Goal: Task Accomplishment & Management: Manage account settings

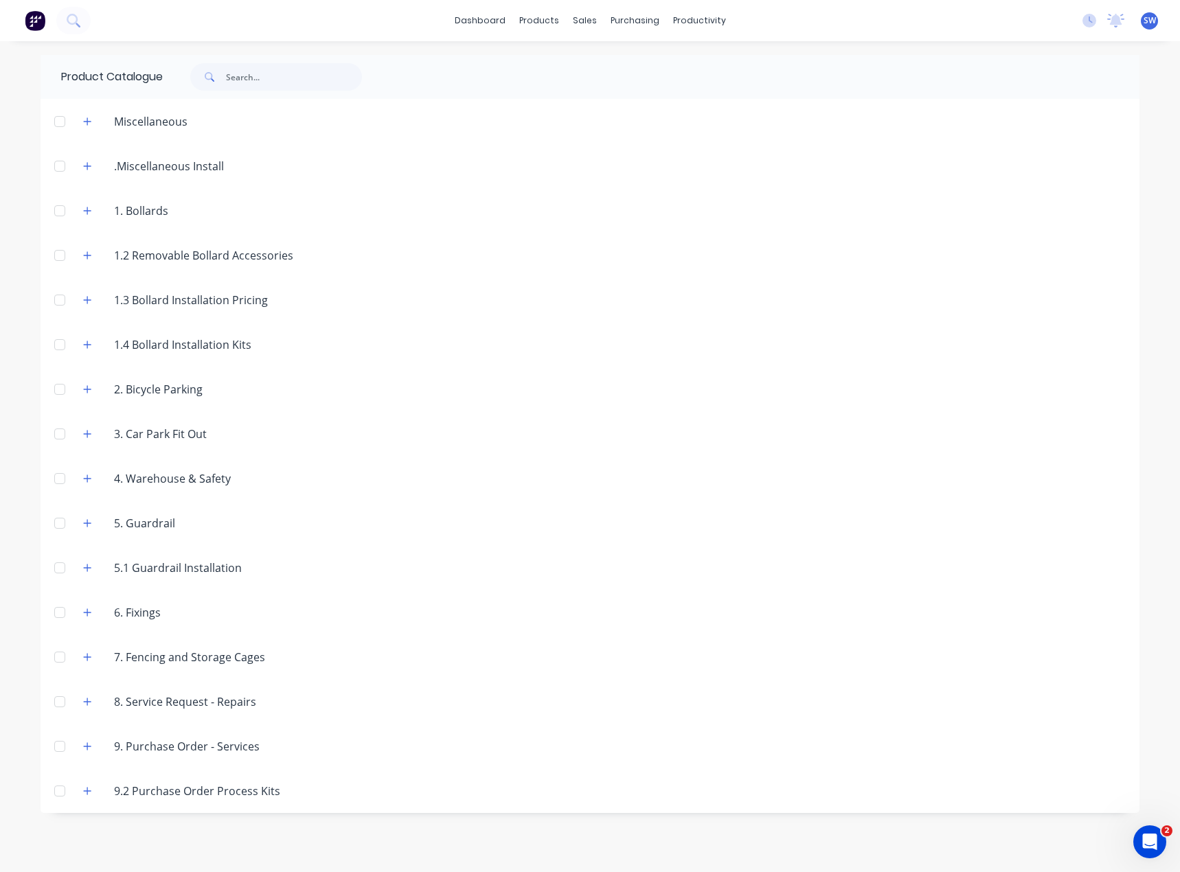
click at [496, 32] on div "dashboard products sales purchasing productivity dashboard products Product Cat…" at bounding box center [590, 20] width 1180 height 41
click at [494, 19] on link "dashboard" at bounding box center [480, 20] width 65 height 21
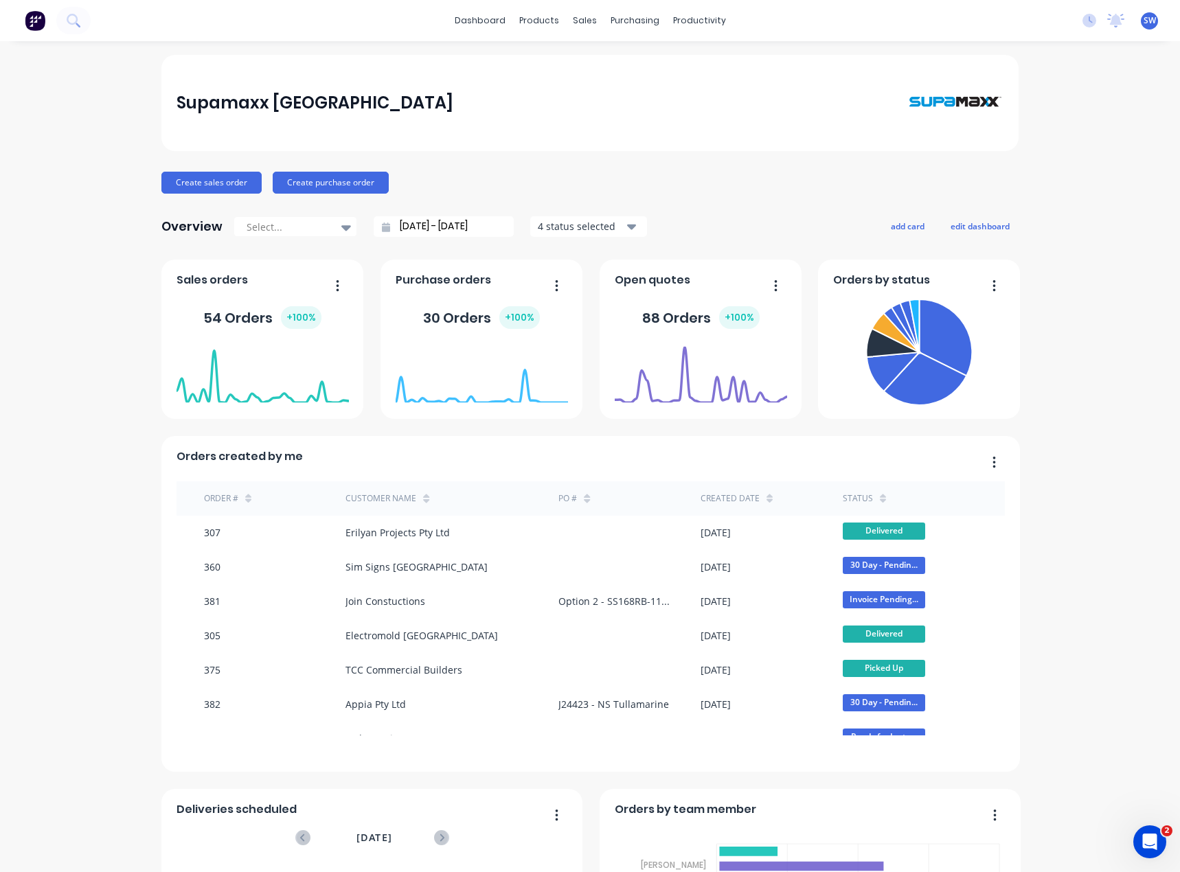
click at [1049, 161] on div "Supamaxx Australia Create sales order Create purchase order Overview Select... …" at bounding box center [590, 590] width 1180 height 1070
click at [599, 93] on link "Customers" at bounding box center [652, 93] width 182 height 27
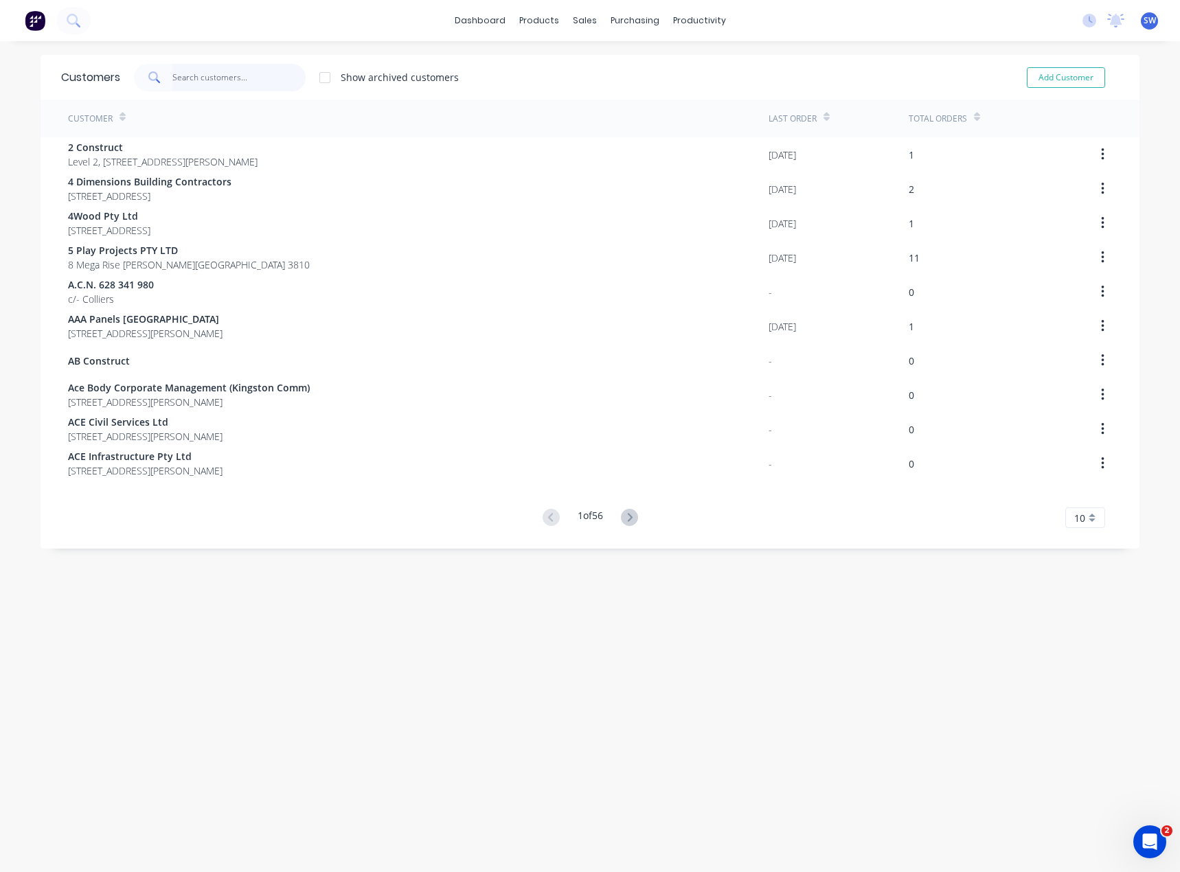
click at [204, 78] on input "text" at bounding box center [239, 77] width 134 height 27
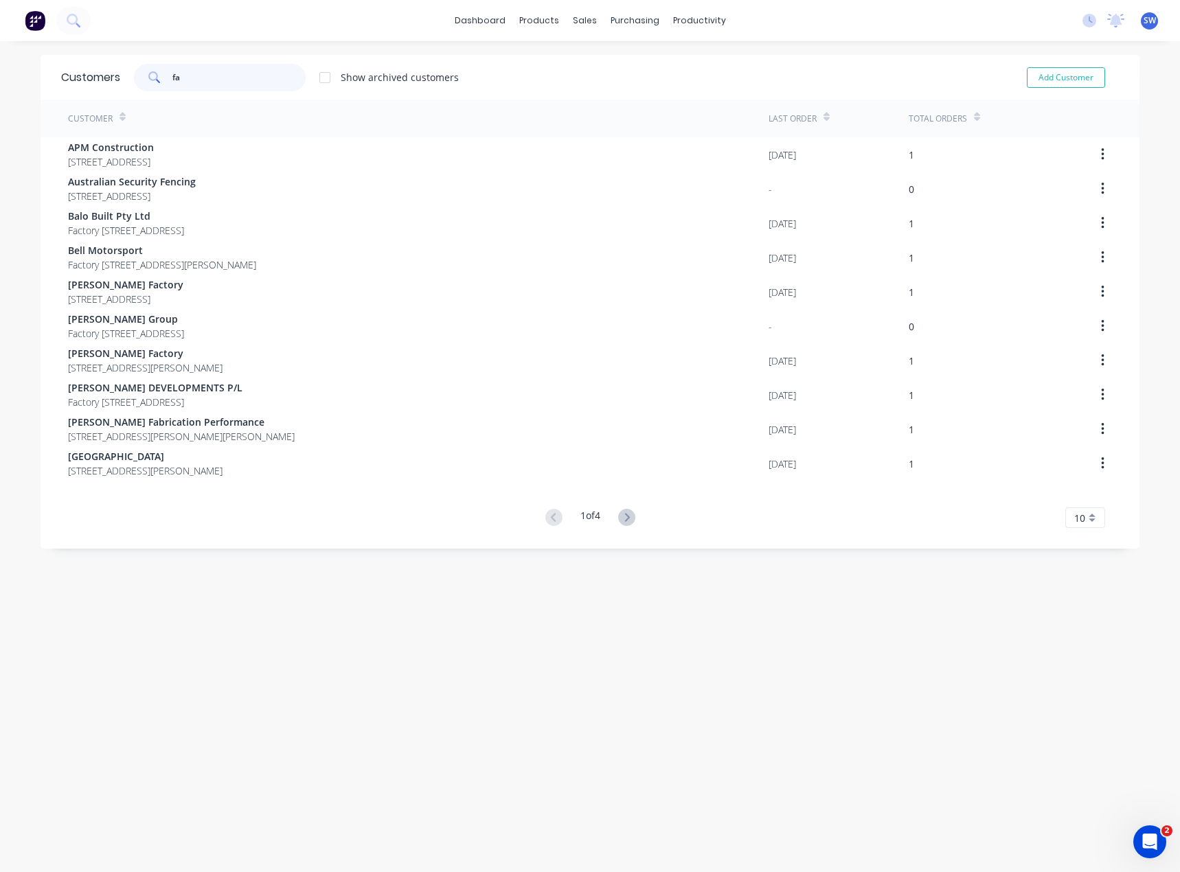
type input "fai"
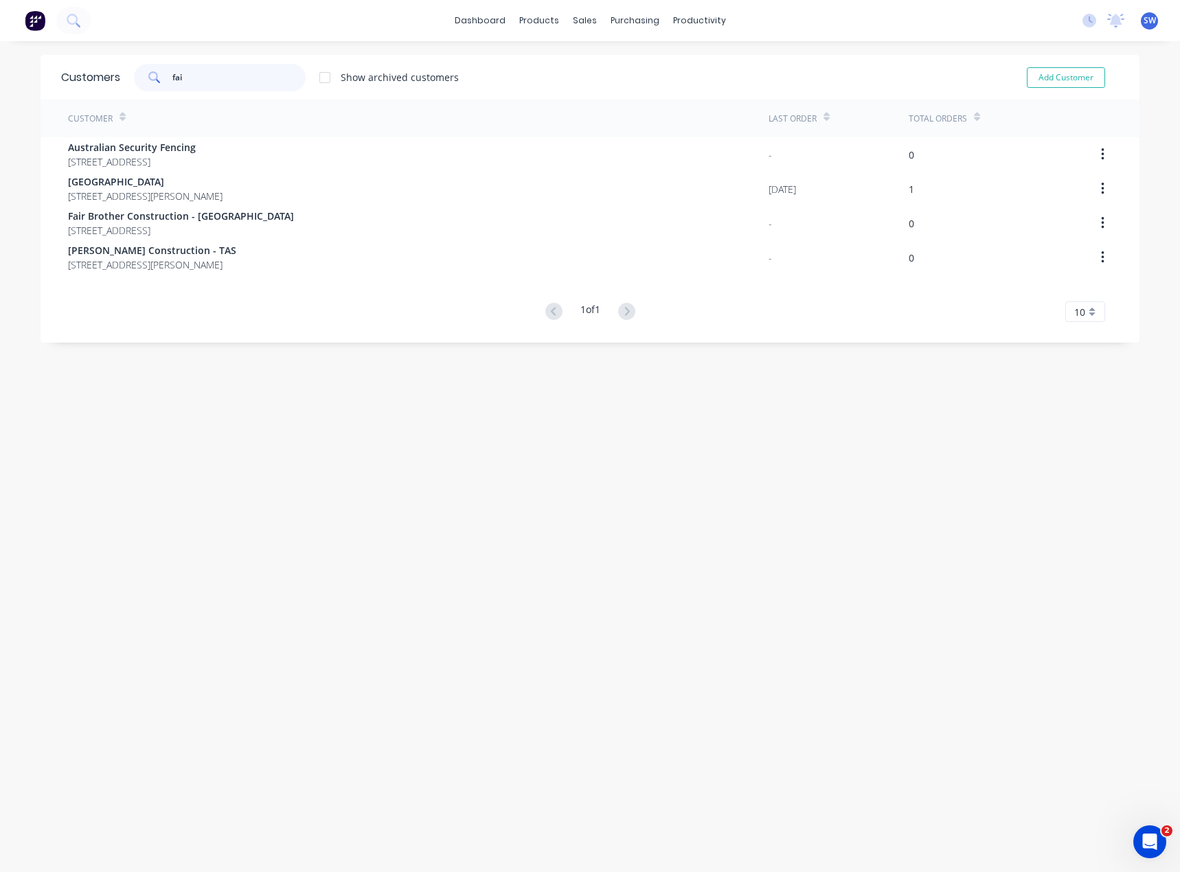
drag, startPoint x: 185, startPoint y: 78, endPoint x: 114, endPoint y: 84, distance: 71.0
click at [139, 79] on div "fai" at bounding box center [220, 77] width 172 height 27
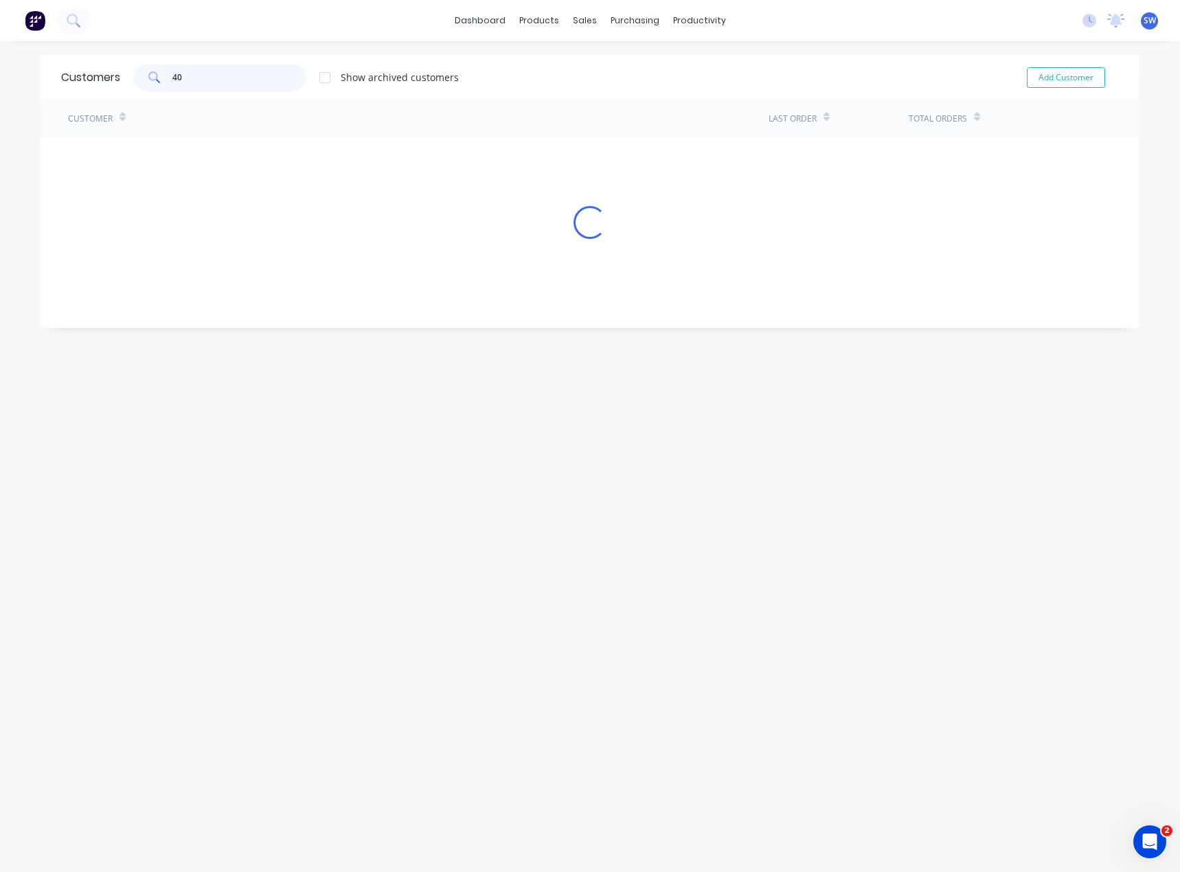
type input "4"
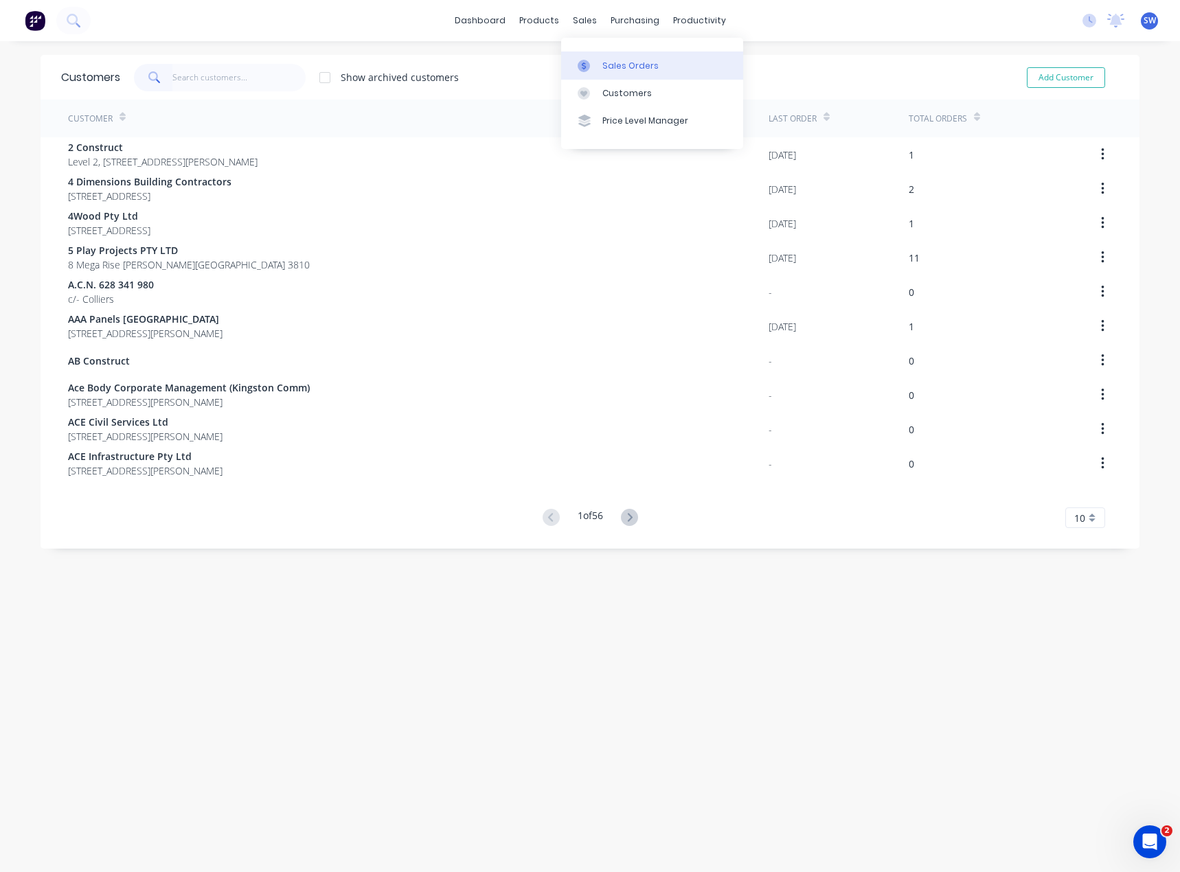
click at [637, 64] on div "Sales Orders" at bounding box center [630, 66] width 56 height 12
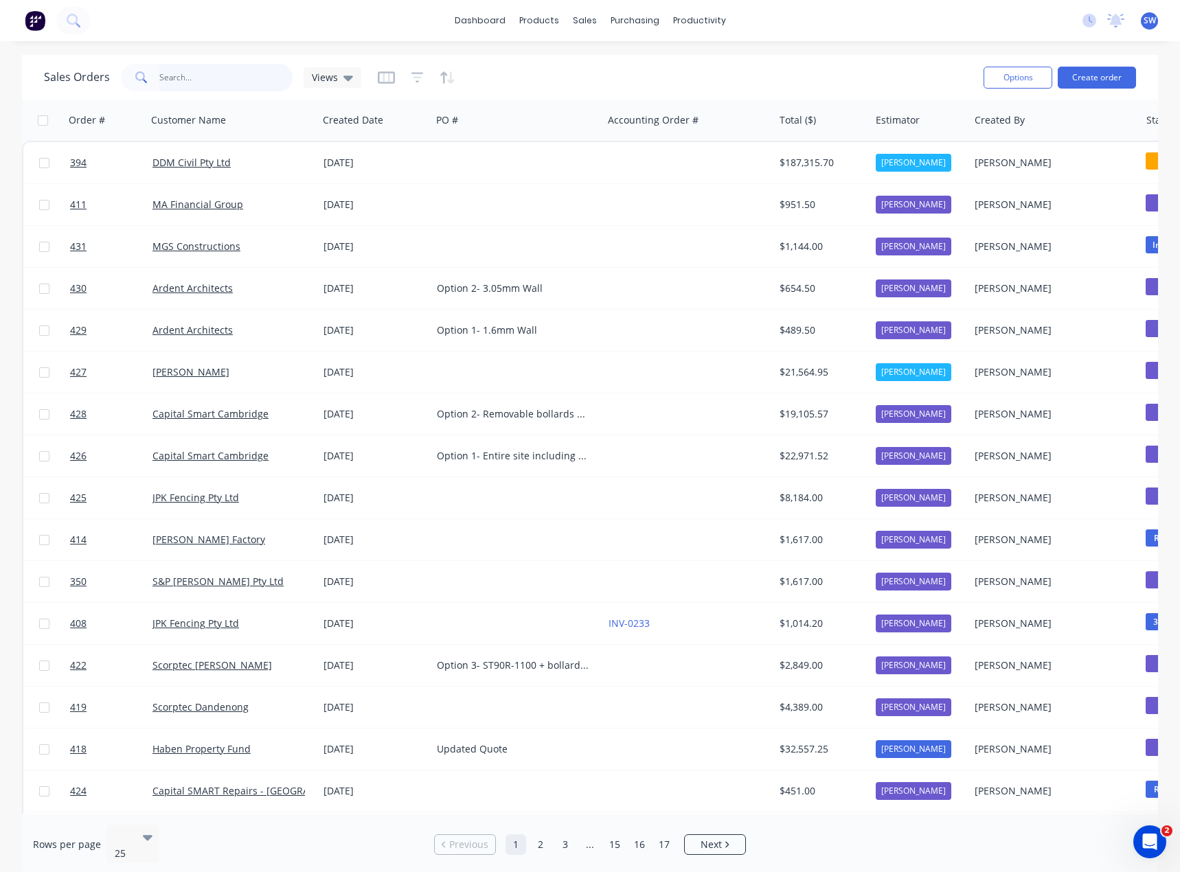
click at [242, 82] on input "text" at bounding box center [226, 77] width 134 height 27
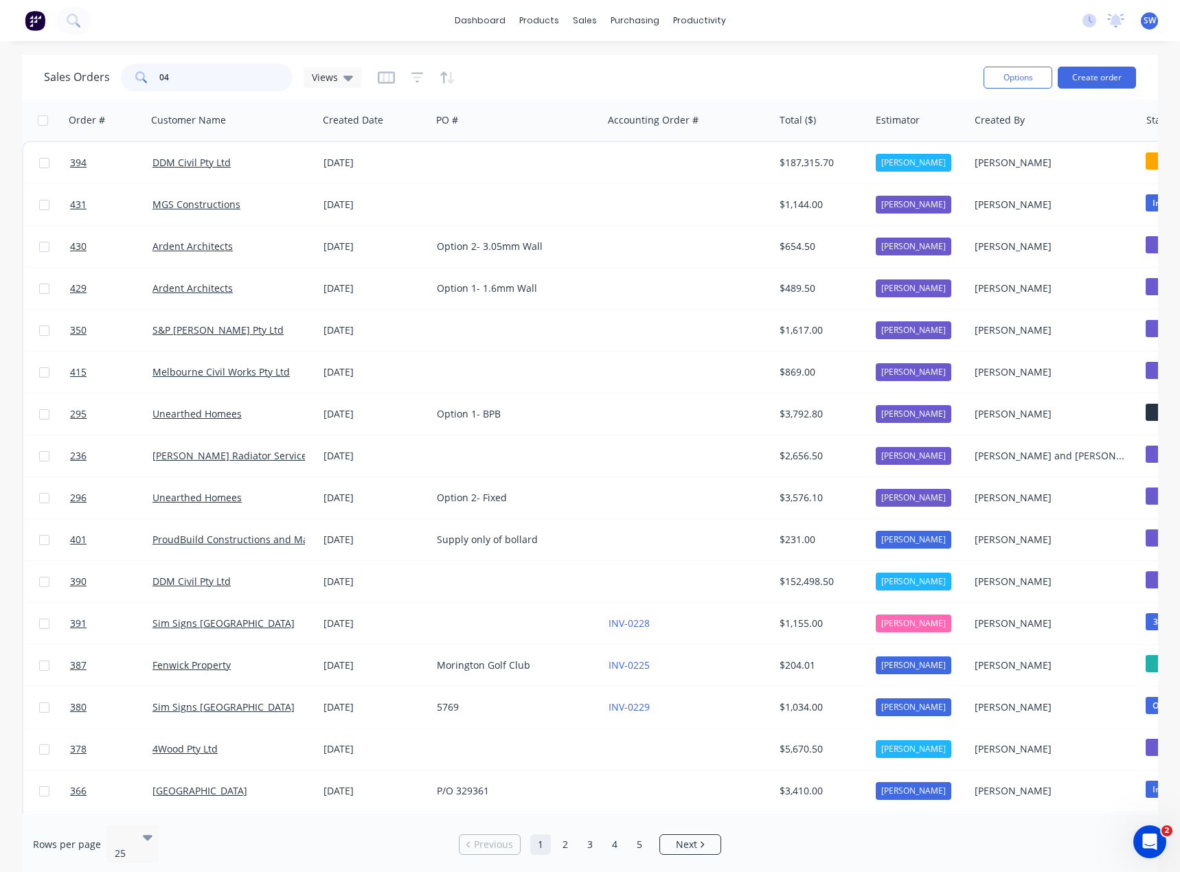
type input "0"
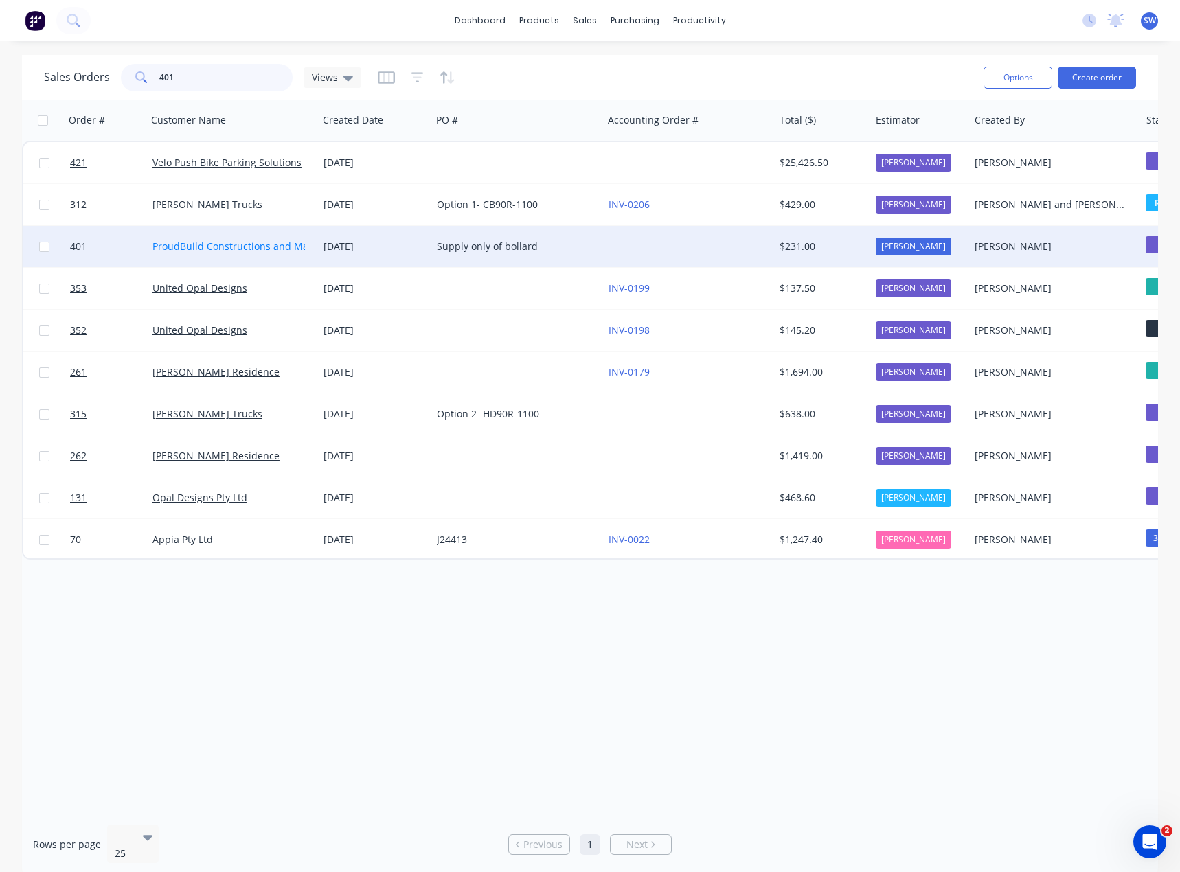
type input "401"
click at [225, 248] on link "ProudBuild Constructions and Maintenance" at bounding box center [253, 246] width 202 height 13
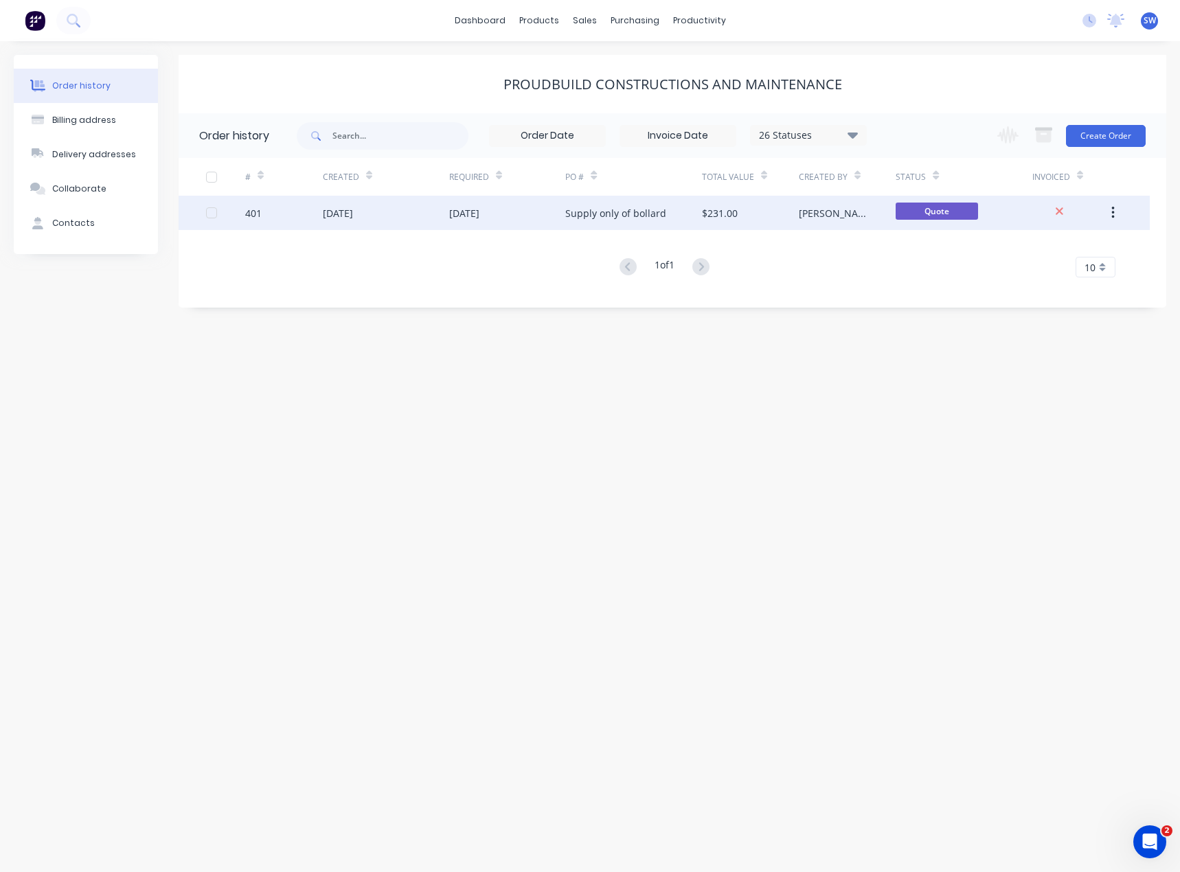
click at [824, 209] on div "Scott" at bounding box center [847, 213] width 97 height 34
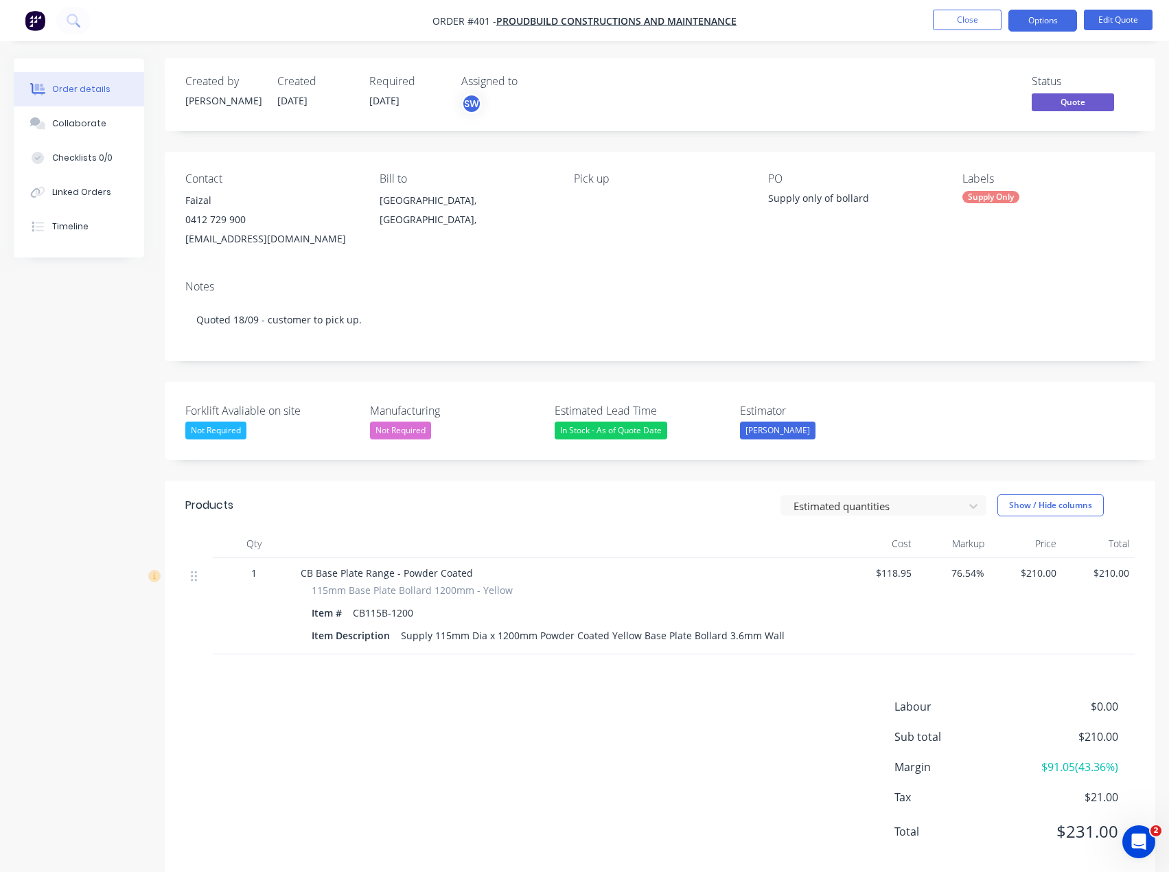
click at [67, 82] on button "Order details" at bounding box center [79, 89] width 130 height 34
click at [85, 86] on div "Order details" at bounding box center [81, 89] width 58 height 12
click at [983, 21] on button "Close" at bounding box center [967, 20] width 69 height 21
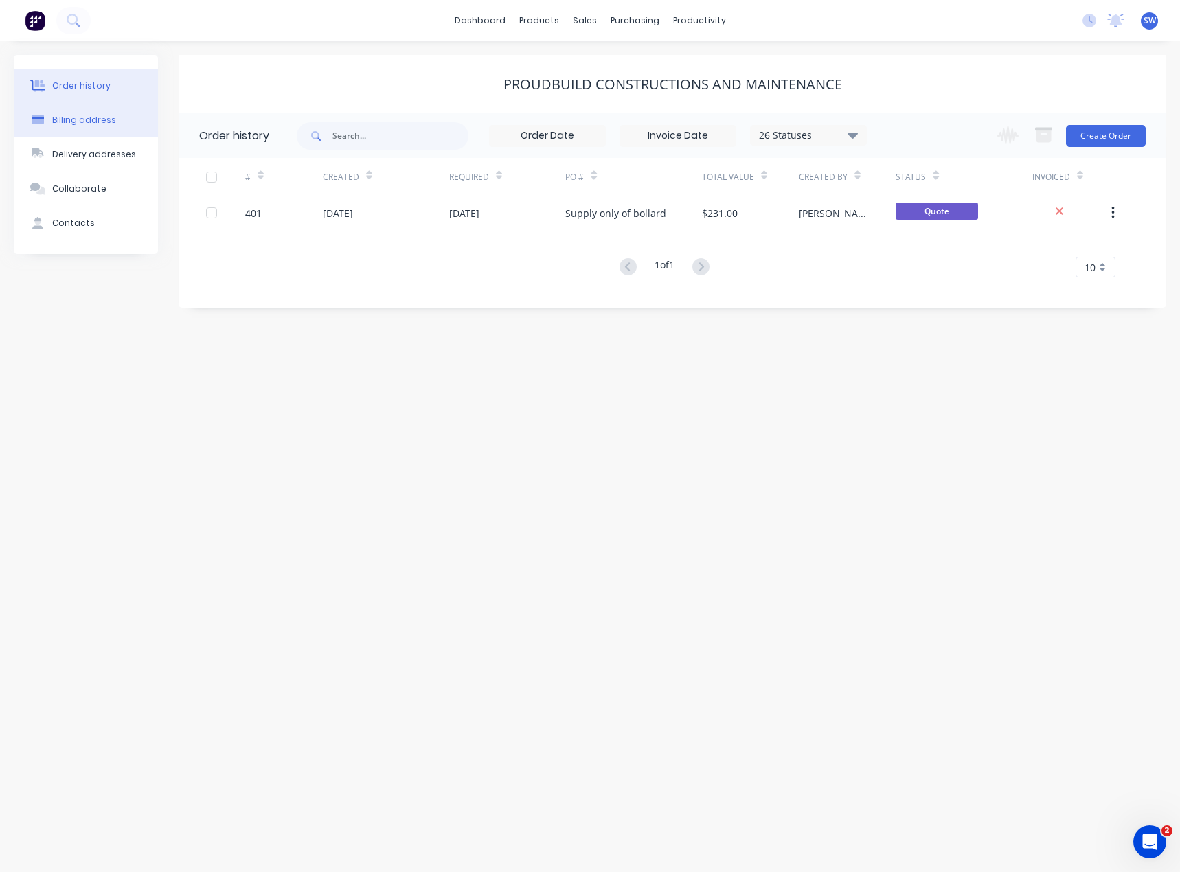
click at [43, 126] on button "Billing address" at bounding box center [86, 120] width 144 height 34
select select "AU"
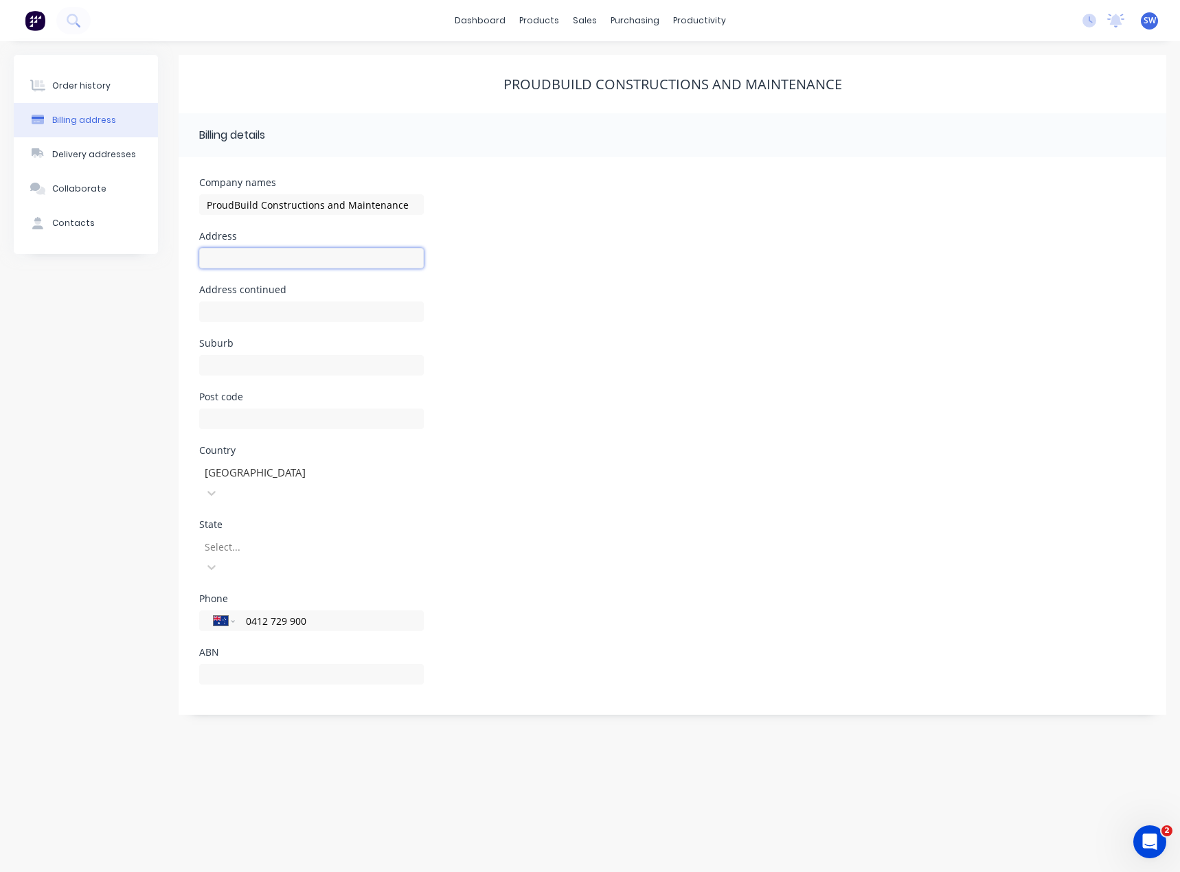
drag, startPoint x: 253, startPoint y: 257, endPoint x: 265, endPoint y: 262, distance: 12.4
click at [253, 257] on input "text" at bounding box center [311, 258] width 225 height 21
type input "40 Lorimer Street"
type input "C"
type input "Caroline Springs"
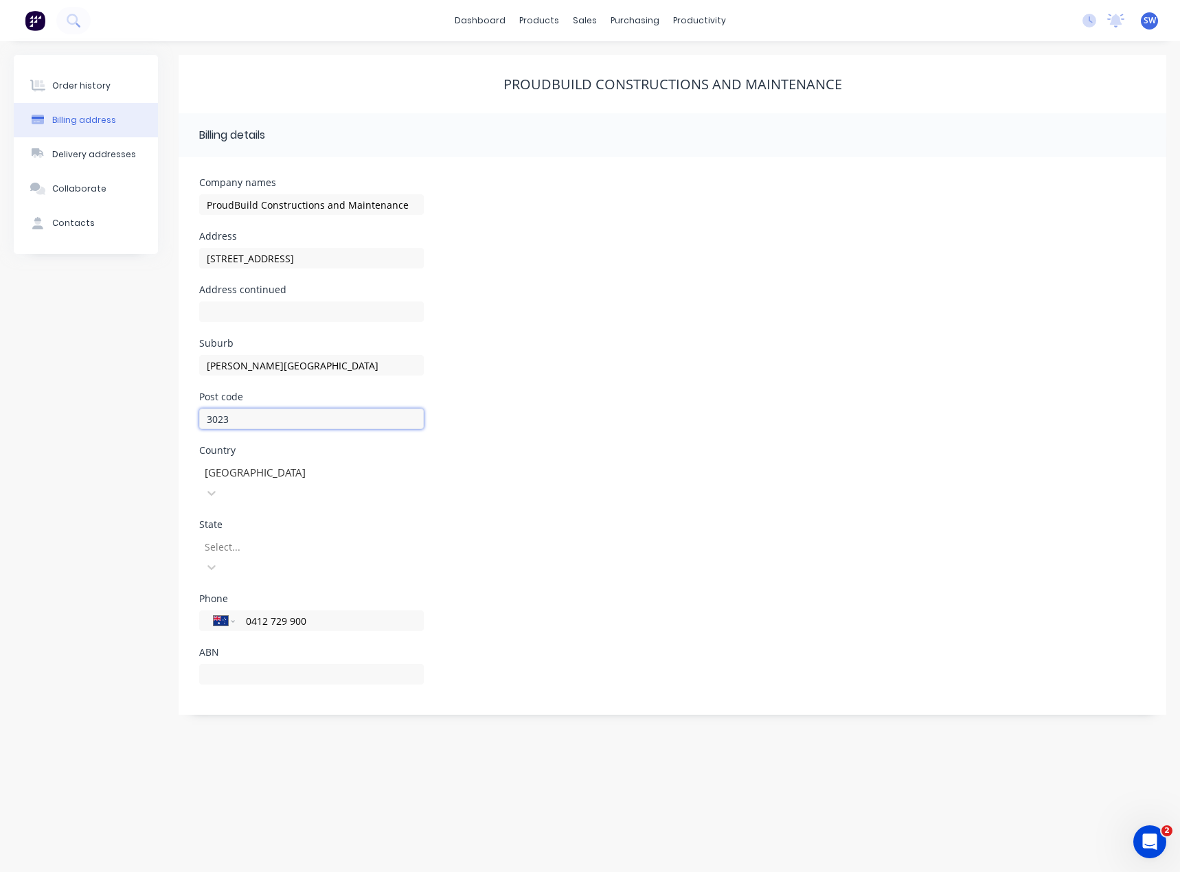
type input "3023"
click at [308, 536] on div "Select..." at bounding box center [311, 556] width 225 height 41
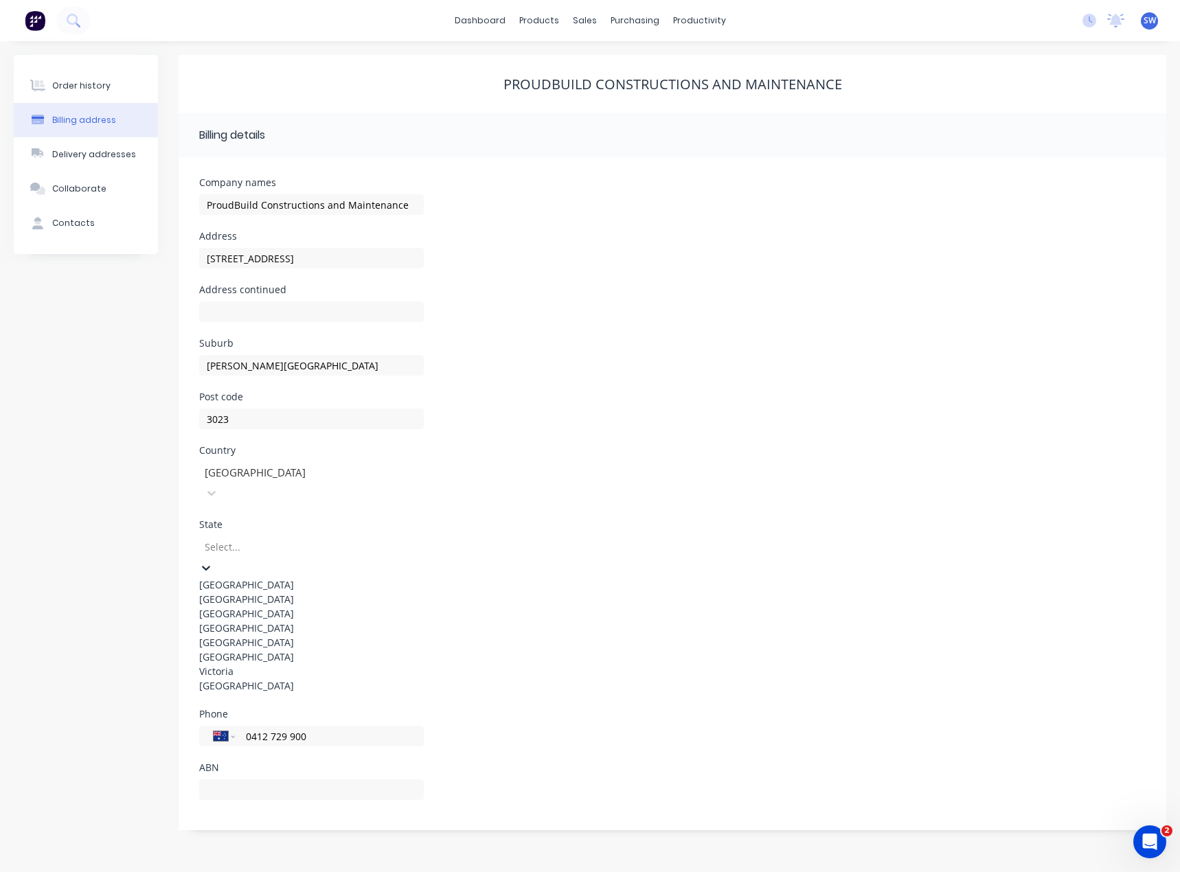
click at [283, 678] on div "Victoria" at bounding box center [311, 671] width 225 height 14
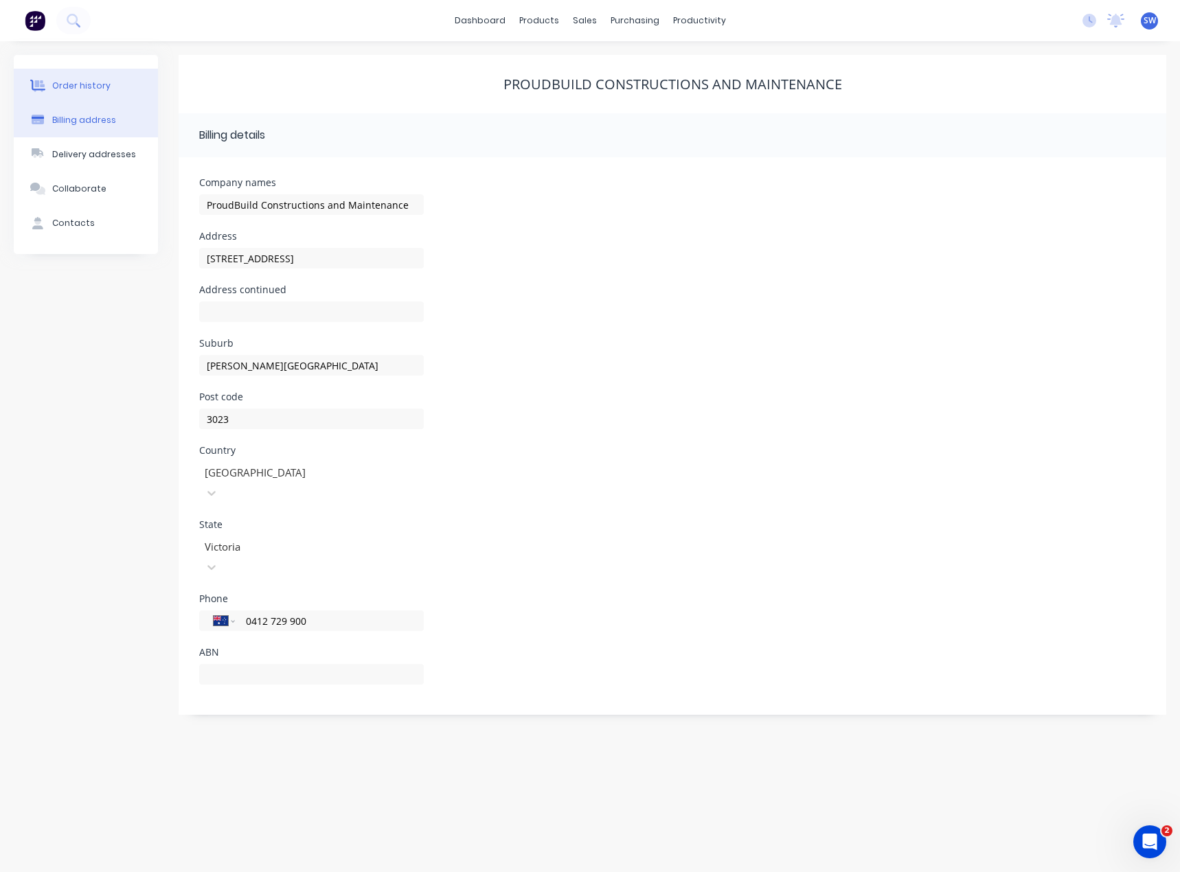
click at [54, 88] on div "Order history" at bounding box center [81, 86] width 58 height 12
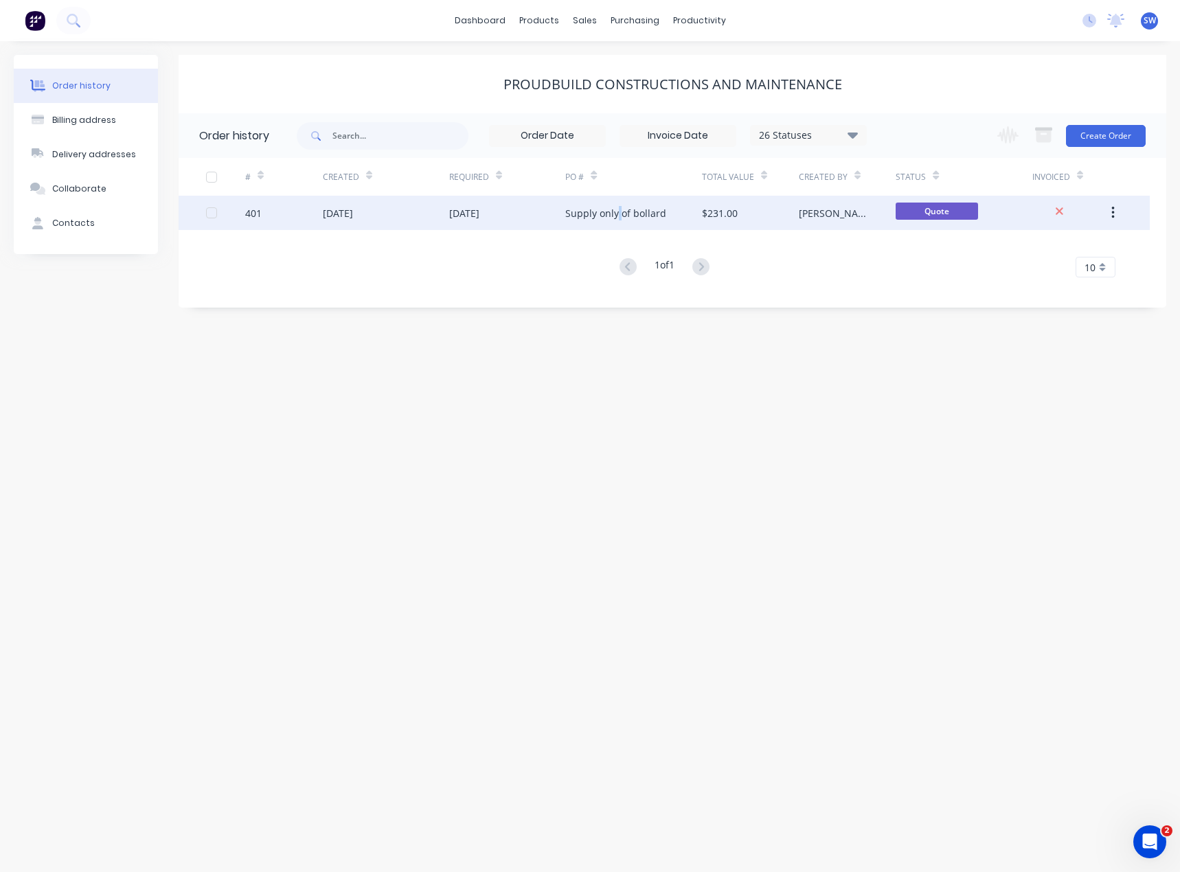
click at [617, 217] on div "Supply only of bollard" at bounding box center [615, 213] width 101 height 14
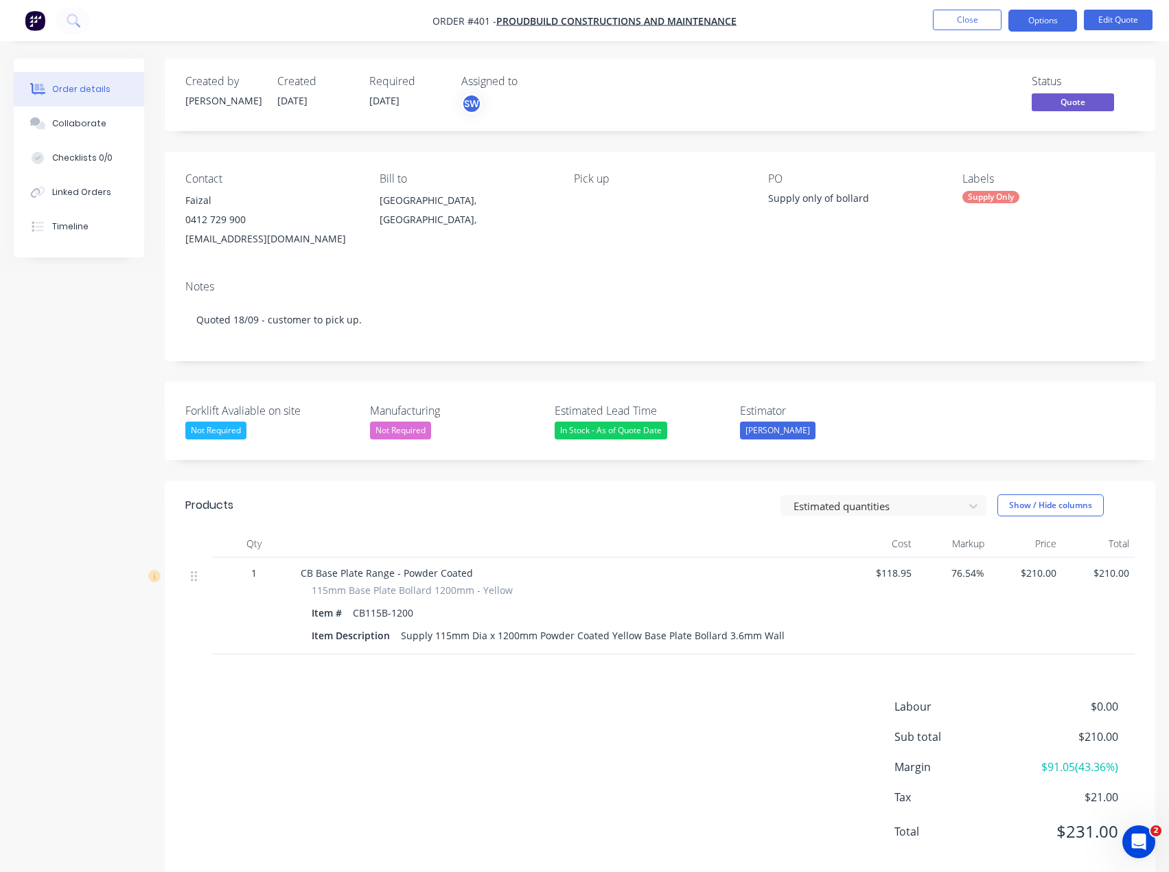
click at [197, 191] on div "Faizal" at bounding box center [271, 200] width 172 height 19
click at [205, 236] on div "faizal@abcmsolutions.com.au" at bounding box center [271, 238] width 172 height 19
click at [207, 201] on div "Faizal" at bounding box center [271, 200] width 172 height 19
click at [1108, 16] on button "Edit Quote" at bounding box center [1118, 20] width 69 height 21
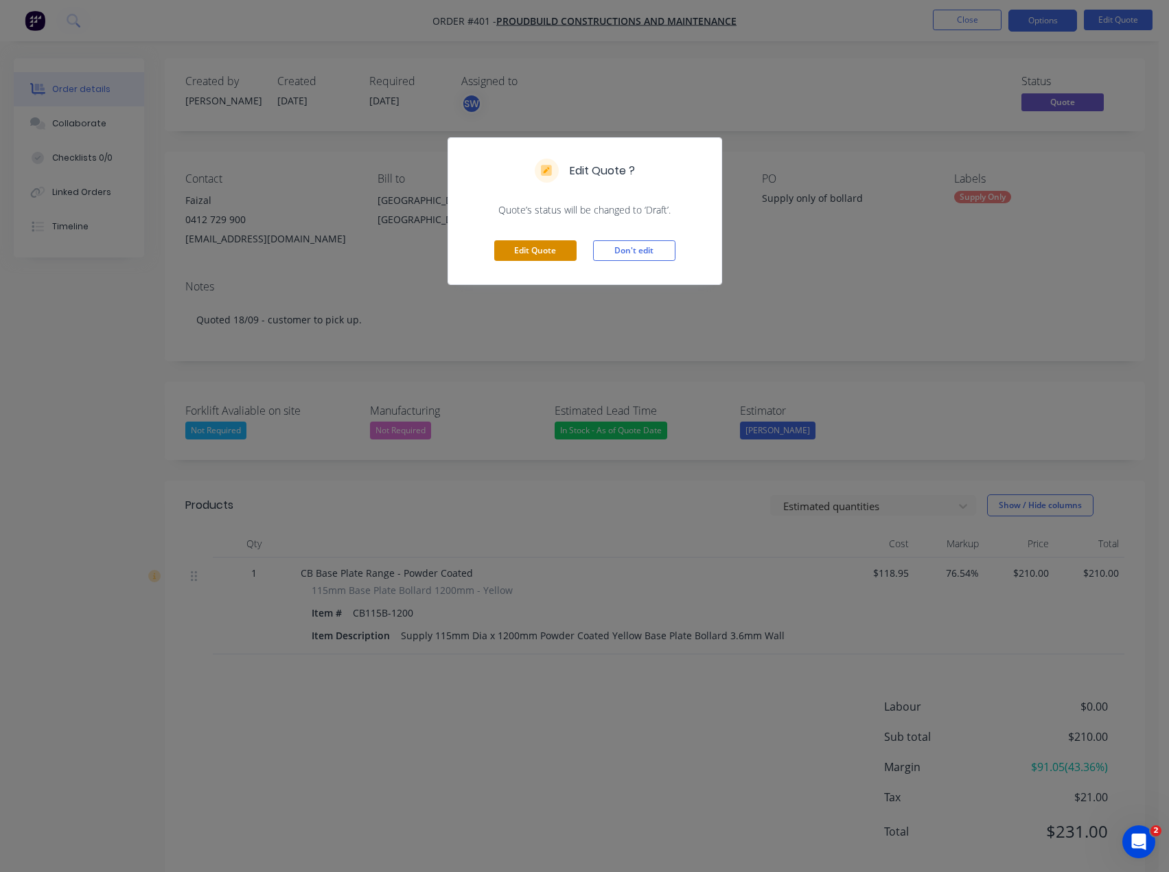
click at [531, 241] on button "Edit Quote" at bounding box center [535, 250] width 82 height 21
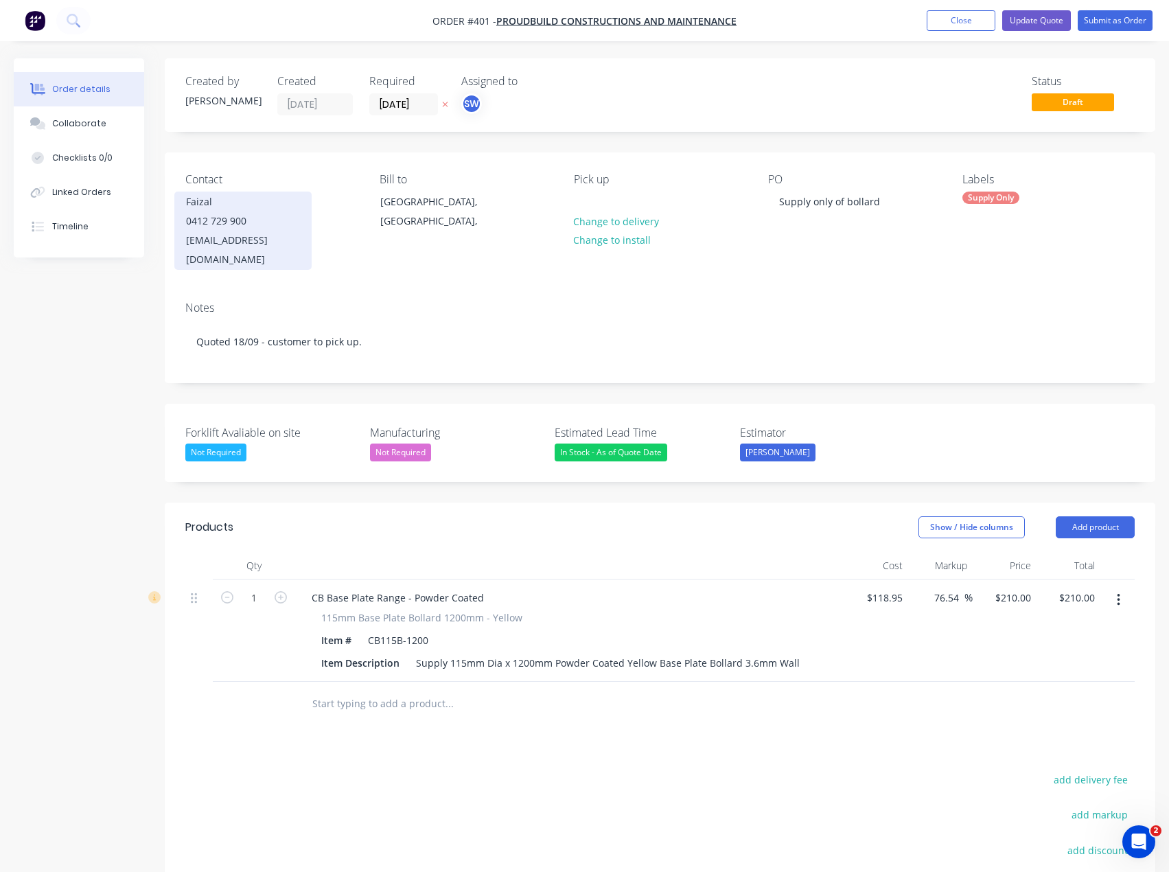
click at [211, 195] on div "Faizal" at bounding box center [243, 201] width 114 height 19
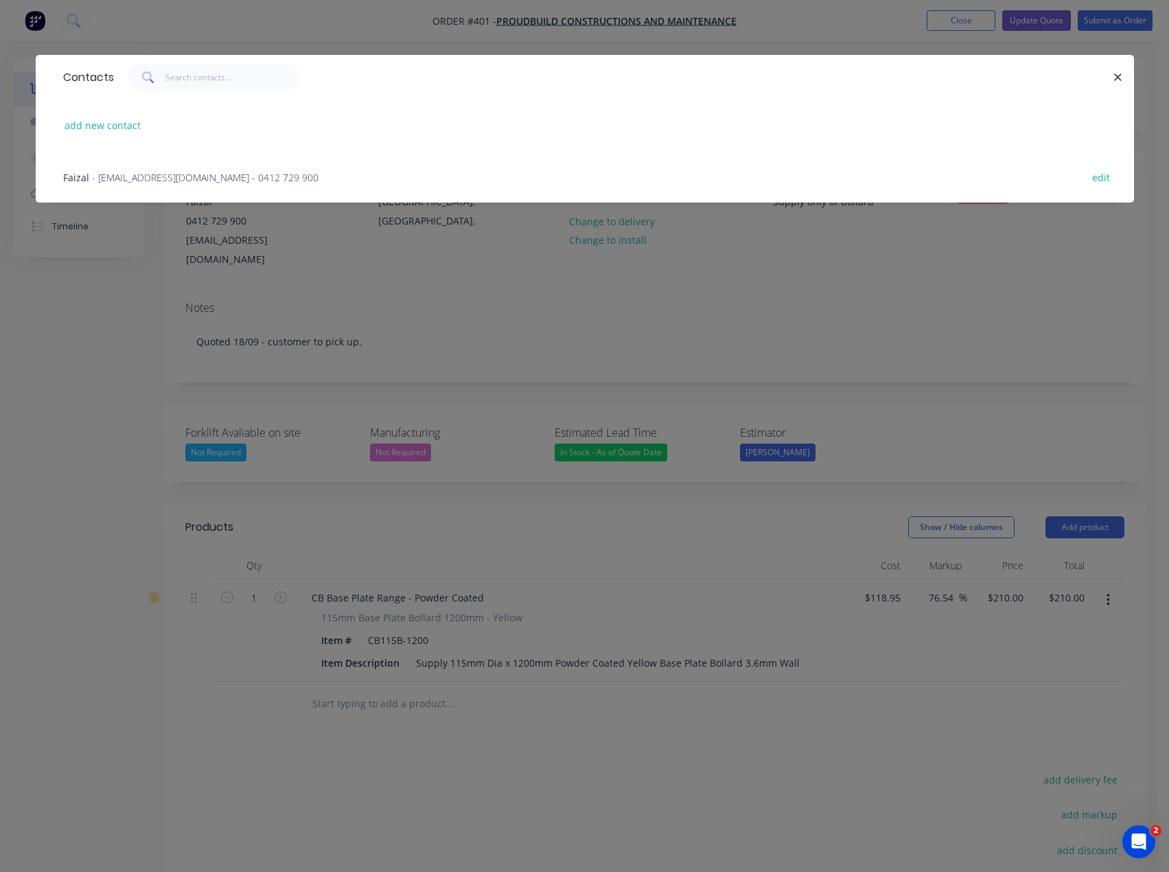
click at [118, 183] on span "- faizal@abcmsolutions.com.au - 0412 729 900" at bounding box center [205, 177] width 227 height 13
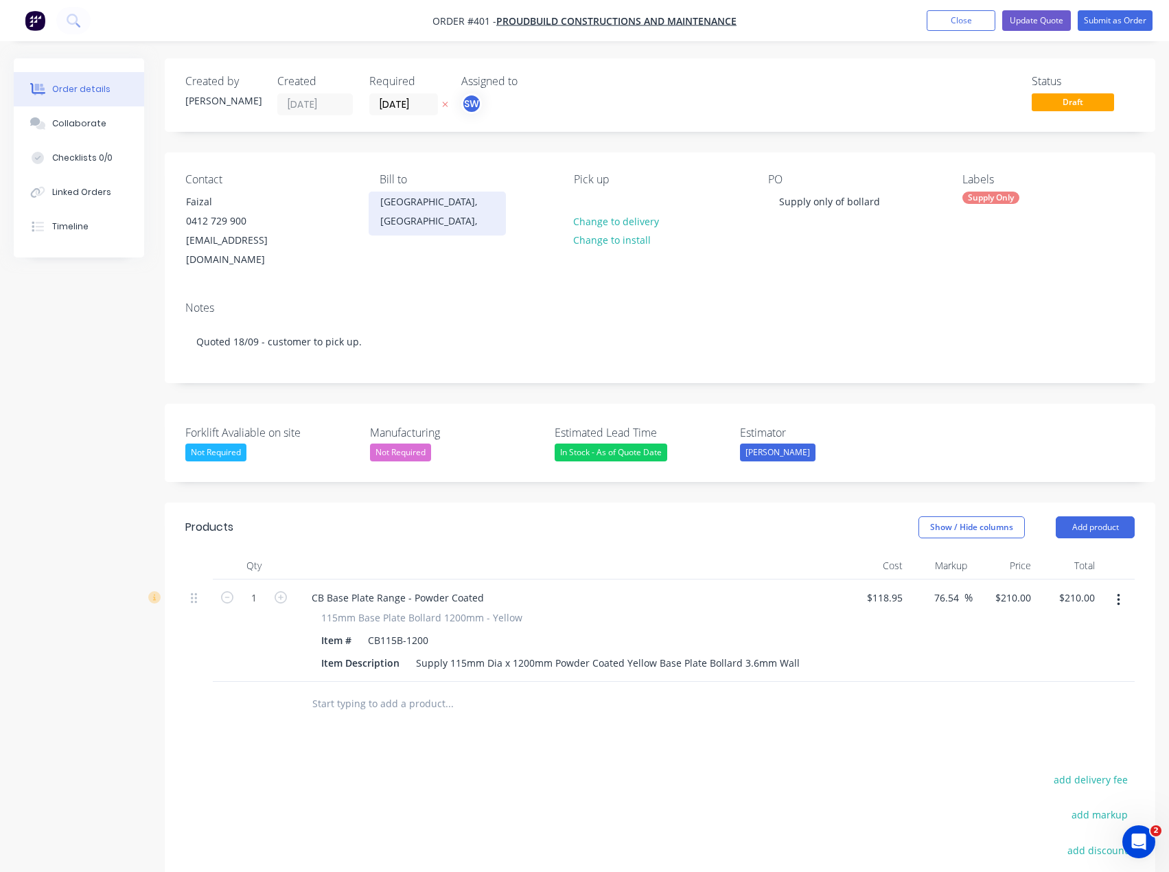
click at [437, 201] on div "Victoria, Australia," at bounding box center [437, 211] width 114 height 38
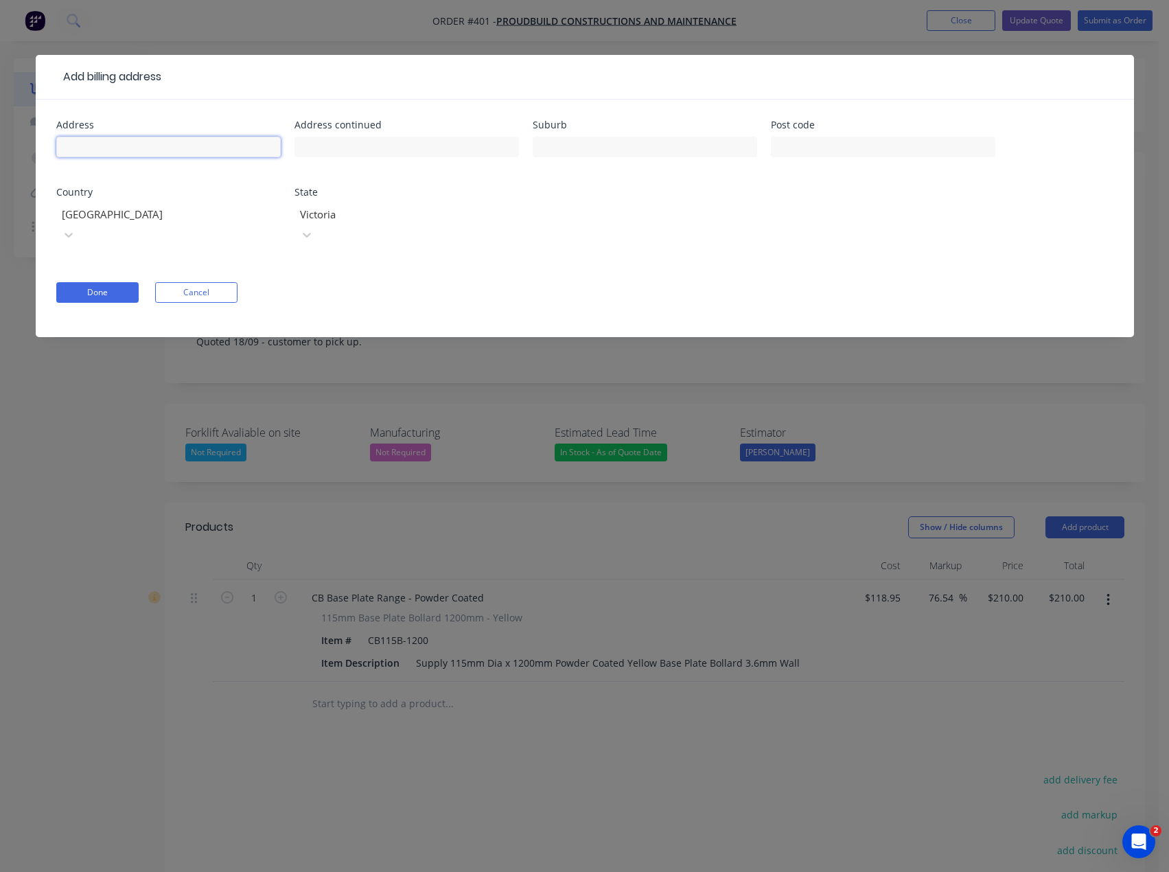
click at [220, 148] on input "text" at bounding box center [168, 147] width 225 height 21
type input "40 Lorimer Street"
click at [336, 148] on input "text" at bounding box center [407, 147] width 225 height 21
click at [608, 151] on input "text" at bounding box center [645, 147] width 225 height 21
type input "Caroline Springs"
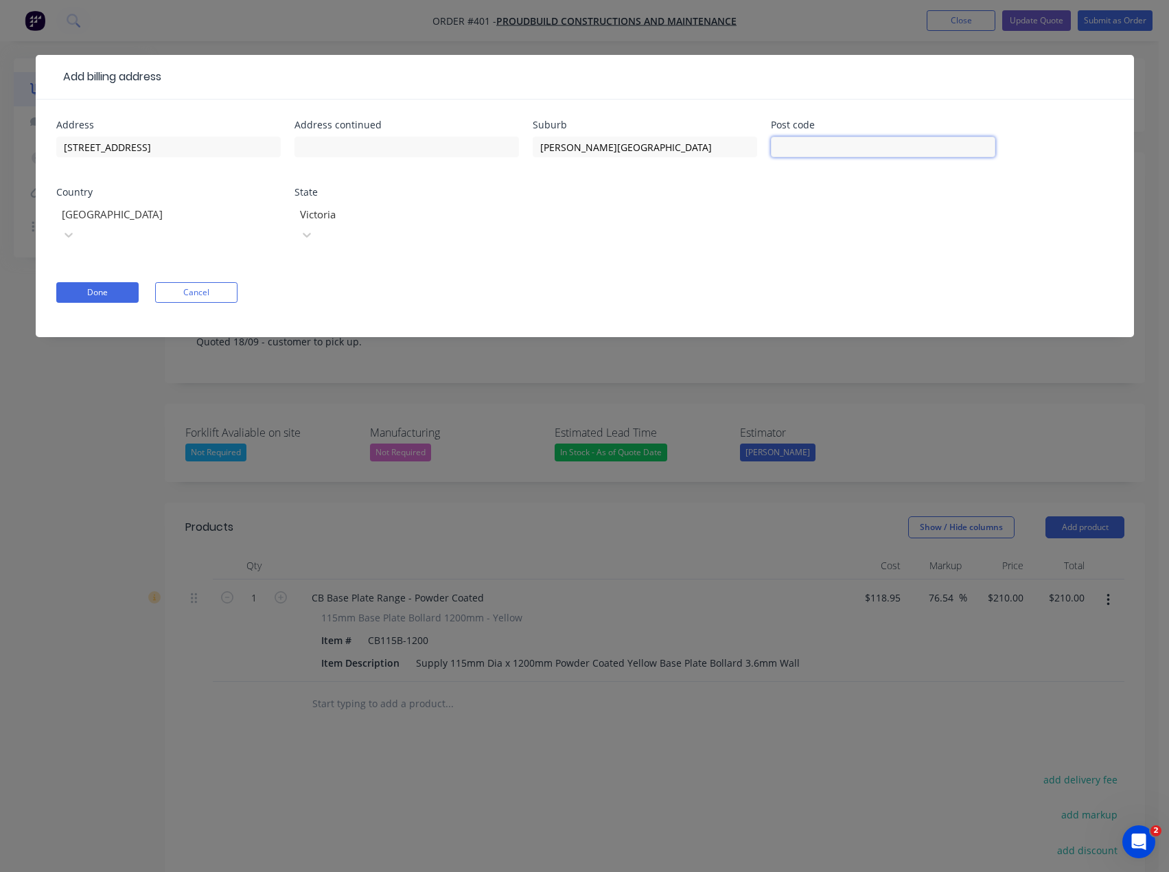
click at [863, 148] on input "text" at bounding box center [883, 147] width 225 height 21
type input "3023"
click at [225, 208] on div at bounding box center [159, 214] width 198 height 17
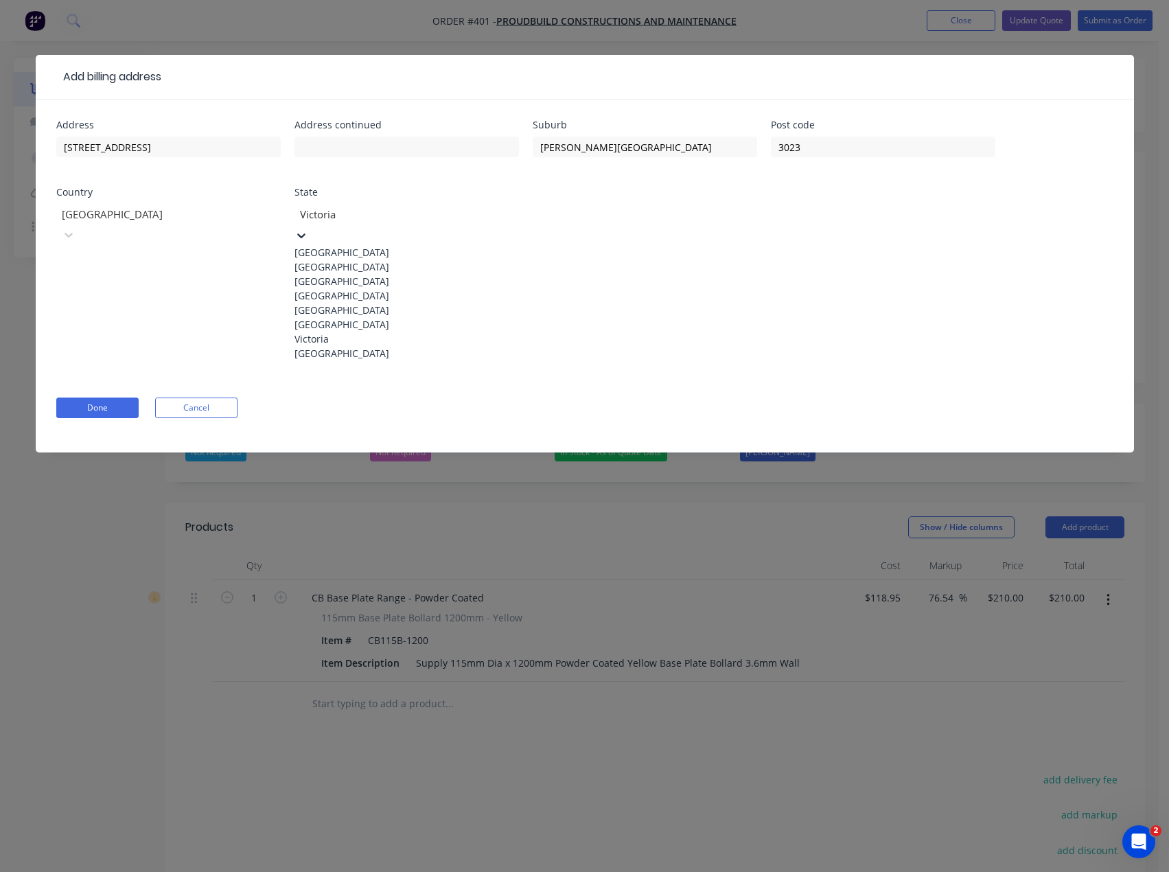
click at [368, 211] on div at bounding box center [398, 214] width 198 height 17
click at [584, 230] on div "Address 40 Lorimer Street Address continued Suburb Caroline Springs Post code 3…" at bounding box center [584, 248] width 1057 height 257
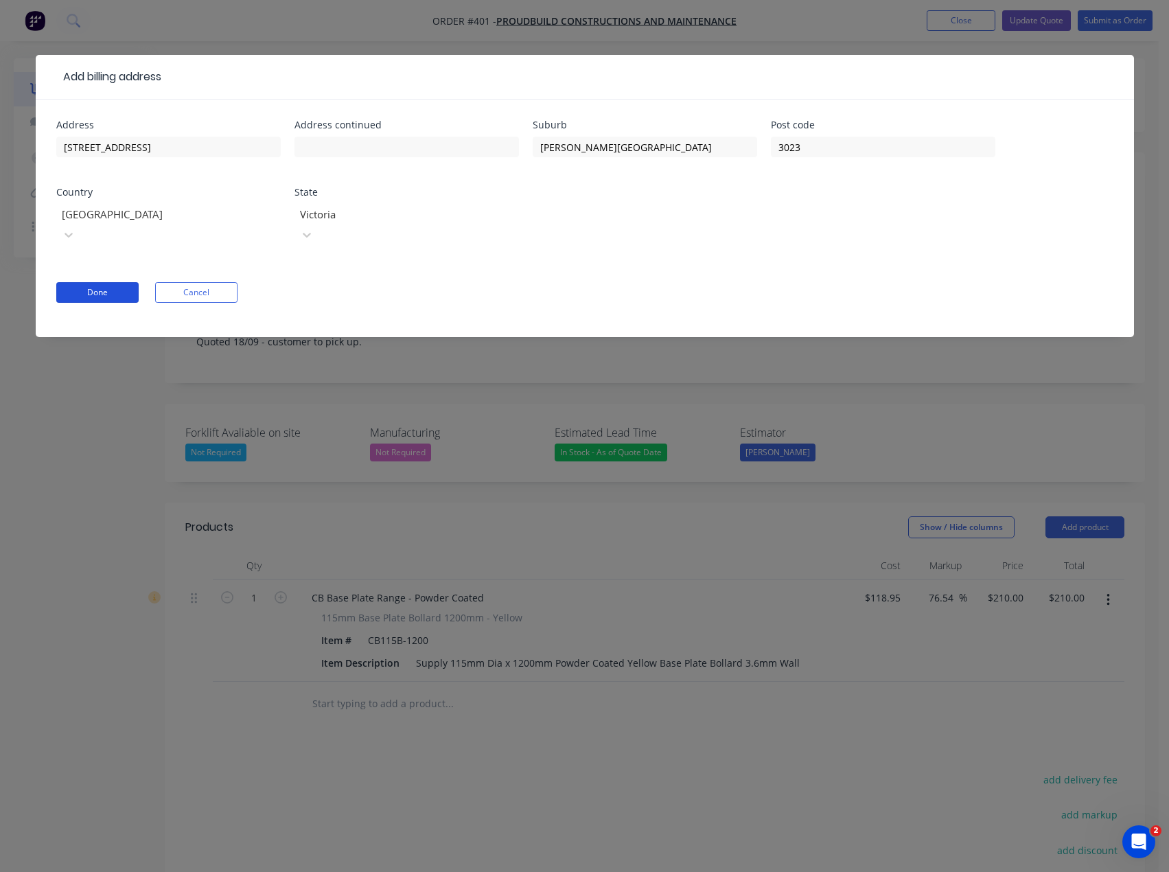
click at [109, 282] on button "Done" at bounding box center [97, 292] width 82 height 21
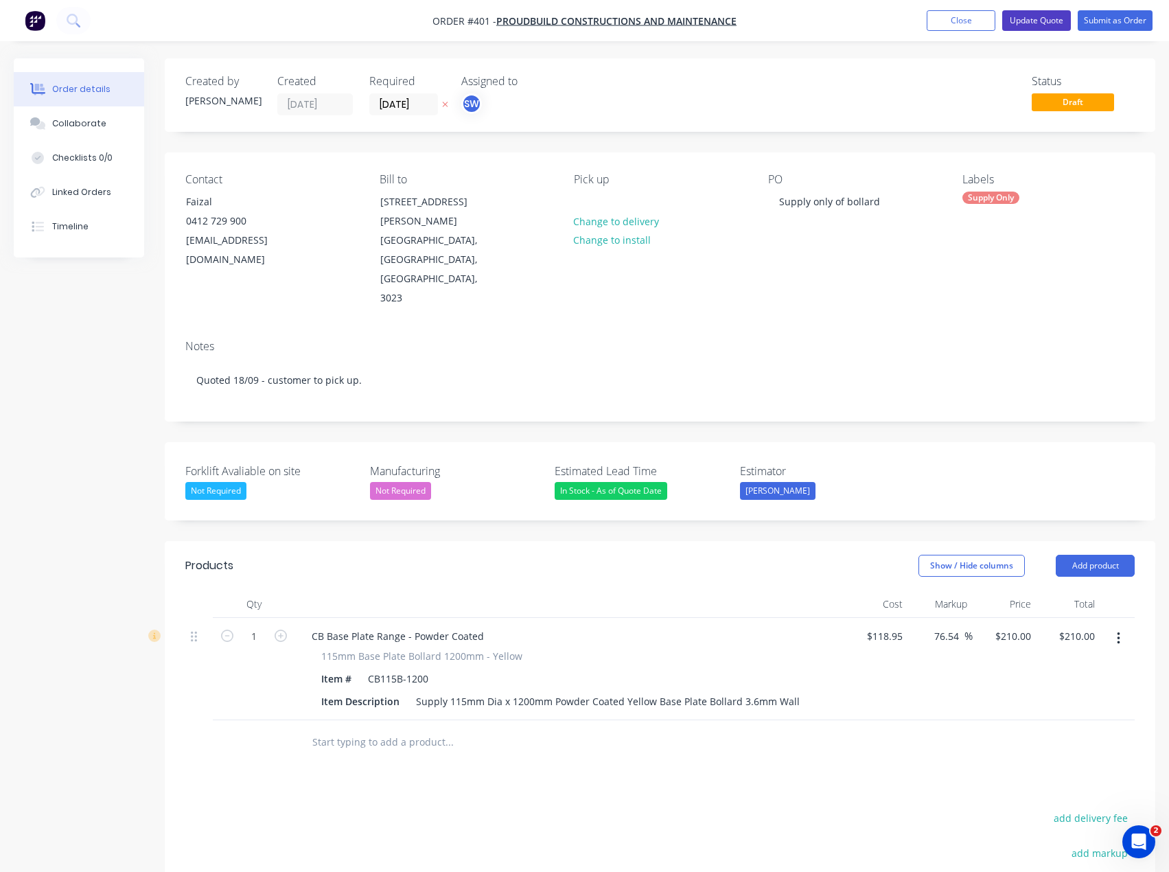
click at [1029, 25] on button "Update Quote" at bounding box center [1036, 20] width 69 height 21
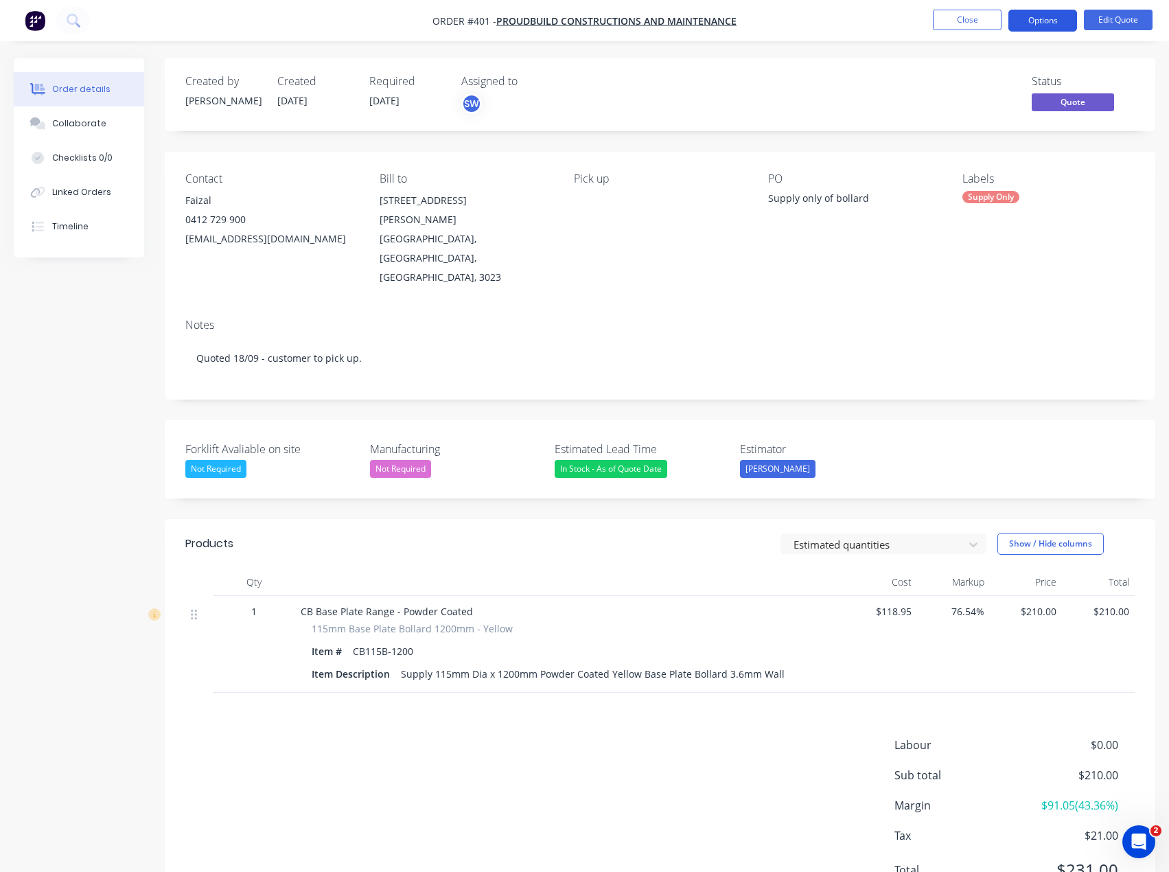
click at [1024, 19] on button "Options" at bounding box center [1043, 21] width 69 height 22
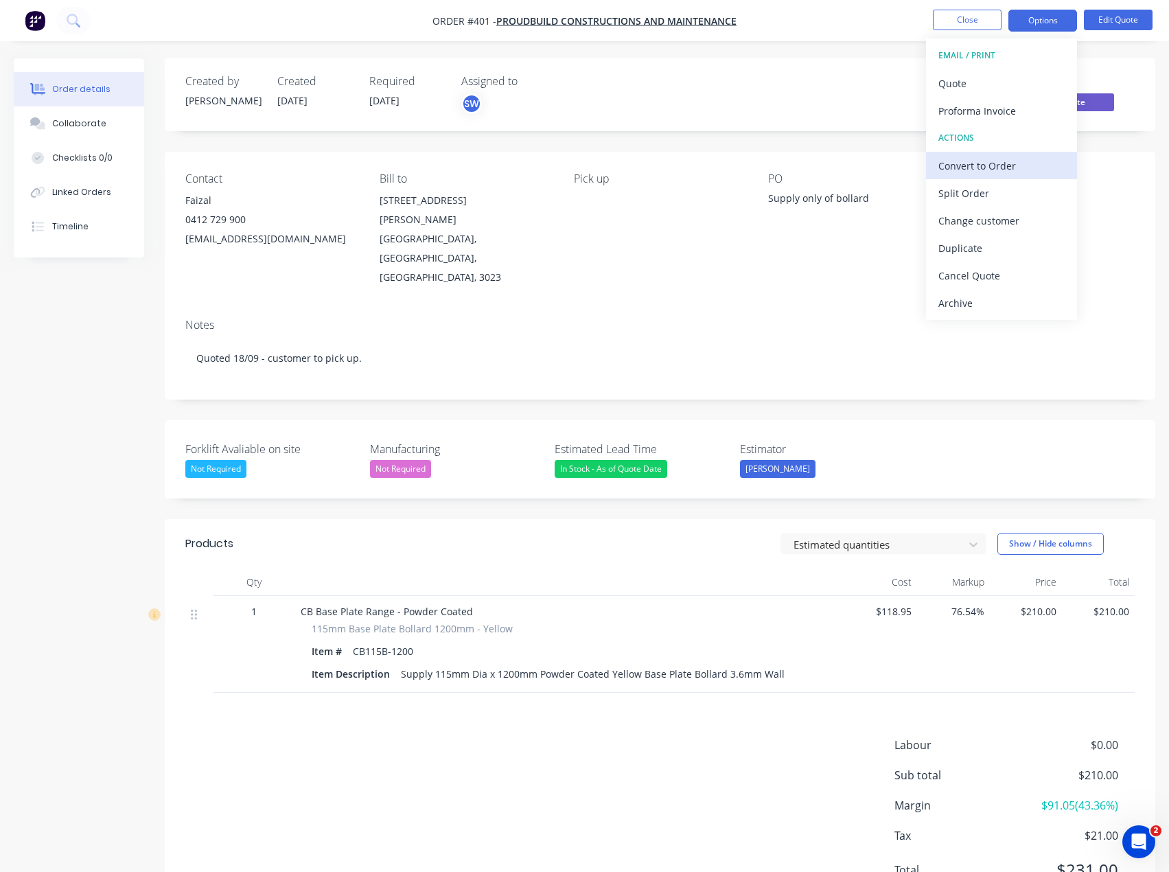
click at [1026, 172] on div "Convert to Order" at bounding box center [1002, 166] width 126 height 20
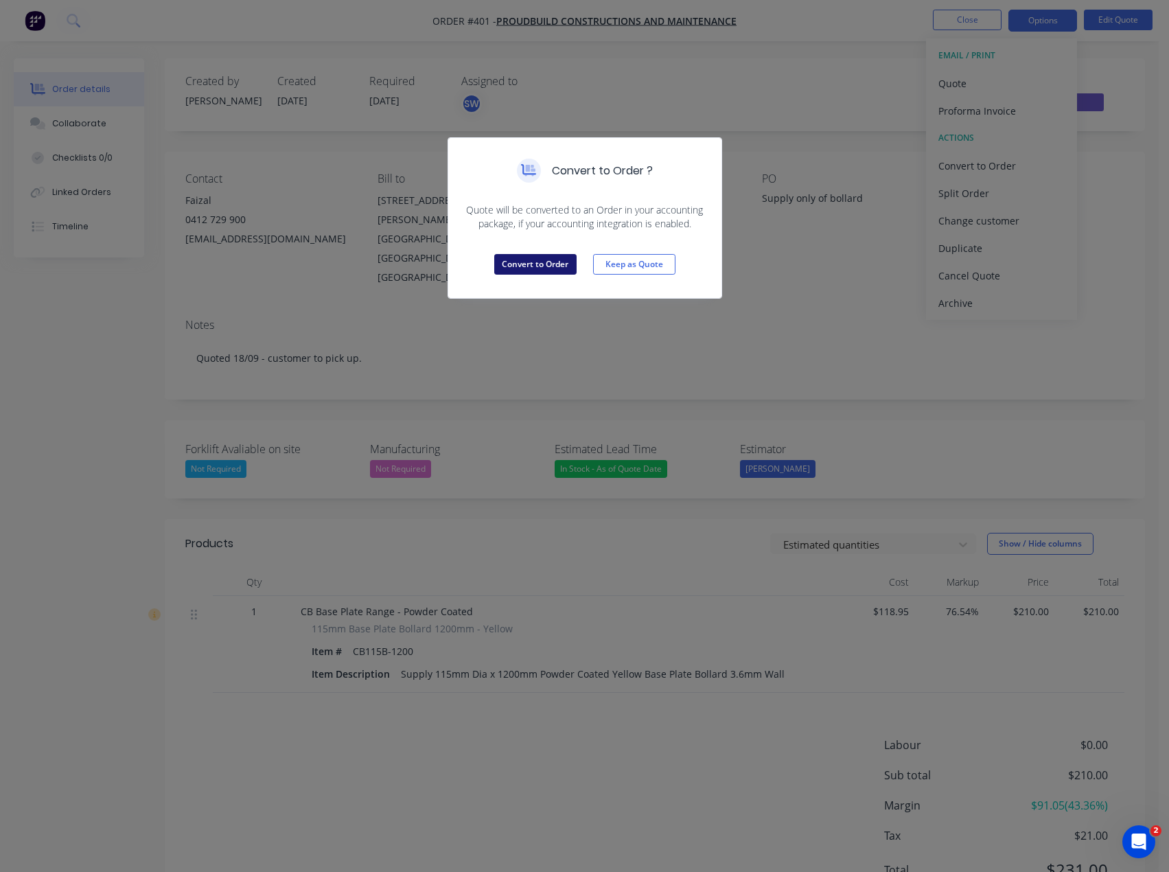
click at [514, 262] on button "Convert to Order" at bounding box center [535, 264] width 82 height 21
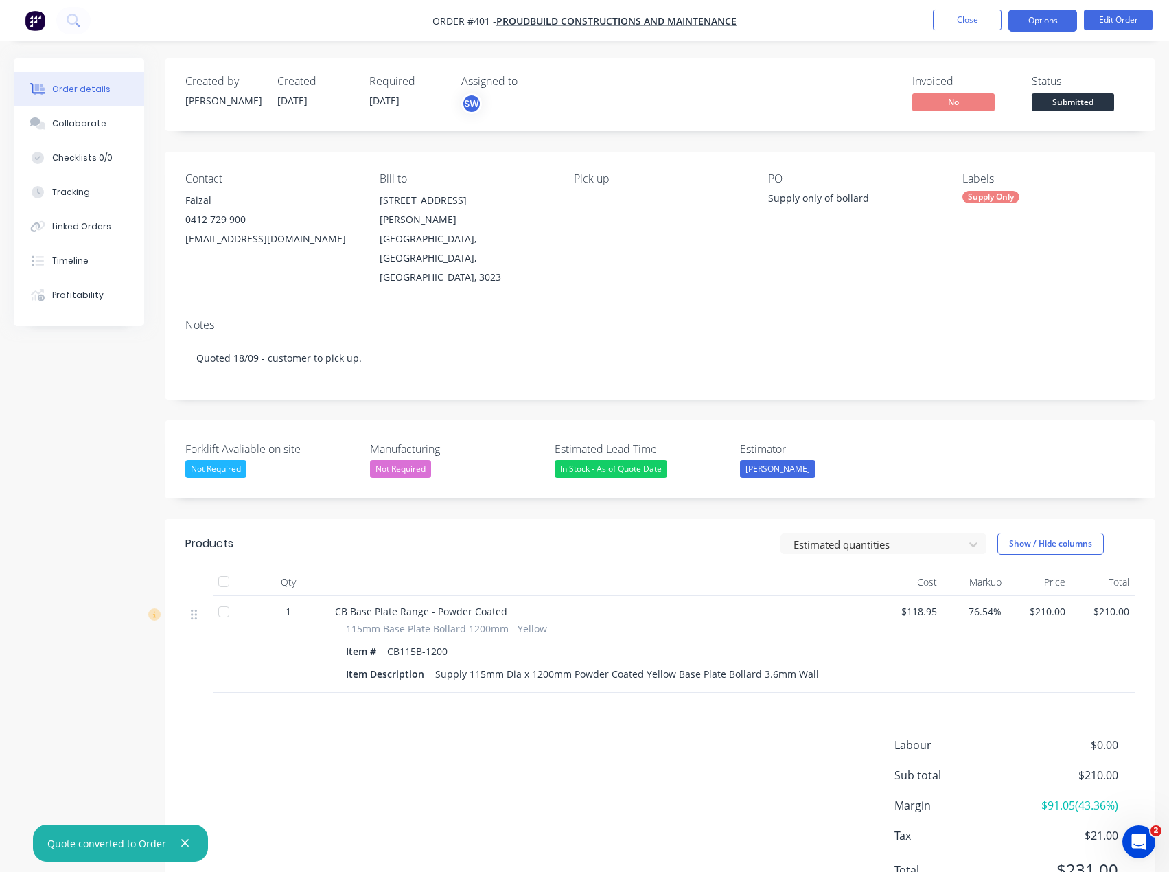
click at [1043, 18] on button "Options" at bounding box center [1043, 21] width 69 height 22
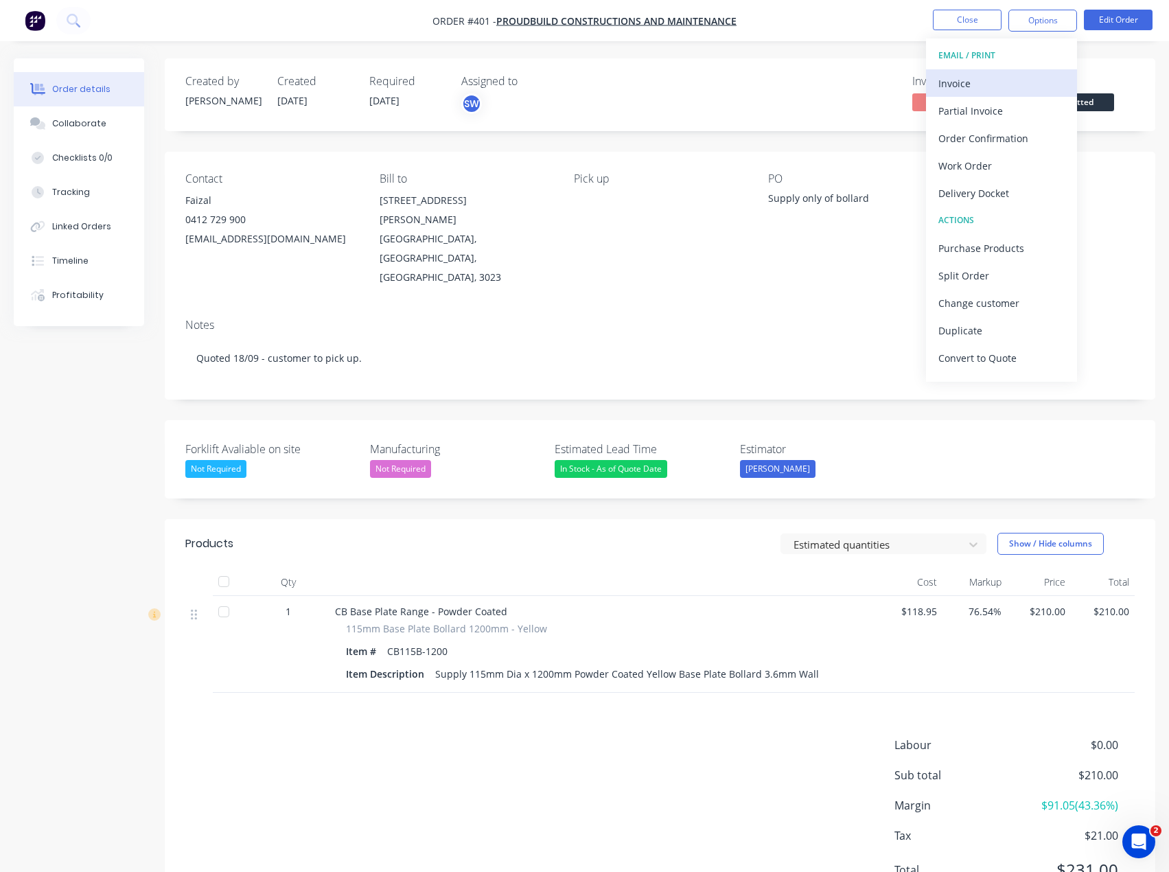
click at [1009, 76] on div "Invoice" at bounding box center [1002, 83] width 126 height 20
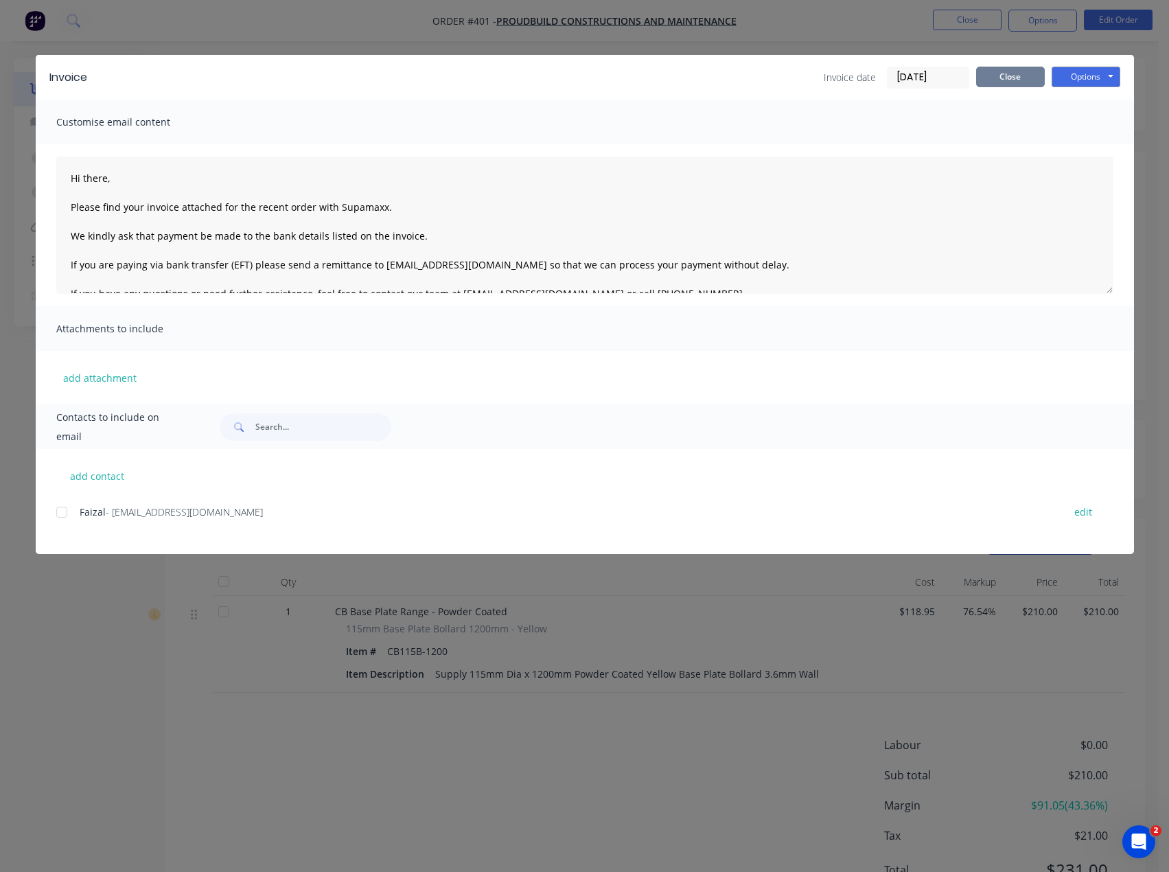
click at [1029, 82] on button "Close" at bounding box center [1010, 77] width 69 height 21
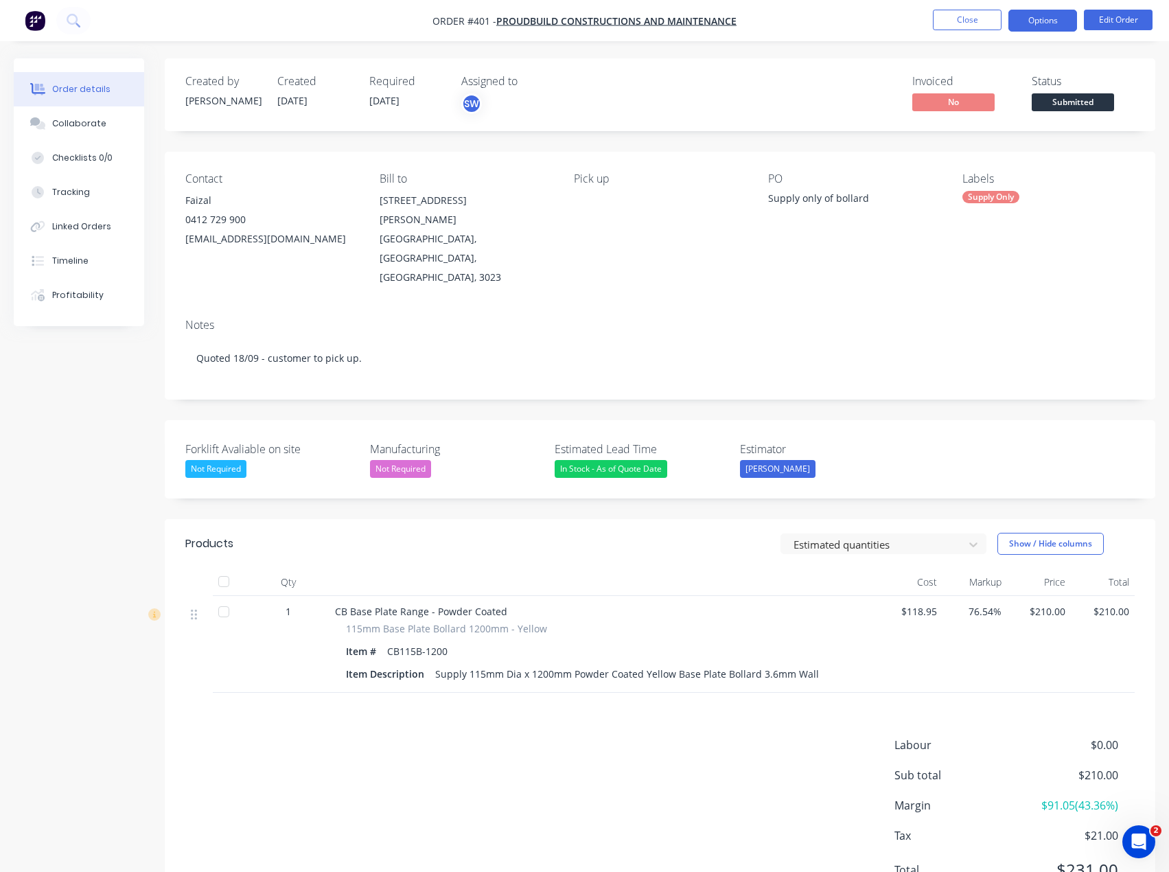
click at [1067, 16] on button "Options" at bounding box center [1043, 21] width 69 height 22
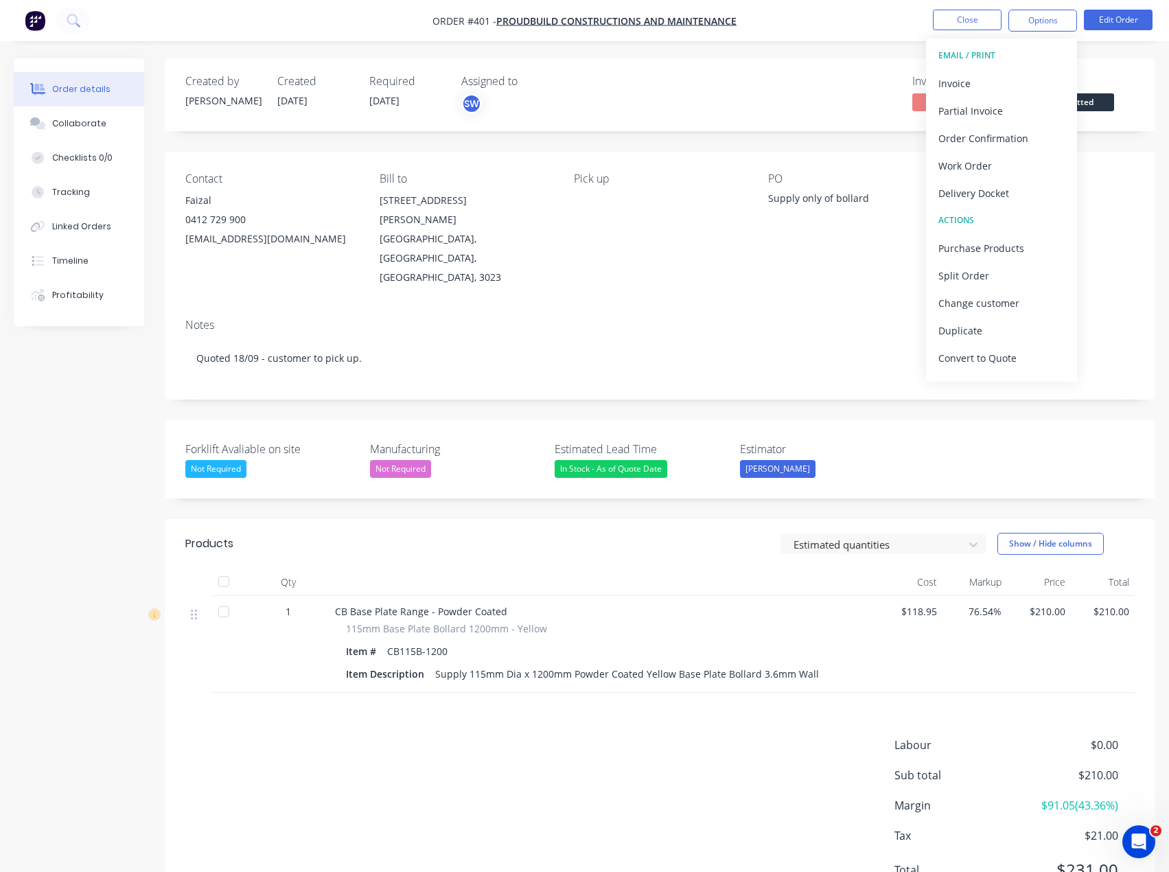
drag, startPoint x: 786, startPoint y: 68, endPoint x: 836, endPoint y: 78, distance: 50.4
click at [786, 67] on div "Created by Scott Created 29/09/25 Required 18/09/25 Assigned to SW Invoiced No …" at bounding box center [660, 94] width 991 height 73
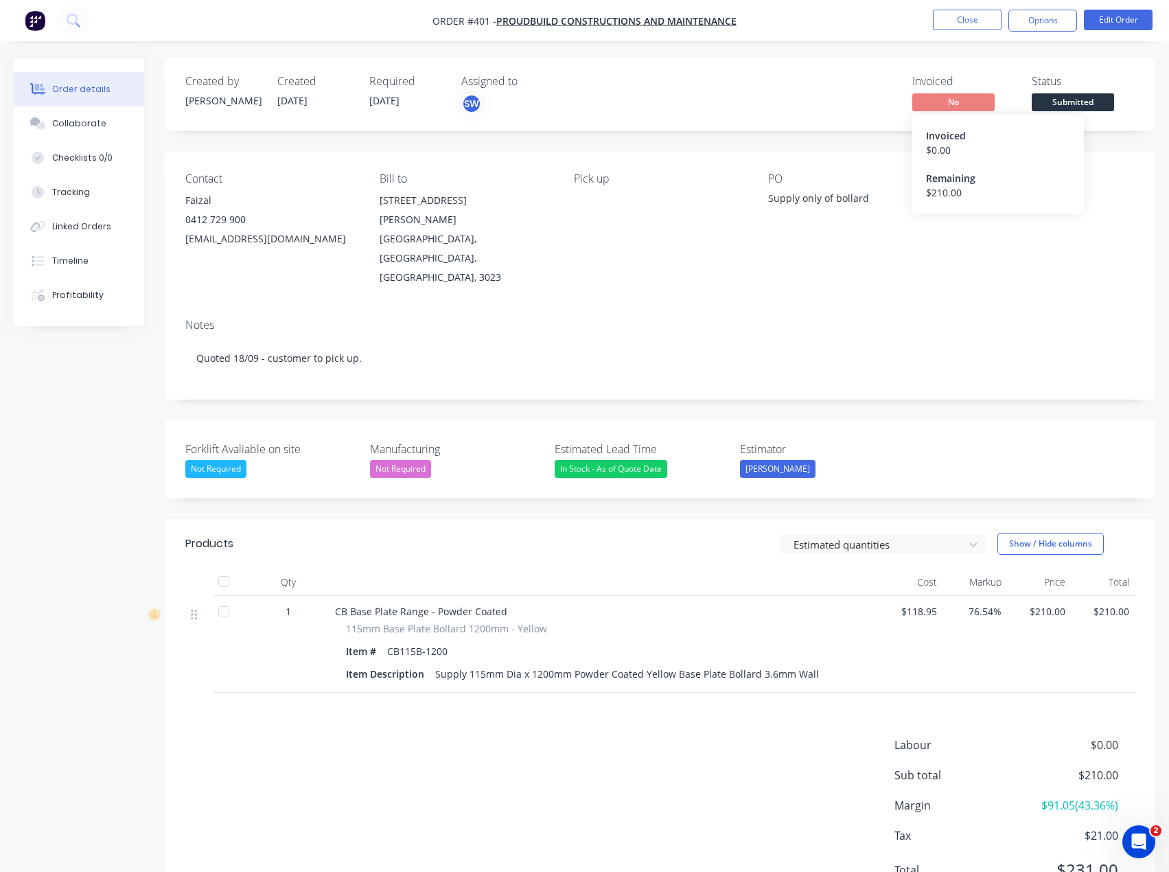
click at [979, 97] on span "No" at bounding box center [954, 101] width 82 height 17
click at [1041, 25] on button "Options" at bounding box center [1043, 21] width 69 height 22
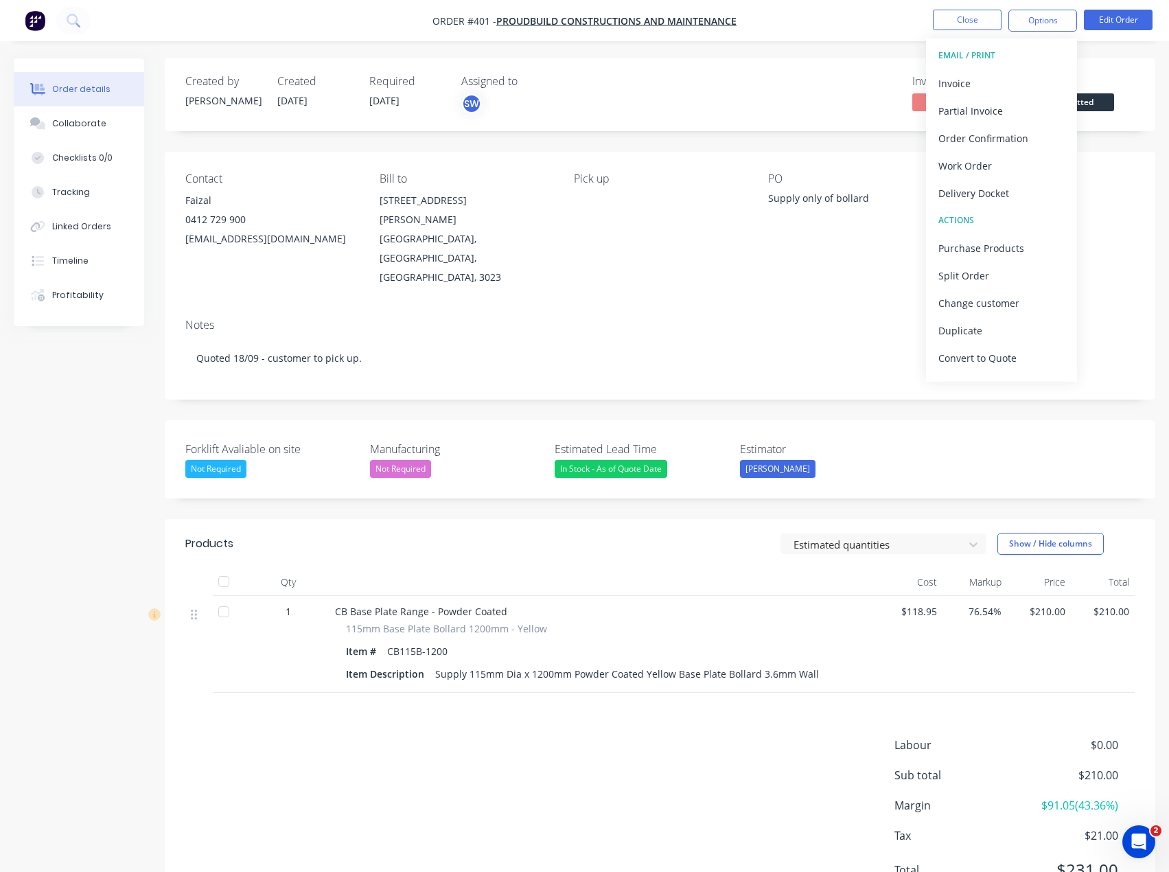
click at [856, 51] on div "Order details Collaborate Checklists 0/0 Tracking Linked Orders Timeline Profit…" at bounding box center [584, 468] width 1169 height 937
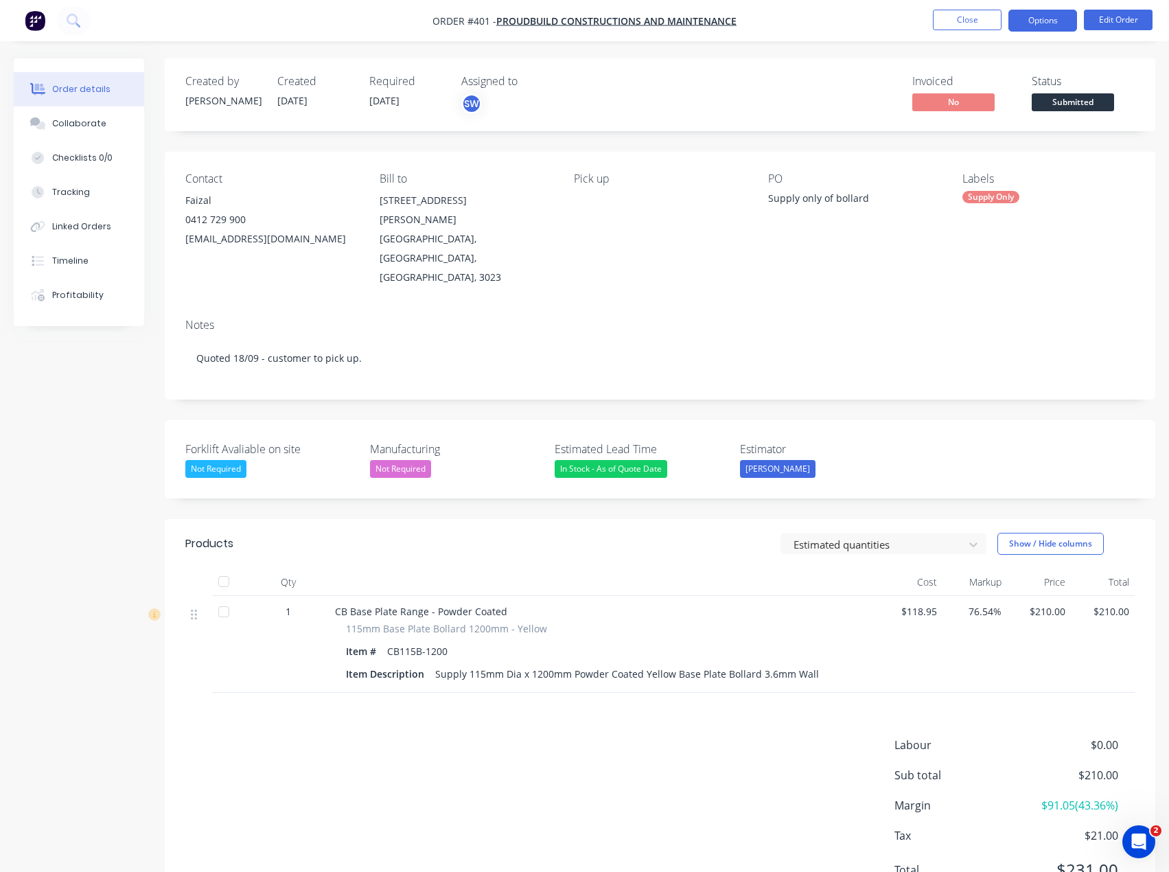
click at [1042, 21] on button "Options" at bounding box center [1043, 21] width 69 height 22
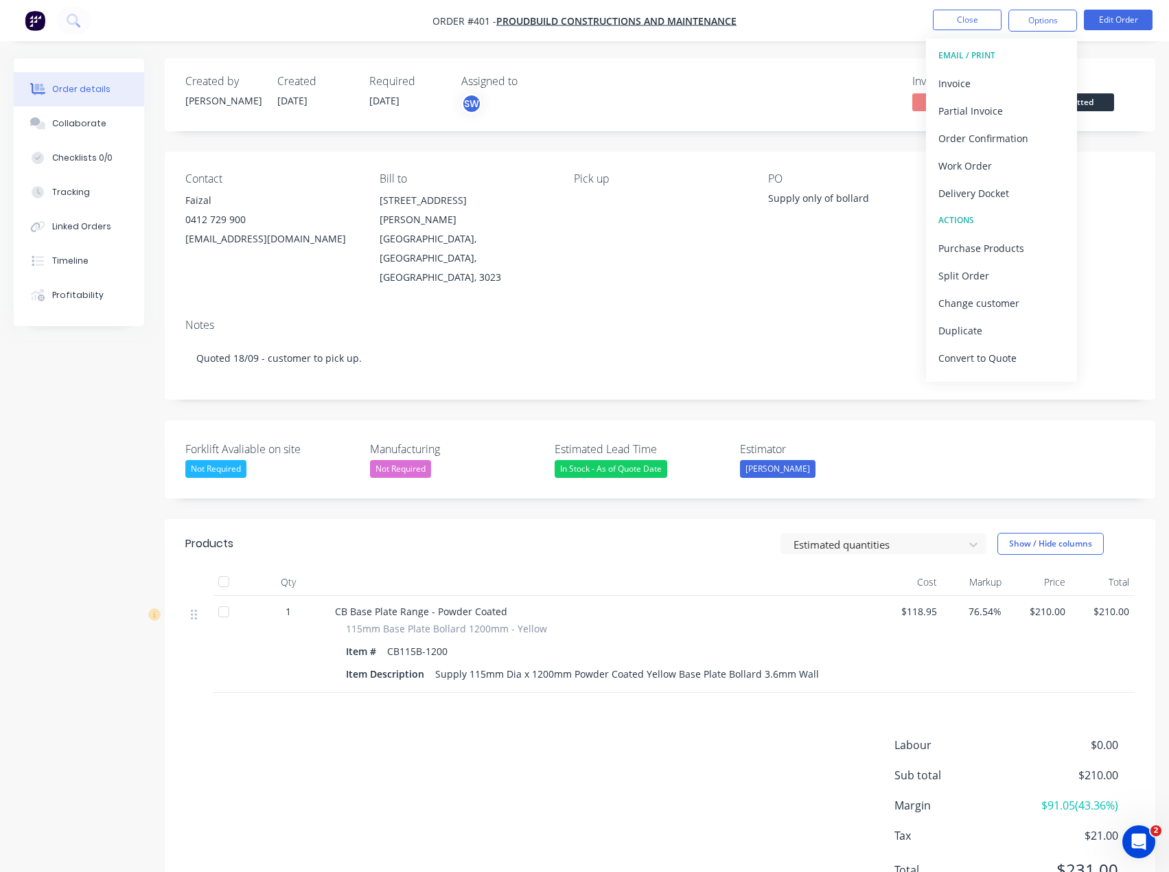
click at [786, 51] on div "Order details Collaborate Checklists 0/0 Tracking Linked Orders Timeline Profit…" at bounding box center [584, 468] width 1169 height 937
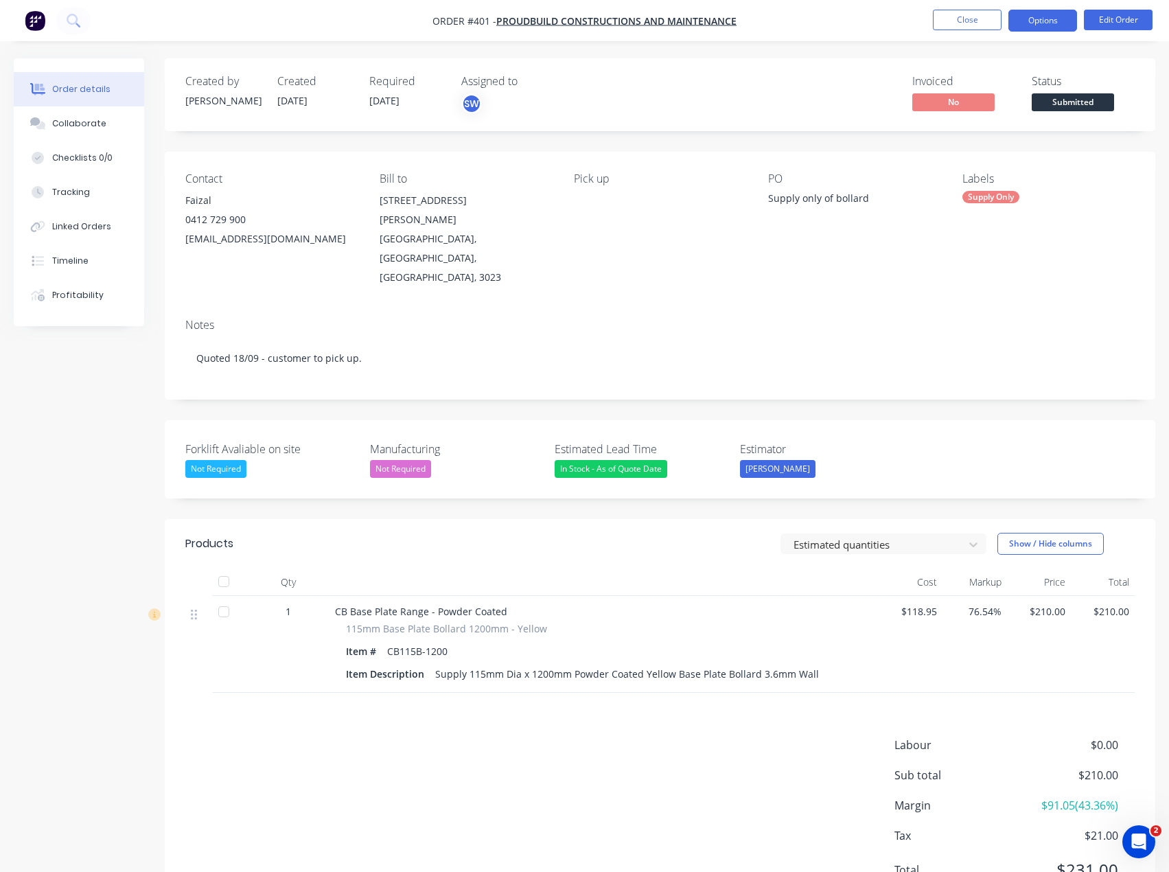
click at [1042, 24] on button "Options" at bounding box center [1043, 21] width 69 height 22
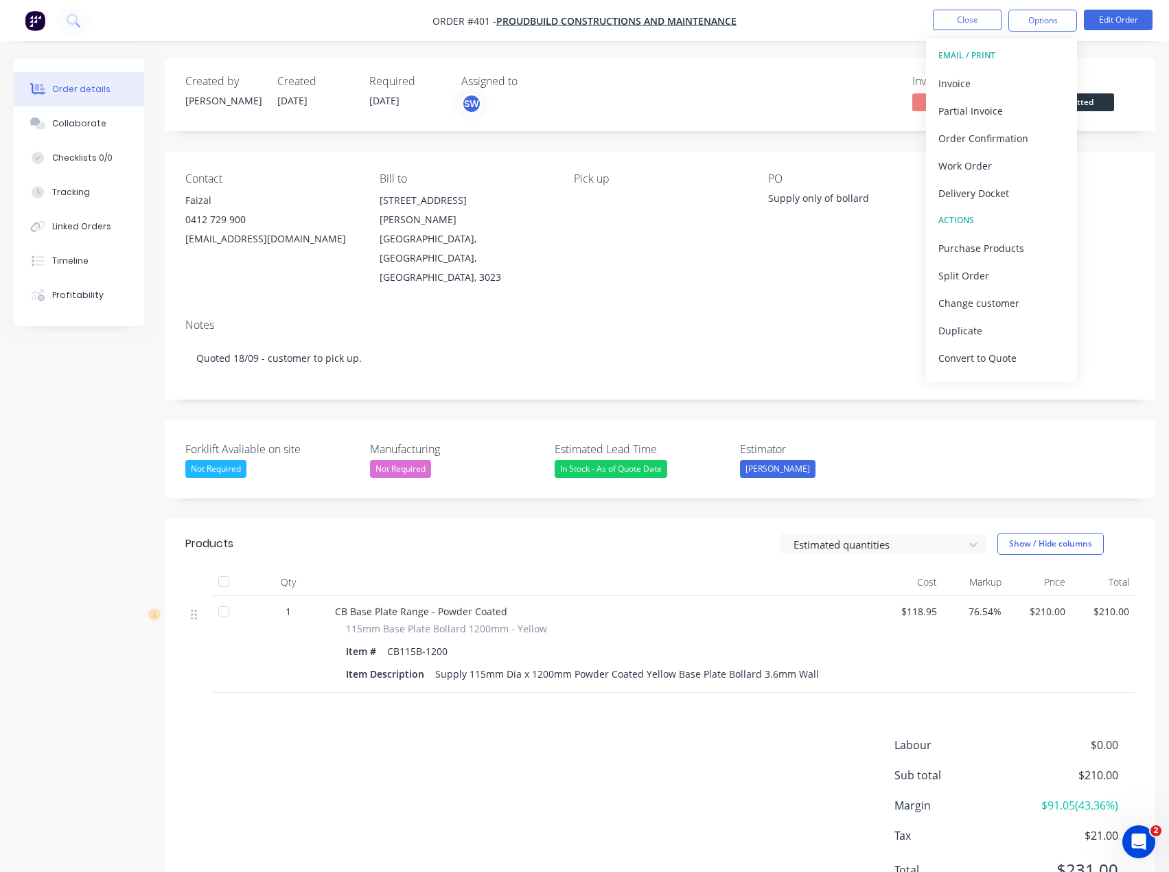
click at [637, 83] on div "Invoiced No Status Submitted" at bounding box center [867, 95] width 536 height 40
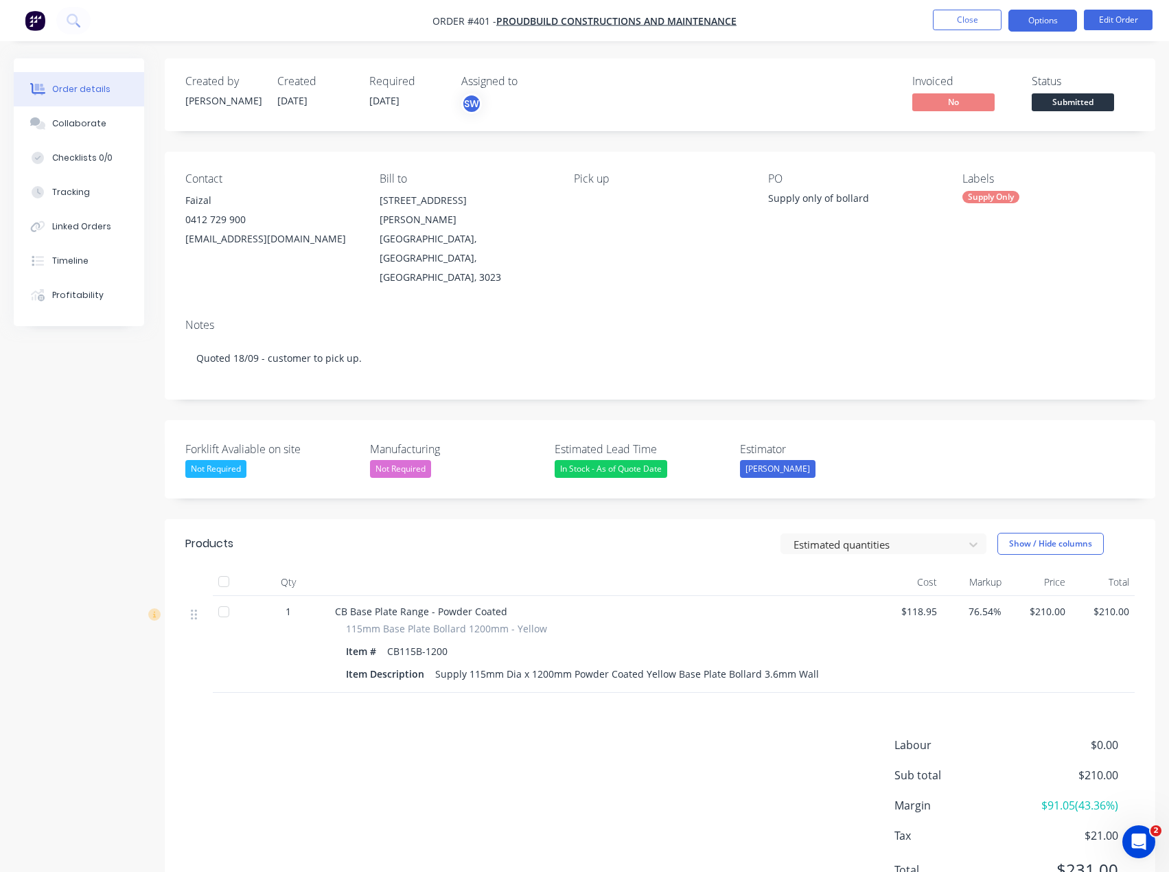
click at [1025, 16] on button "Options" at bounding box center [1043, 21] width 69 height 22
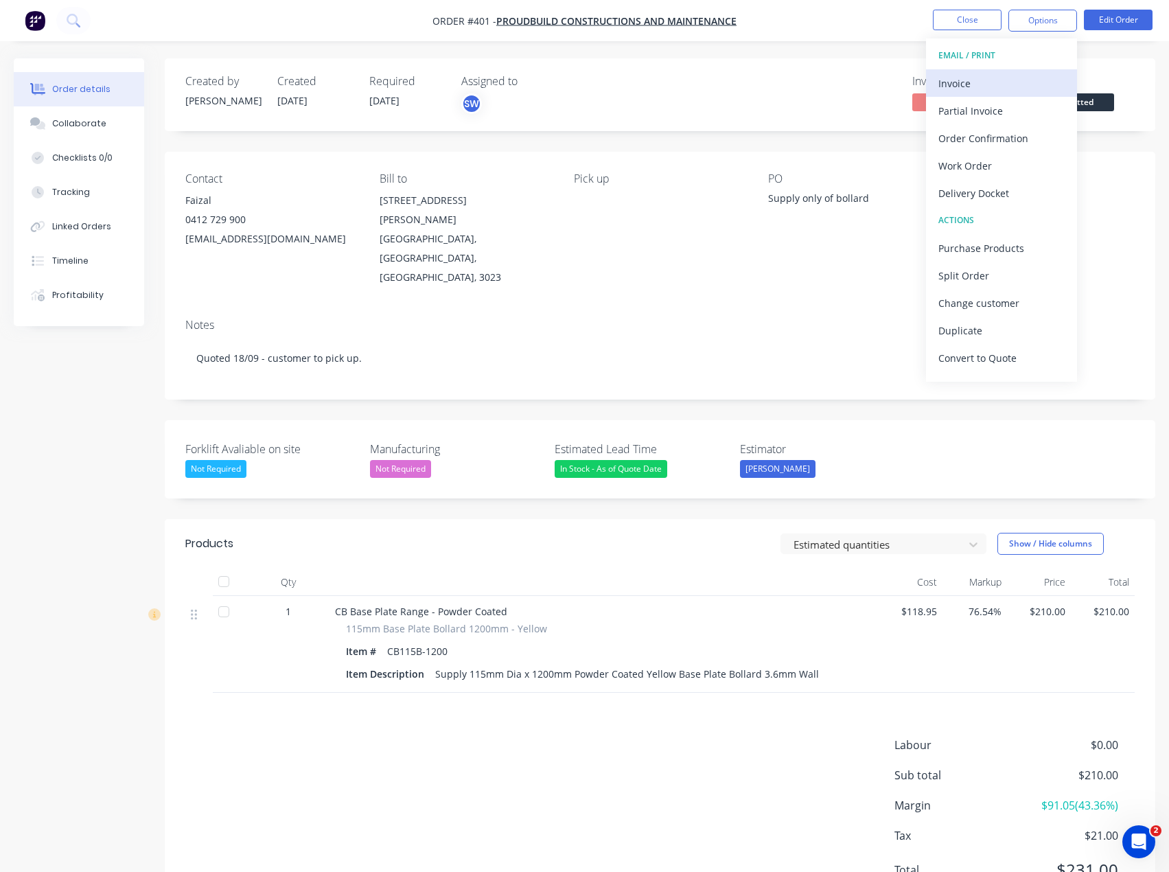
click at [961, 71] on button "Invoice" at bounding box center [1001, 82] width 151 height 27
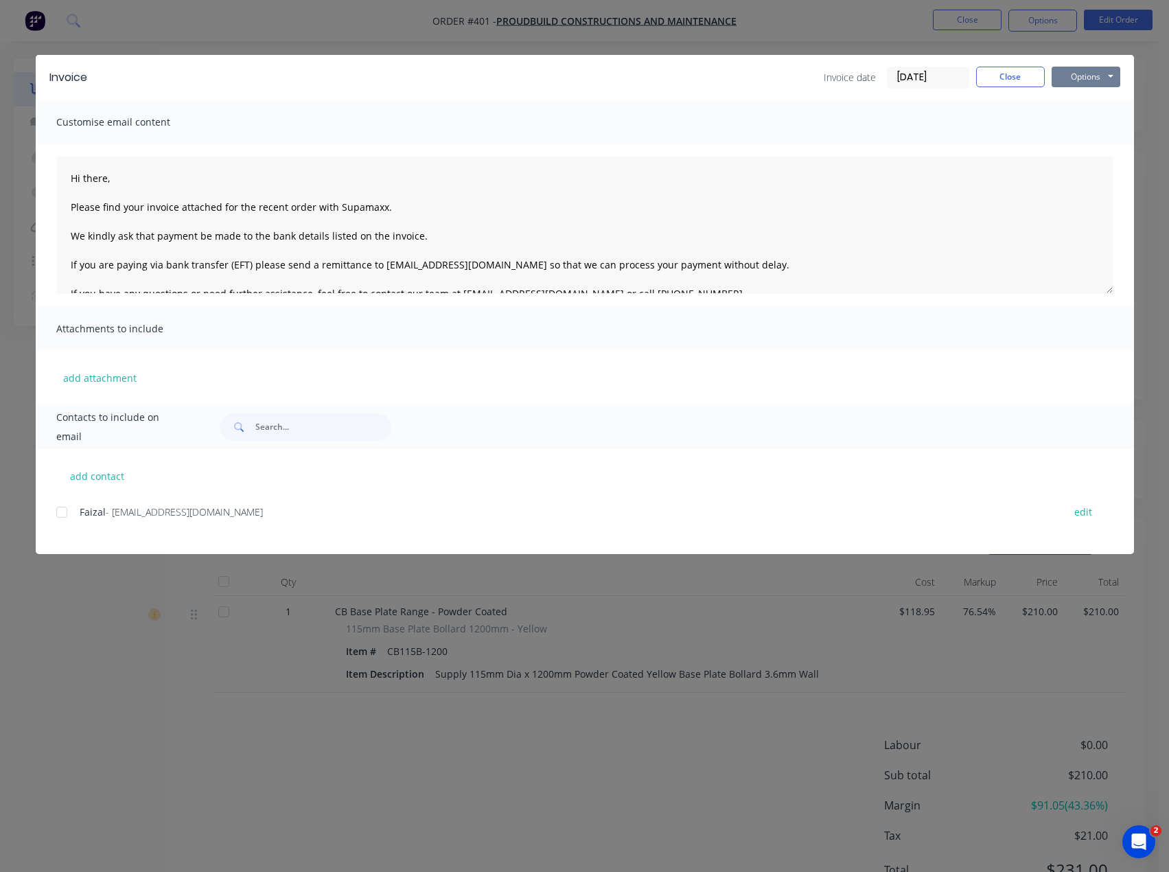
click at [1080, 70] on button "Options" at bounding box center [1086, 77] width 69 height 21
click at [67, 514] on div at bounding box center [61, 511] width 27 height 27
click at [1105, 73] on button "Options" at bounding box center [1086, 77] width 69 height 21
click at [1102, 149] on button "Email" at bounding box center [1096, 146] width 88 height 23
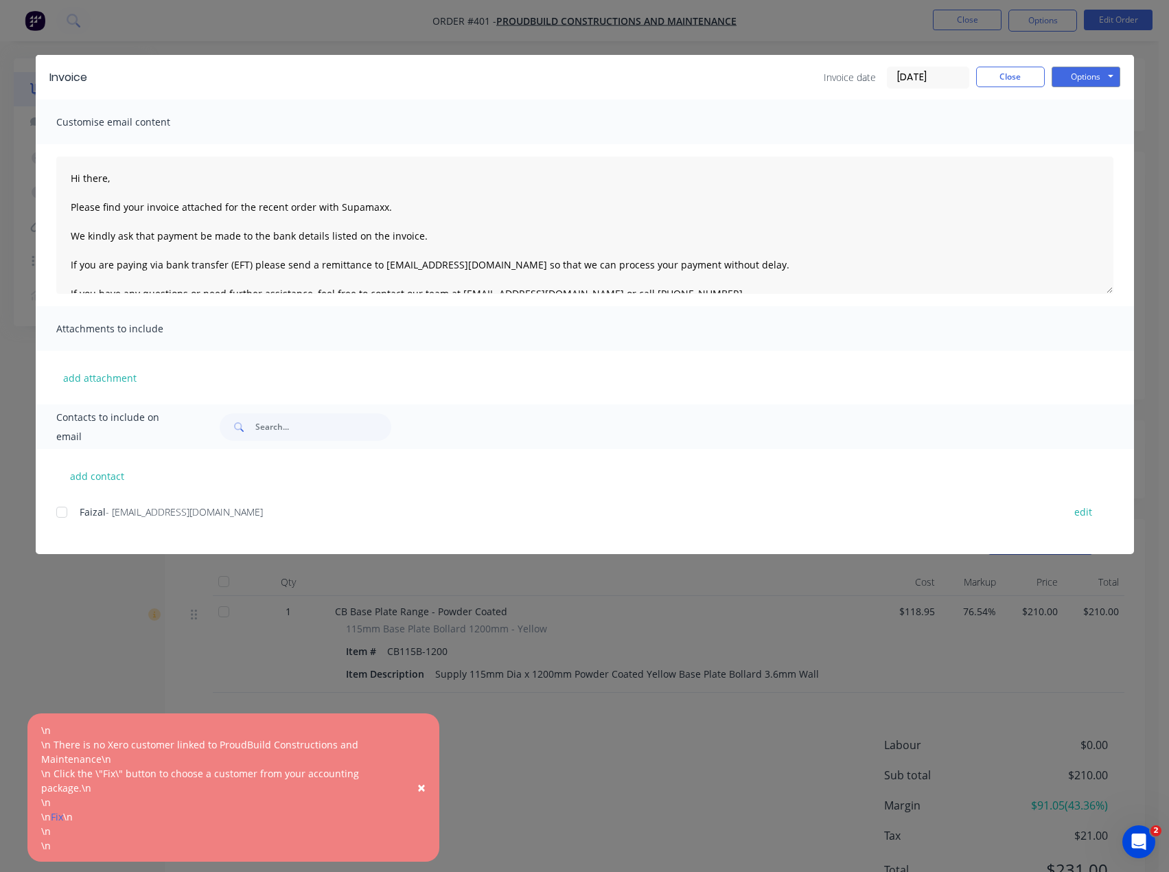
click at [969, 61] on div "Invoice Invoice date 29/09/25 Close Options Preview Print Email" at bounding box center [585, 77] width 1099 height 45
click at [997, 71] on button "Close" at bounding box center [1010, 77] width 69 height 21
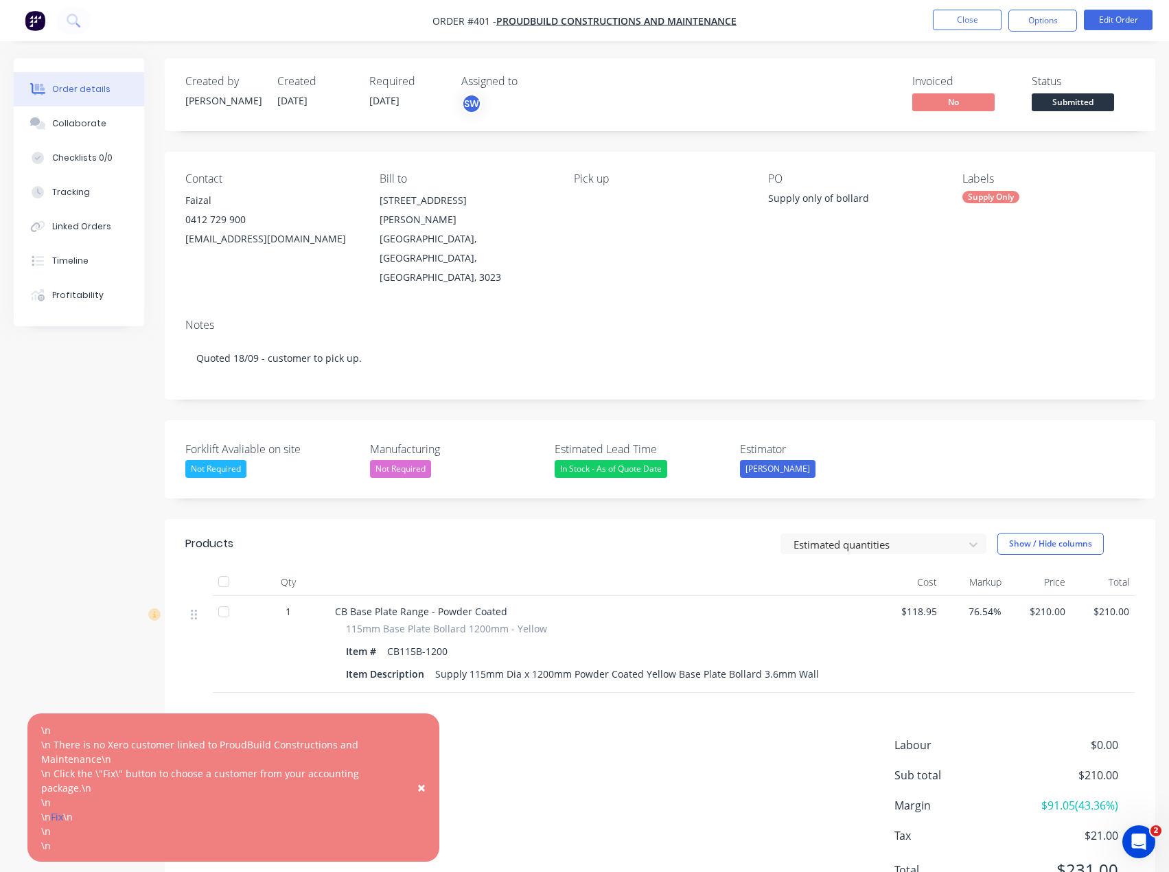
click at [759, 64] on div "Created by Scott Created 29/09/25 Required 18/09/25 Assigned to SW Invoiced No …" at bounding box center [660, 94] width 991 height 73
click at [895, 19] on nav "Order #401 - ProudBuild Constructions and Maintenance Close Options Edit Order" at bounding box center [584, 20] width 1169 height 41
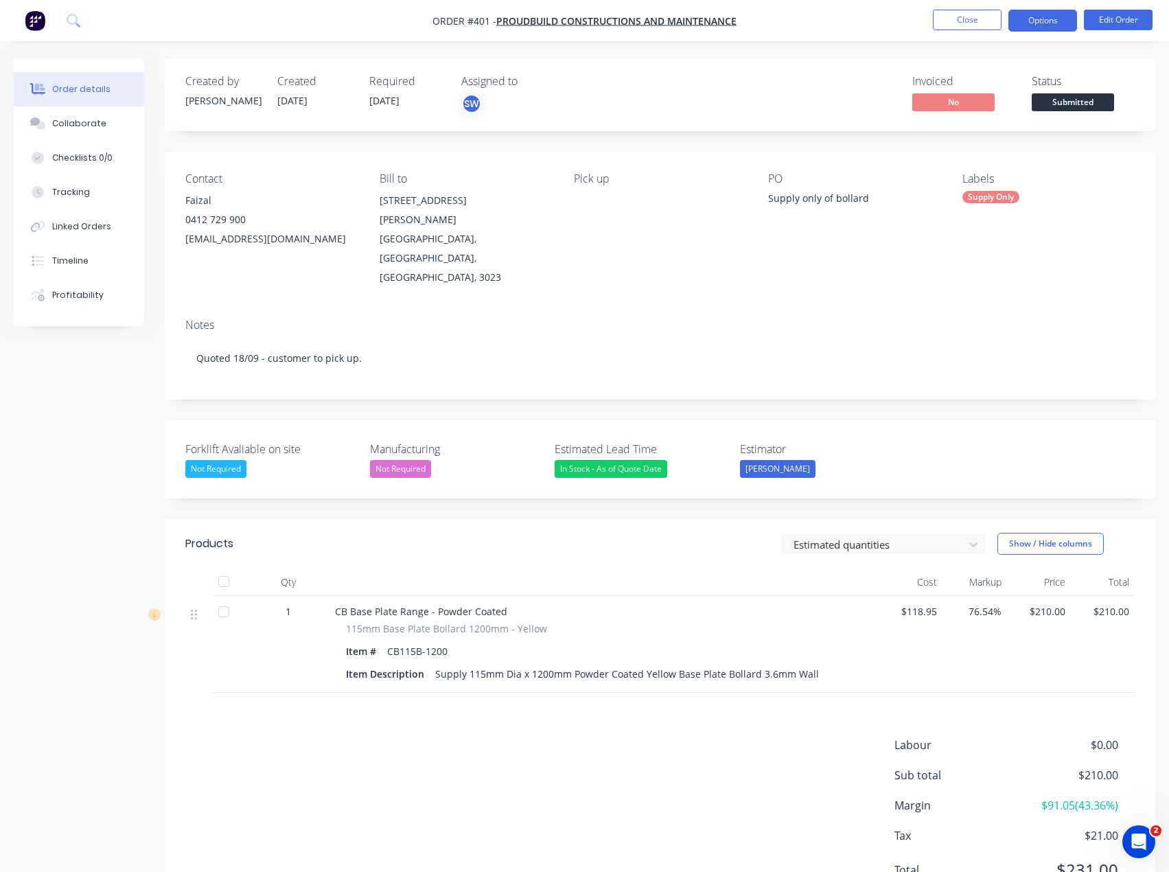
click at [1068, 21] on button "Options" at bounding box center [1043, 21] width 69 height 22
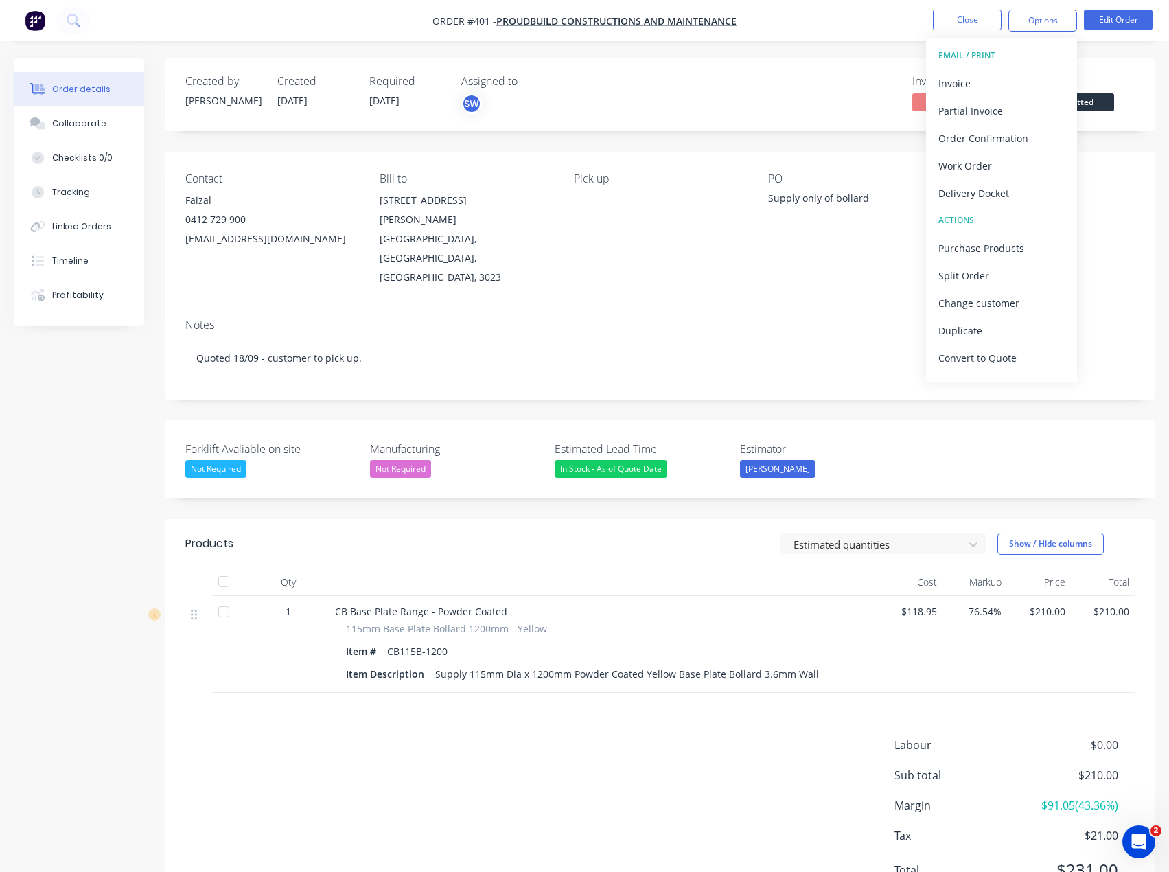
click at [845, 73] on div "Created by Scott Created 29/09/25 Required 18/09/25 Assigned to SW Invoiced No …" at bounding box center [660, 94] width 991 height 73
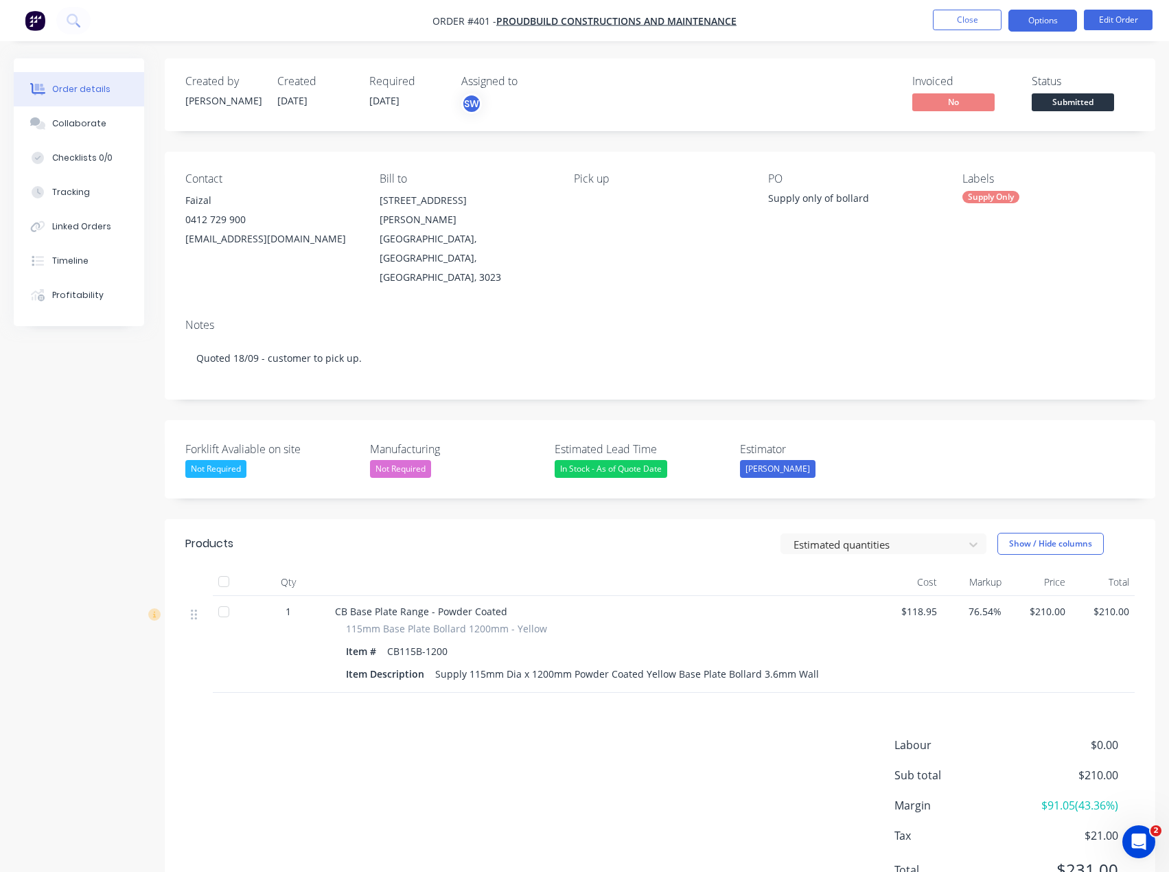
click at [1052, 16] on button "Options" at bounding box center [1043, 21] width 69 height 22
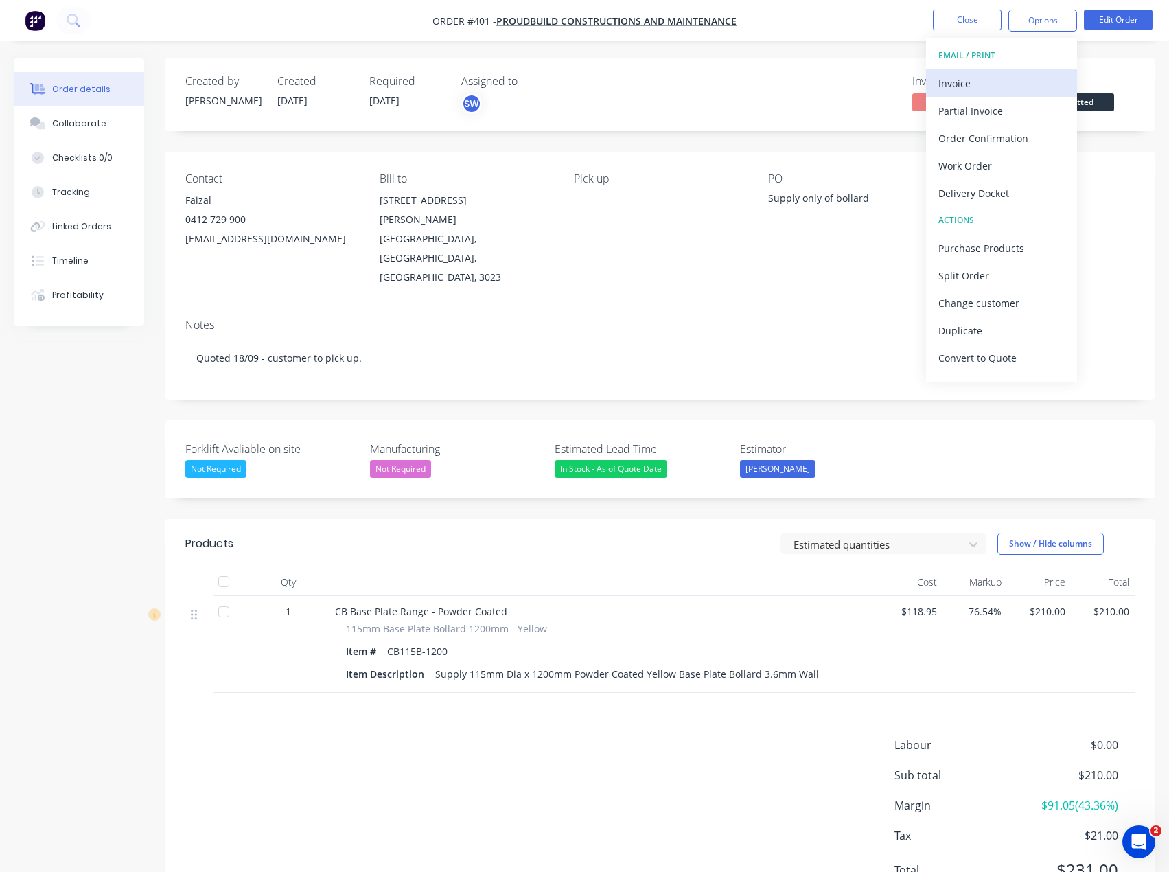
click at [1014, 83] on div "Invoice" at bounding box center [1002, 83] width 126 height 20
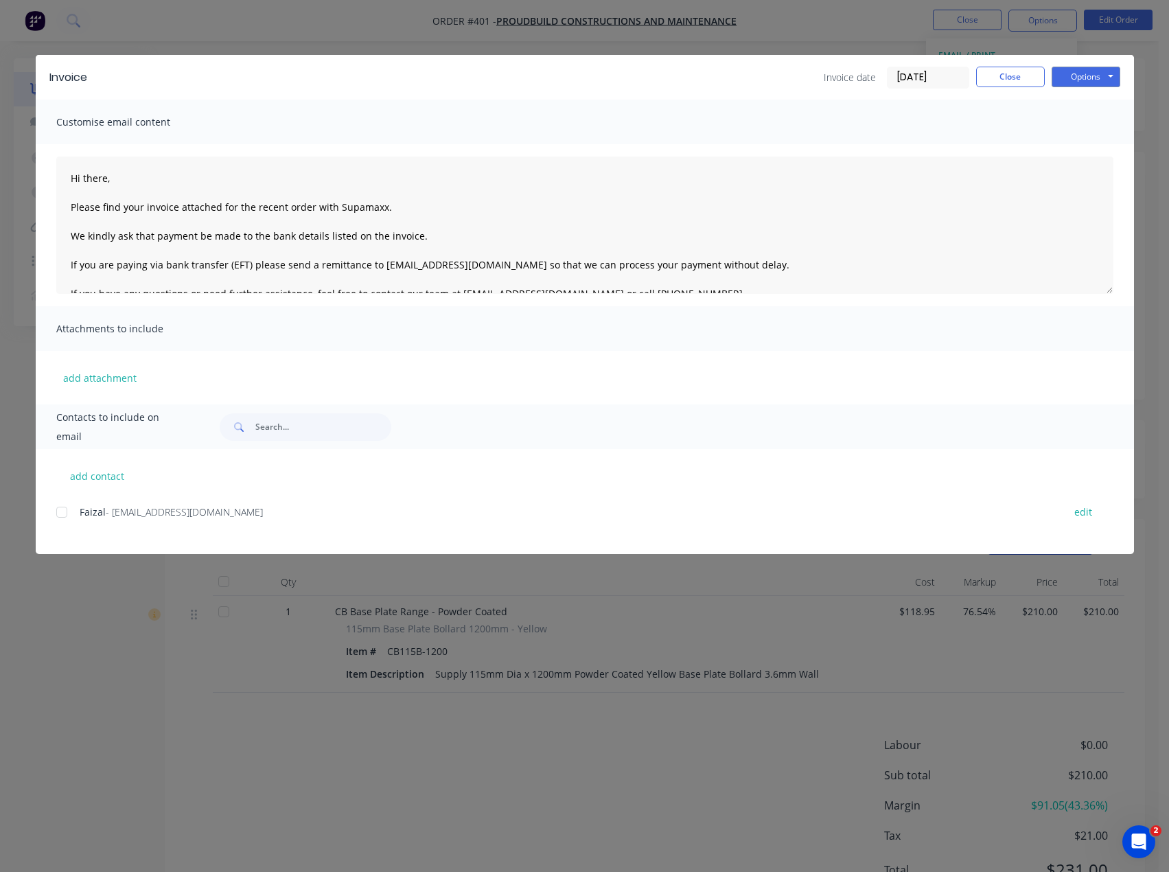
click at [60, 513] on div at bounding box center [61, 511] width 27 height 27
click at [1084, 73] on button "Options" at bounding box center [1086, 77] width 69 height 21
click at [1113, 150] on button "Email" at bounding box center [1096, 146] width 88 height 23
click at [980, 72] on button "Close" at bounding box center [1010, 77] width 69 height 21
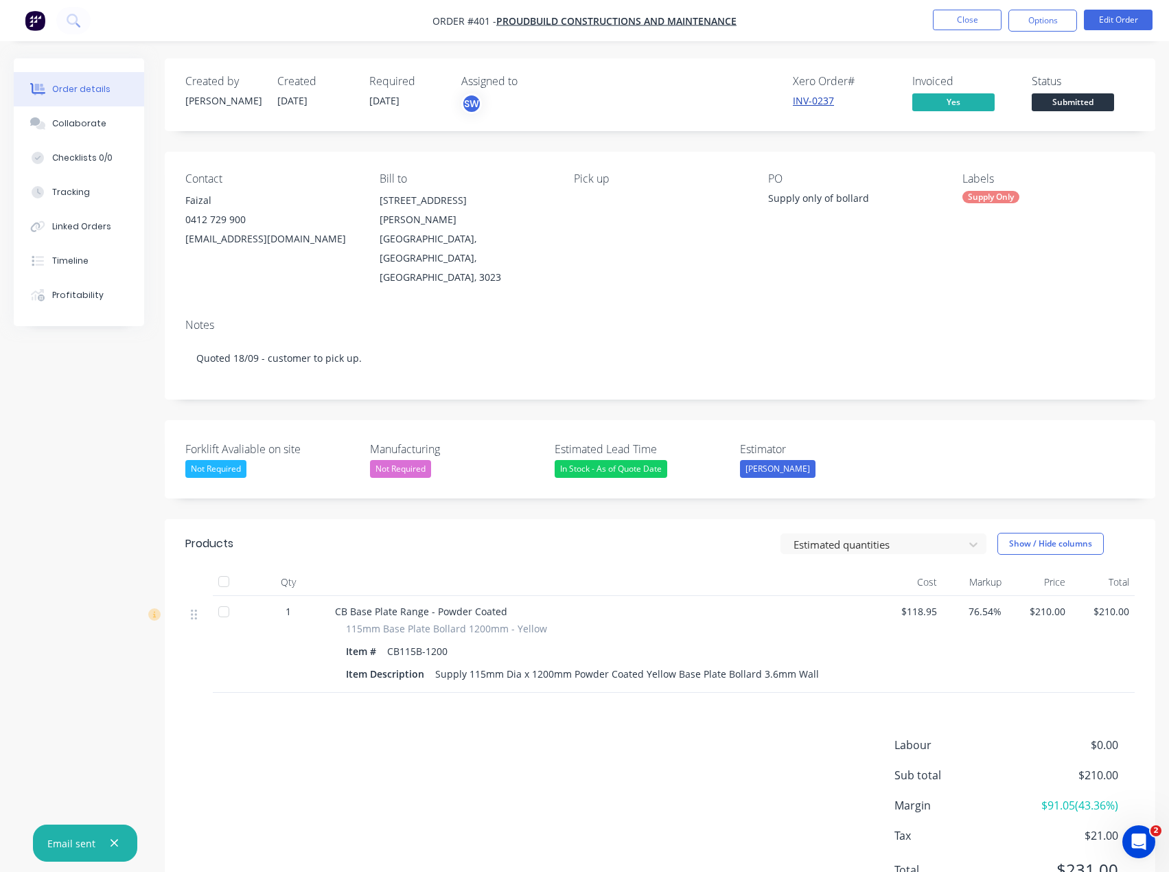
click at [816, 105] on link "INV-0237" at bounding box center [813, 100] width 41 height 13
click at [1024, 25] on button "Options" at bounding box center [1043, 21] width 69 height 22
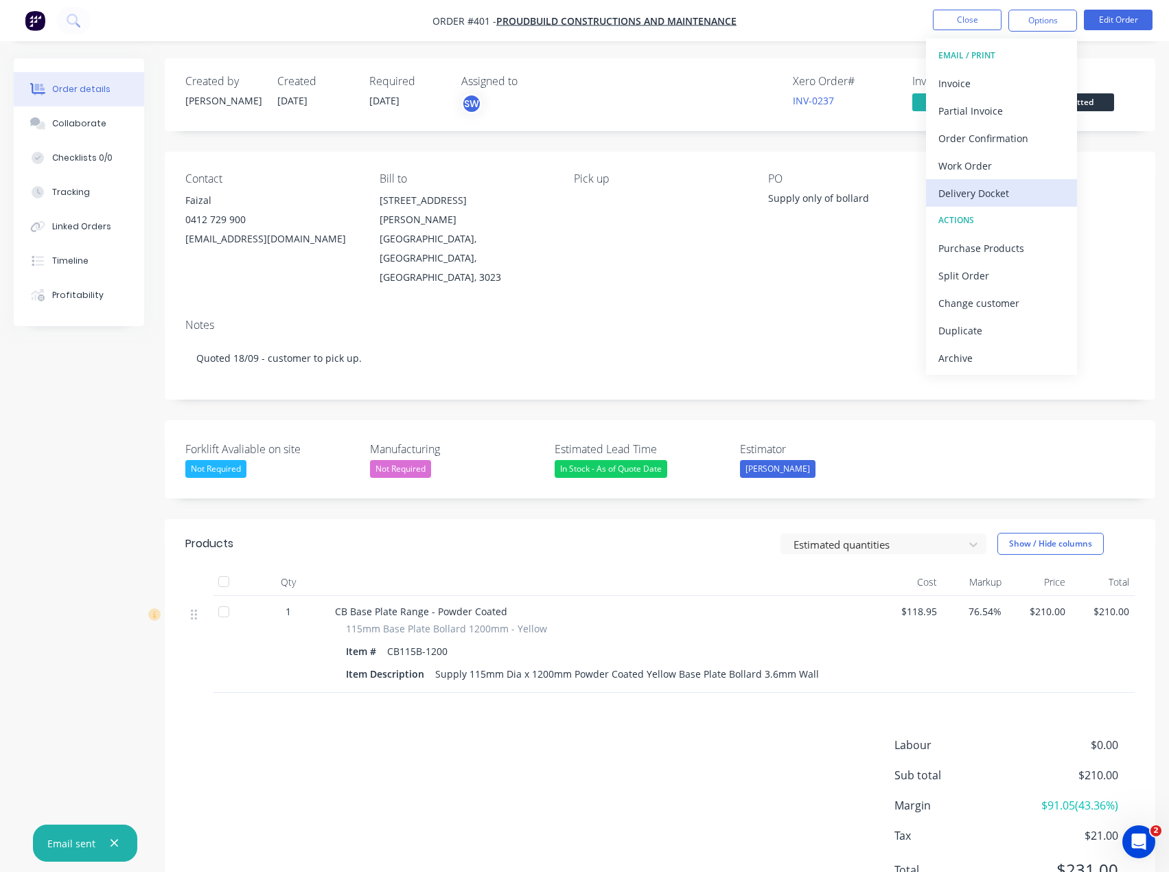
click at [1000, 187] on div "Delivery Docket" at bounding box center [1002, 193] width 126 height 20
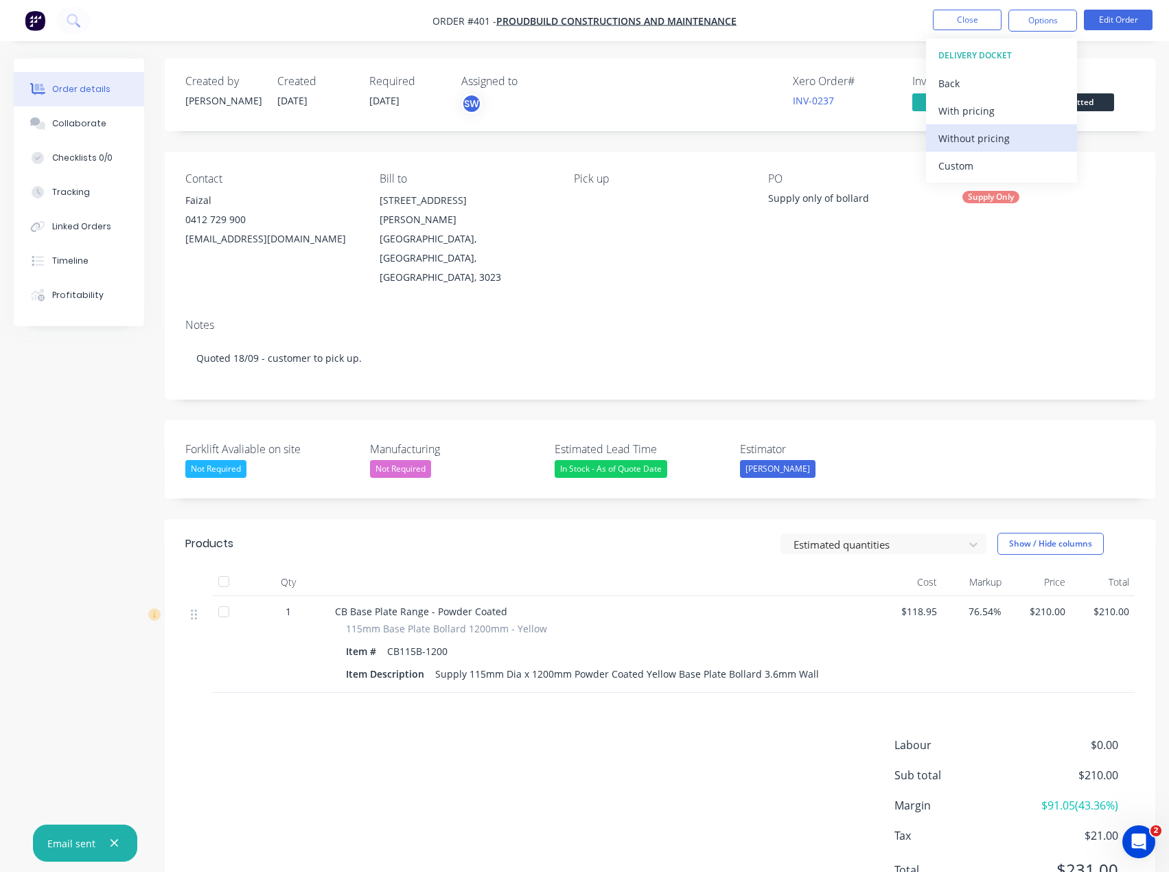
click at [982, 139] on div "Without pricing" at bounding box center [1002, 138] width 126 height 20
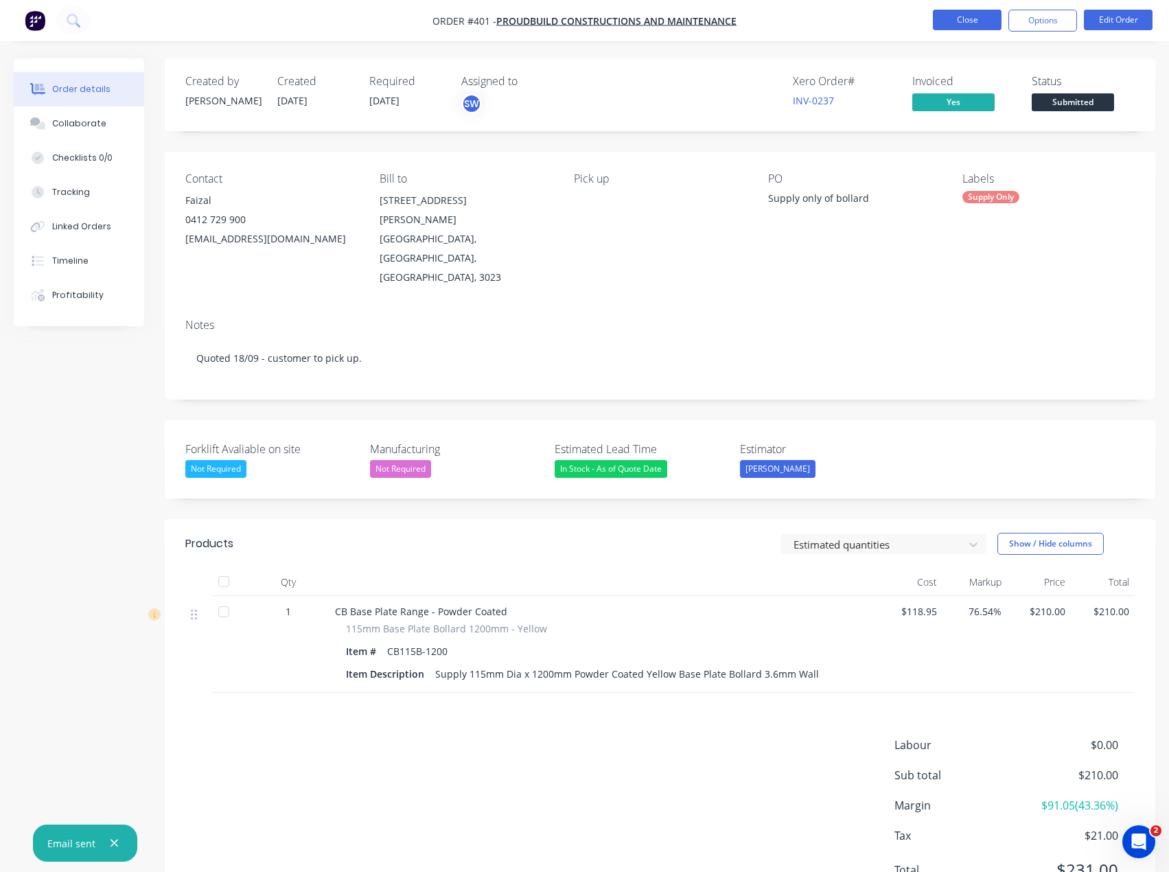
click at [987, 23] on button "Close" at bounding box center [967, 20] width 69 height 21
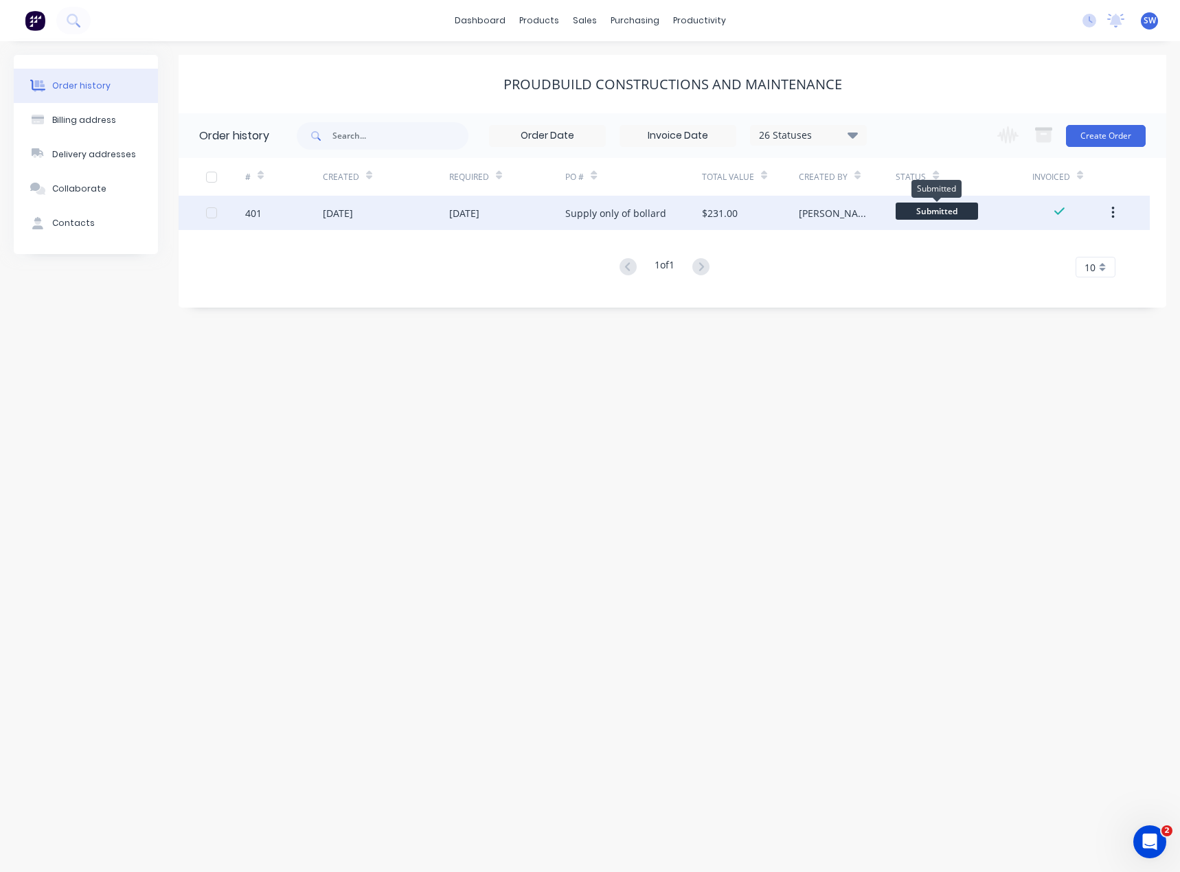
click at [933, 210] on span "Submitted" at bounding box center [936, 211] width 82 height 17
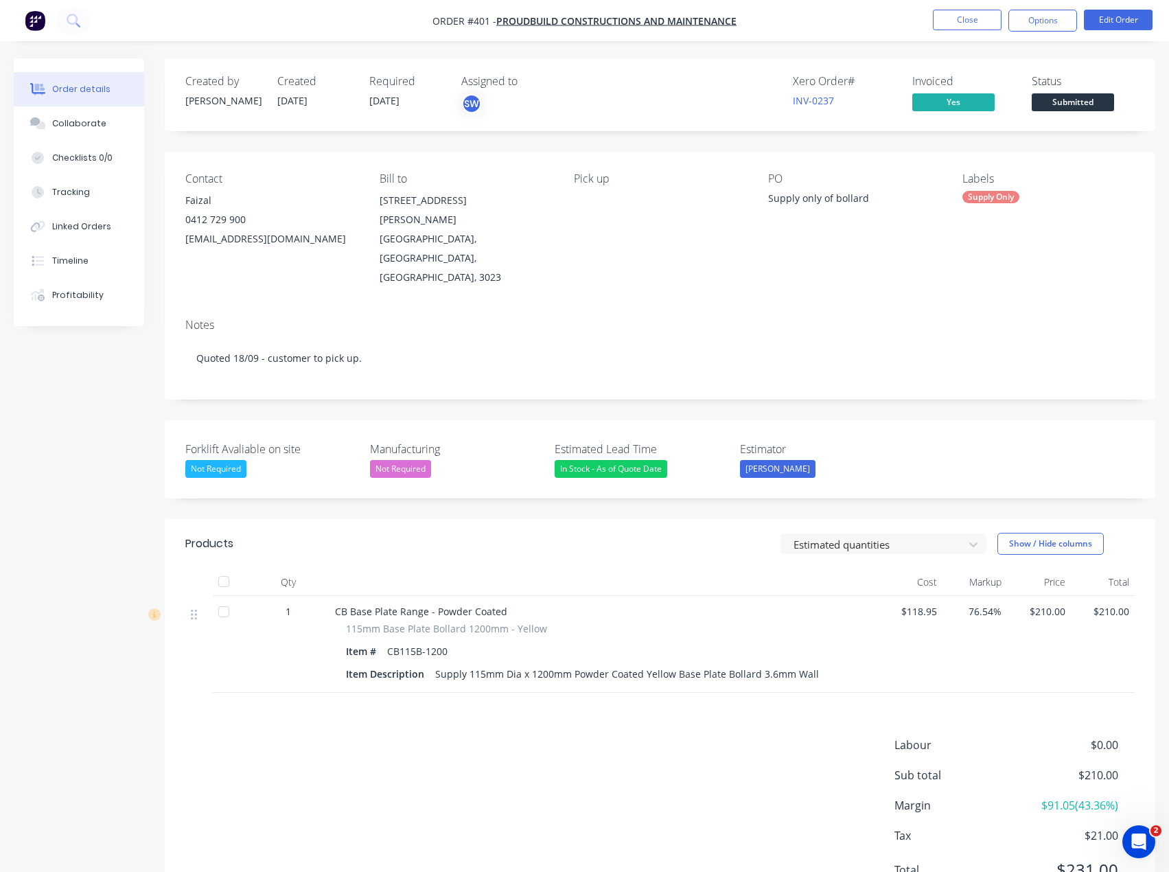
click at [1073, 100] on span "Submitted" at bounding box center [1073, 101] width 82 height 17
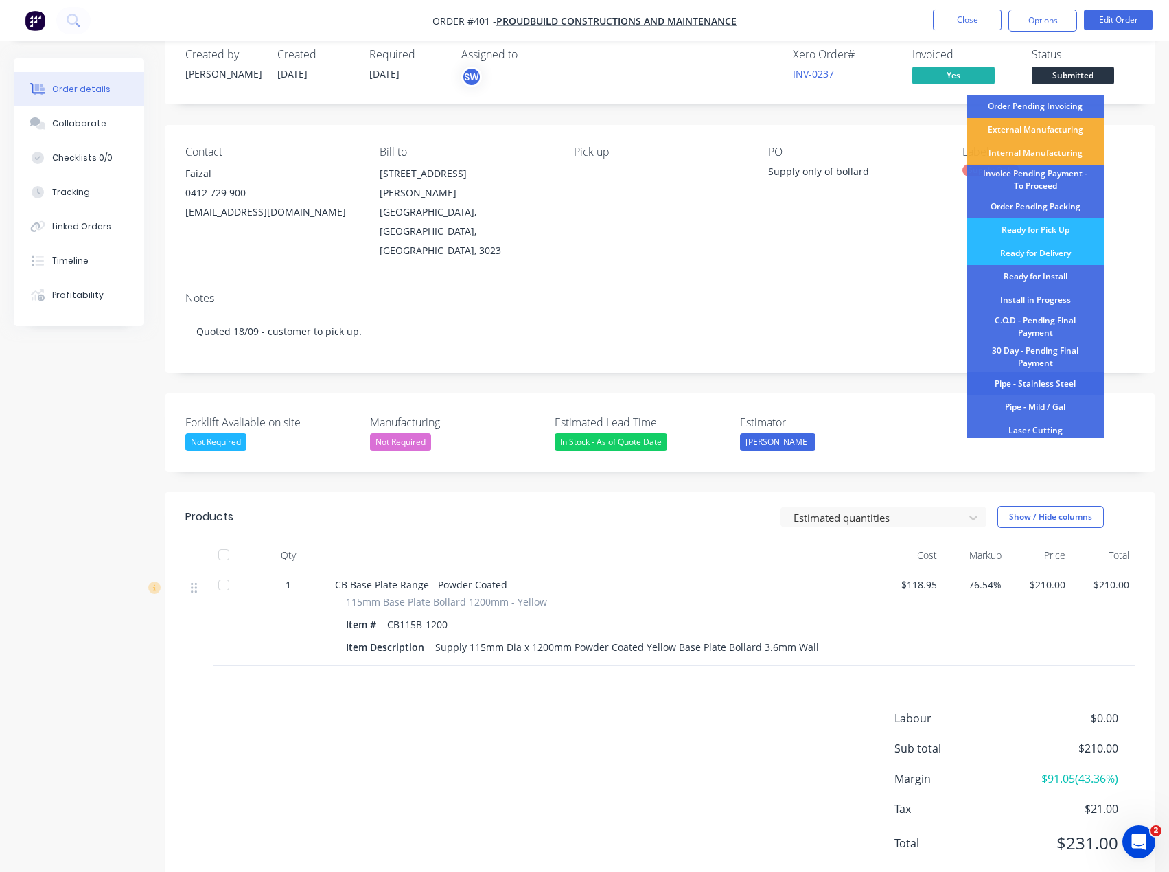
scroll to position [144, 0]
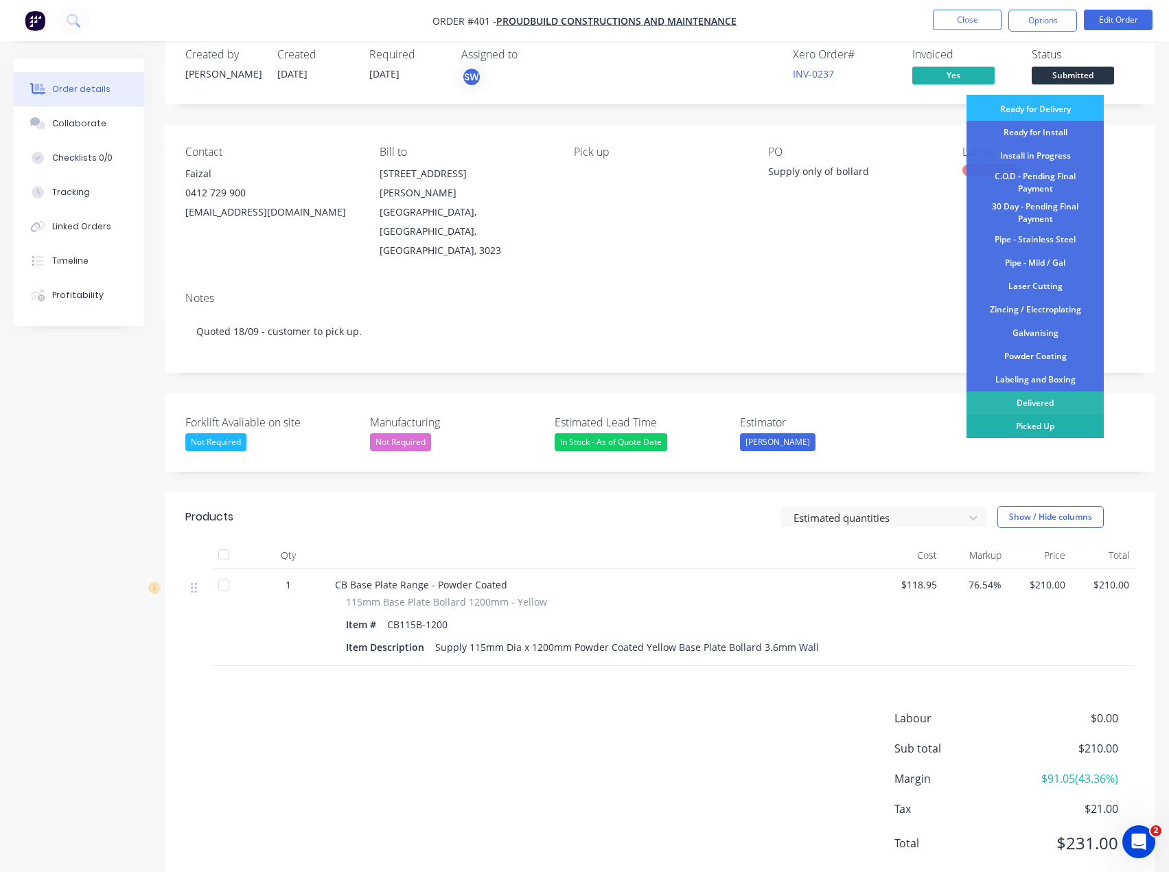
click at [1051, 420] on div "Picked Up" at bounding box center [1035, 426] width 137 height 23
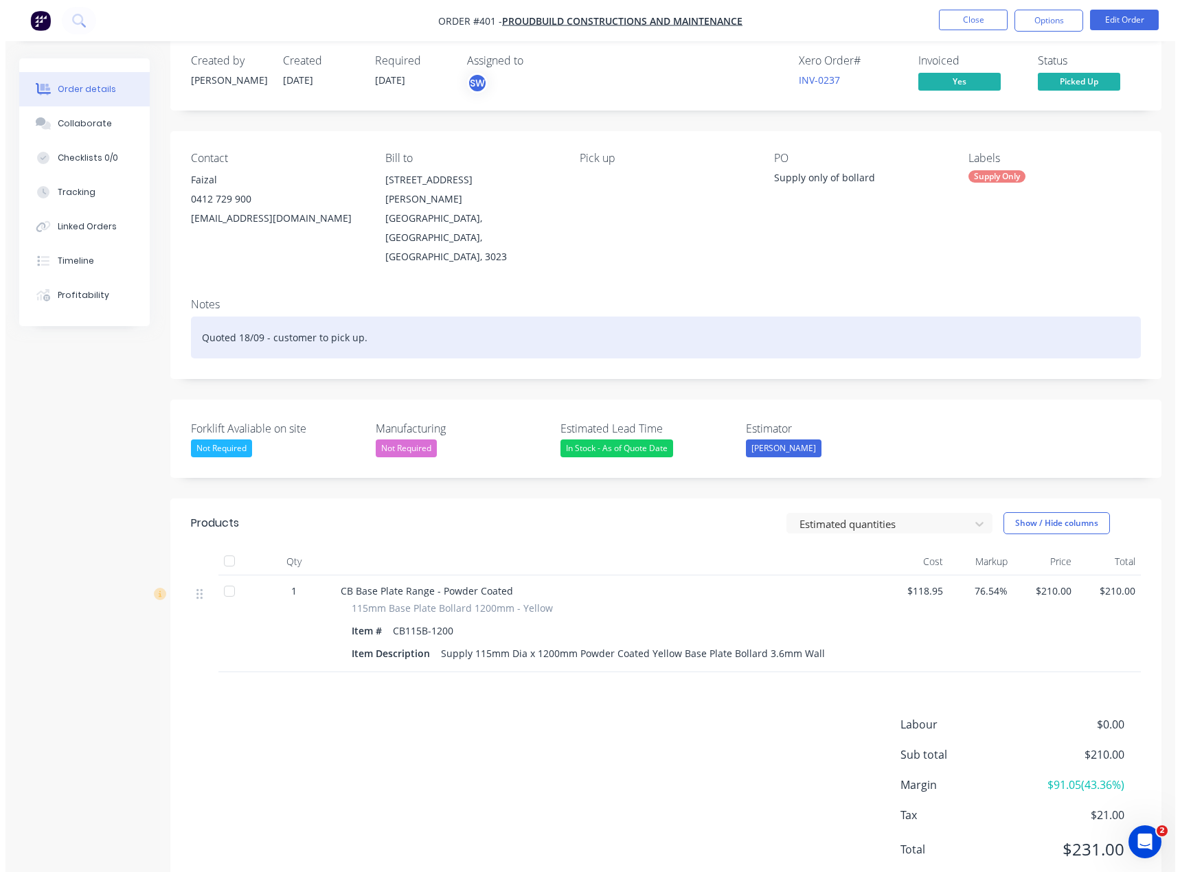
scroll to position [0, 0]
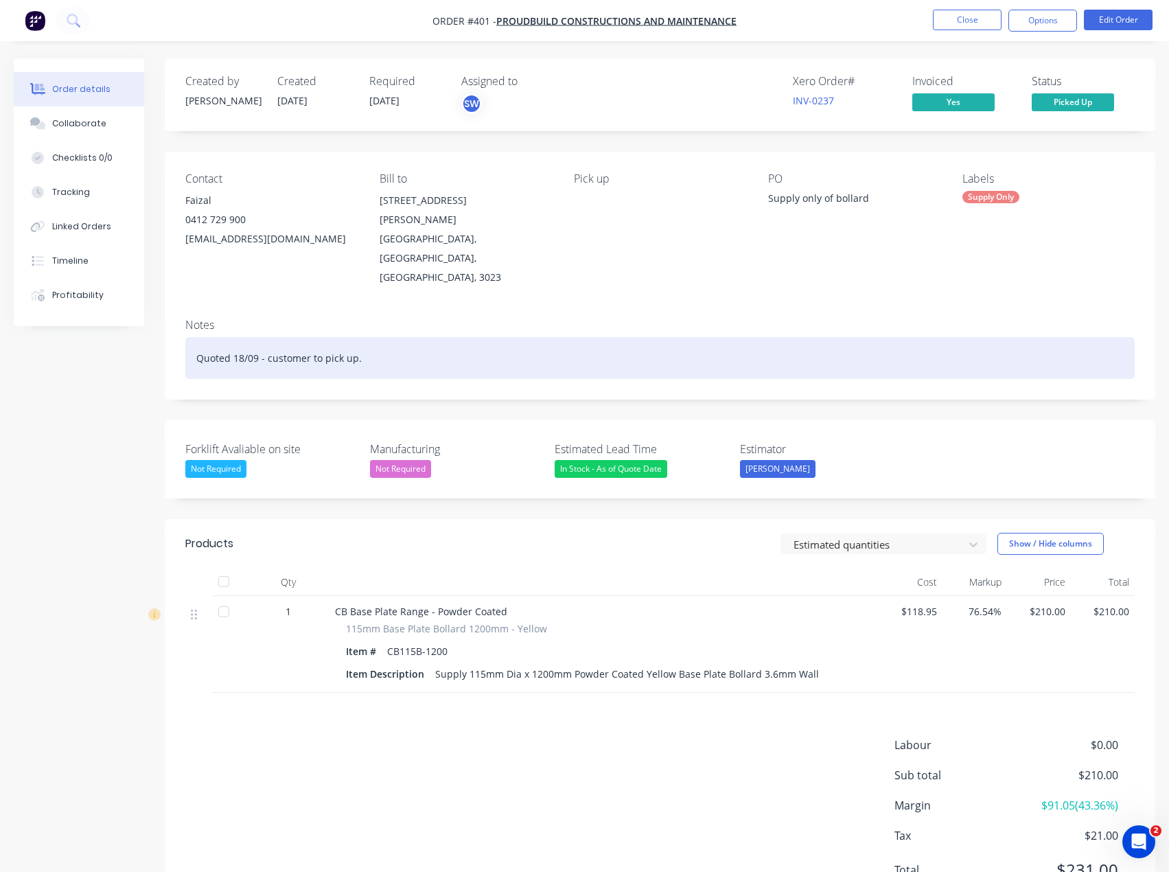
click at [441, 337] on div "Quoted 18/09 - customer to pick up." at bounding box center [660, 358] width 950 height 42
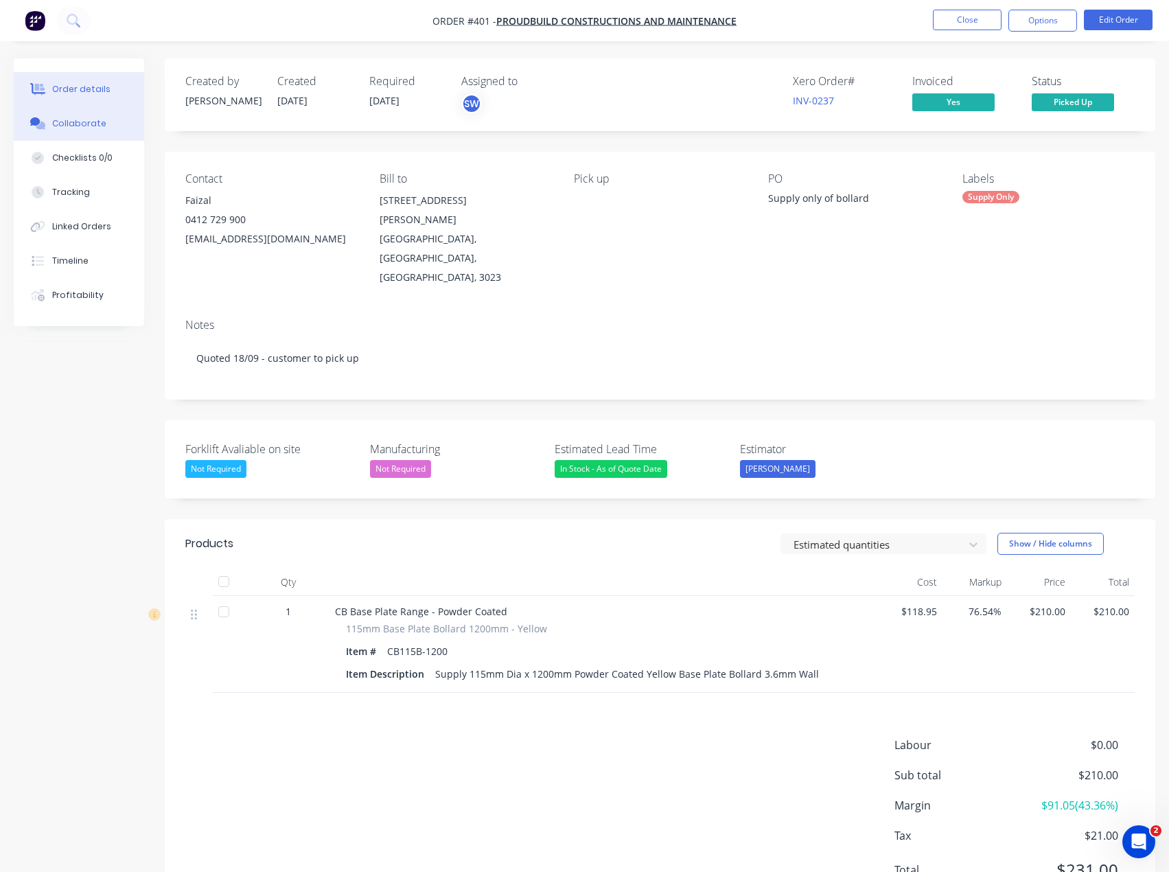
click at [88, 130] on button "Collaborate" at bounding box center [79, 123] width 130 height 34
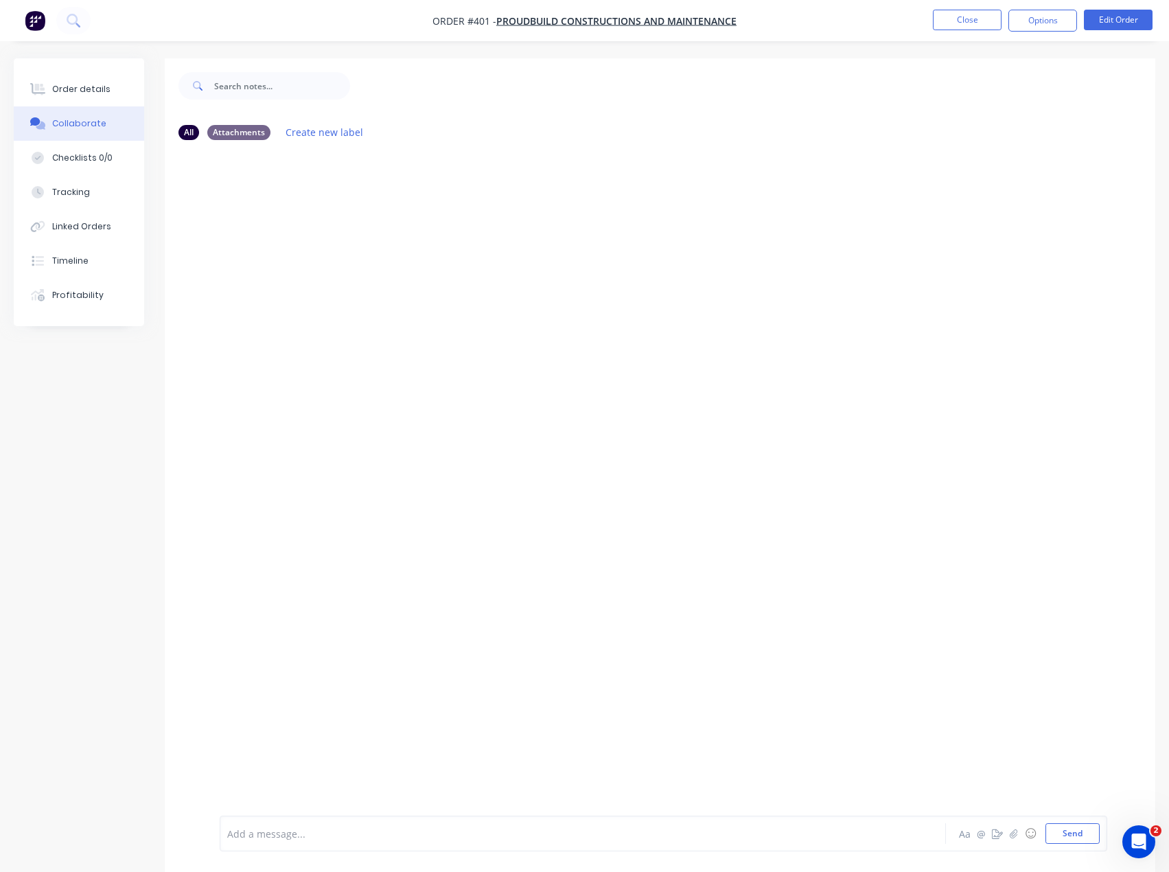
click at [441, 848] on div "Add a message... Aa @ ☺ Send" at bounding box center [664, 834] width 888 height 36
click at [448, 827] on div at bounding box center [555, 834] width 654 height 14
click at [965, 20] on button "Close" at bounding box center [967, 20] width 69 height 21
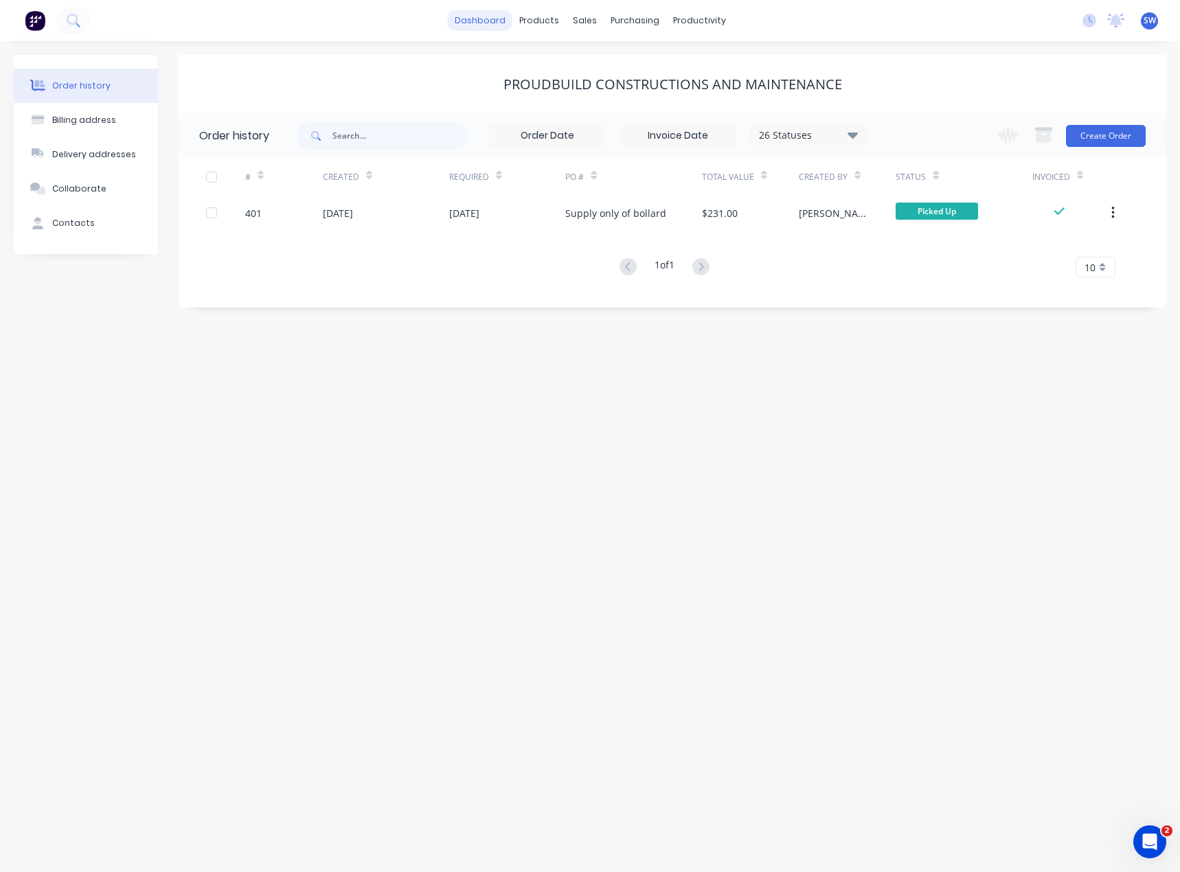
click at [473, 23] on link "dashboard" at bounding box center [480, 20] width 65 height 21
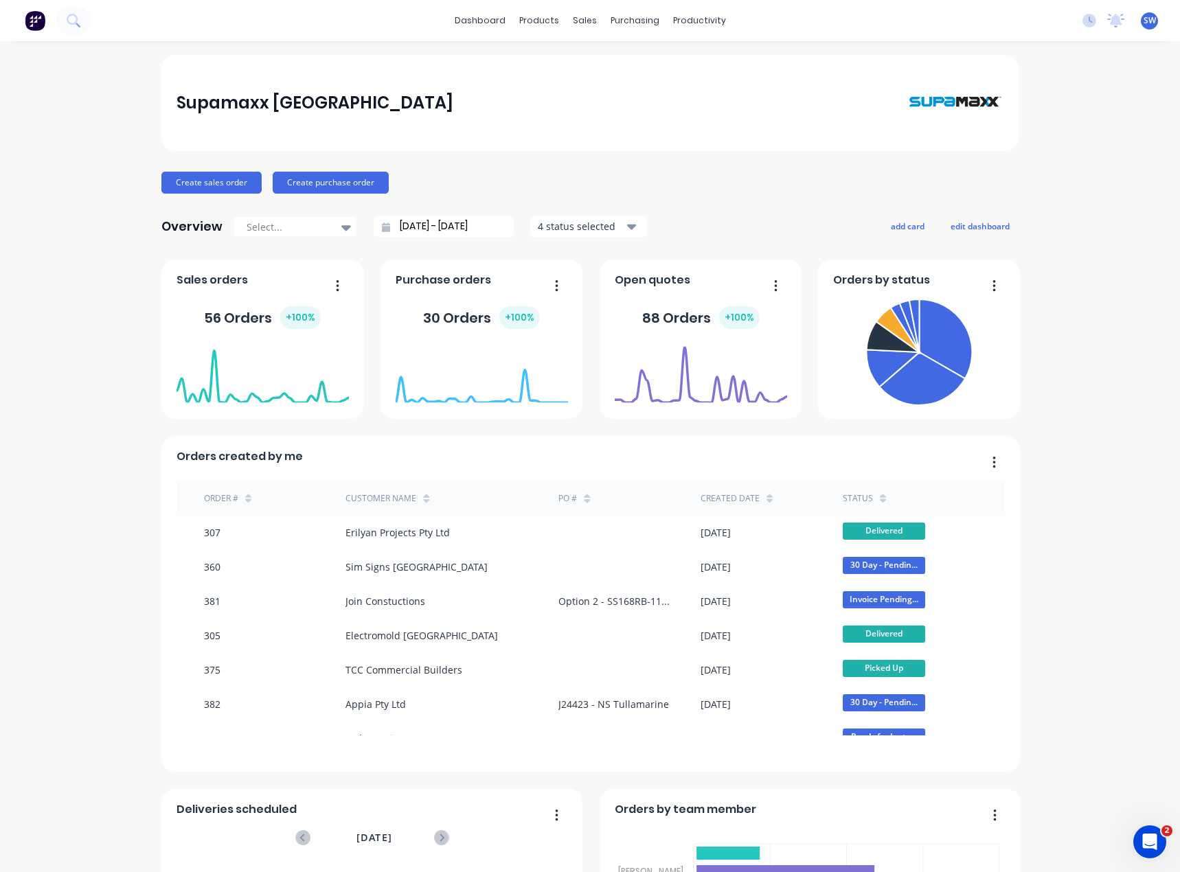
click at [396, 224] on input "29/08/25 - 29/09/25" at bounding box center [449, 226] width 118 height 21
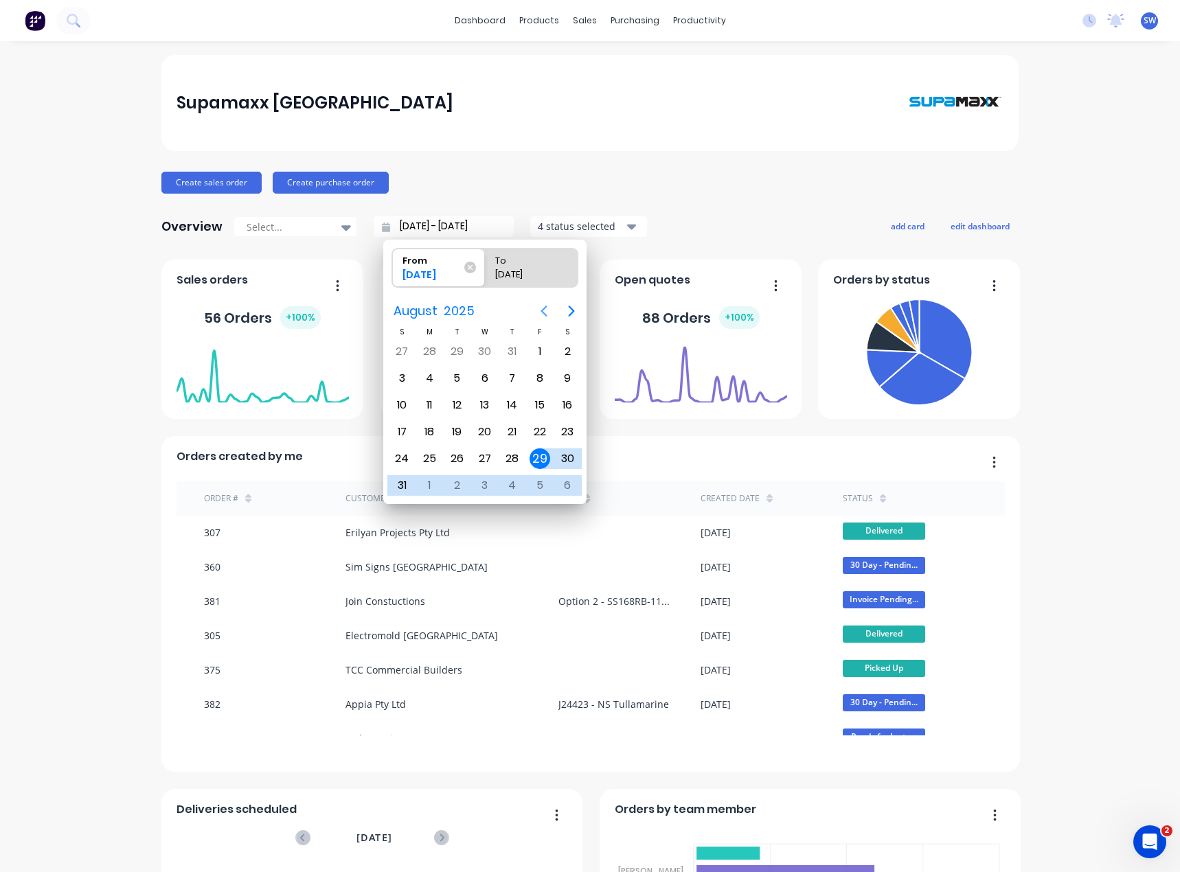
click at [543, 306] on icon "Previous page" at bounding box center [544, 311] width 16 height 16
click at [424, 457] on div "28" at bounding box center [429, 458] width 21 height 21
type input "28/07/25 - 29/09/25"
radio input "false"
radio input "true"
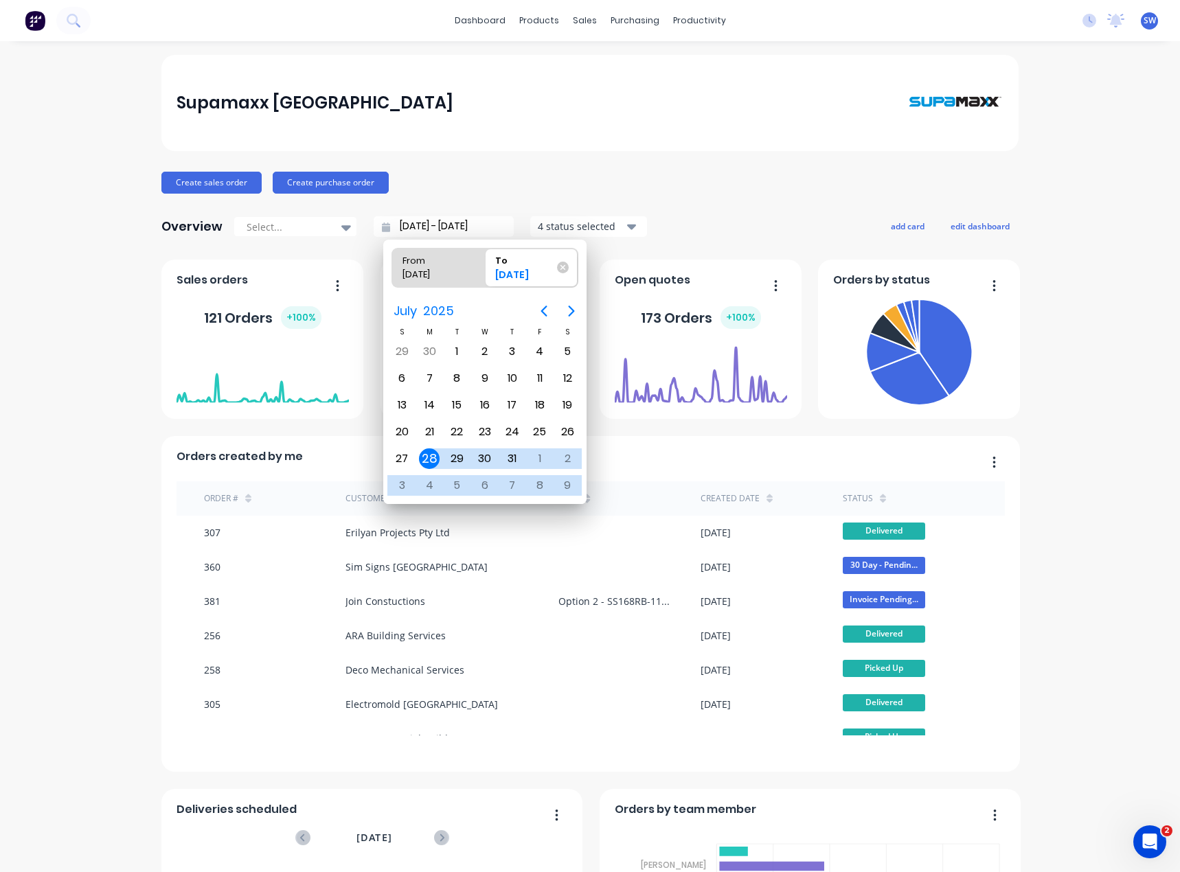
click at [1046, 339] on div "Supamaxx Australia Create sales order Create purchase order Overview Select... …" at bounding box center [590, 590] width 1180 height 1070
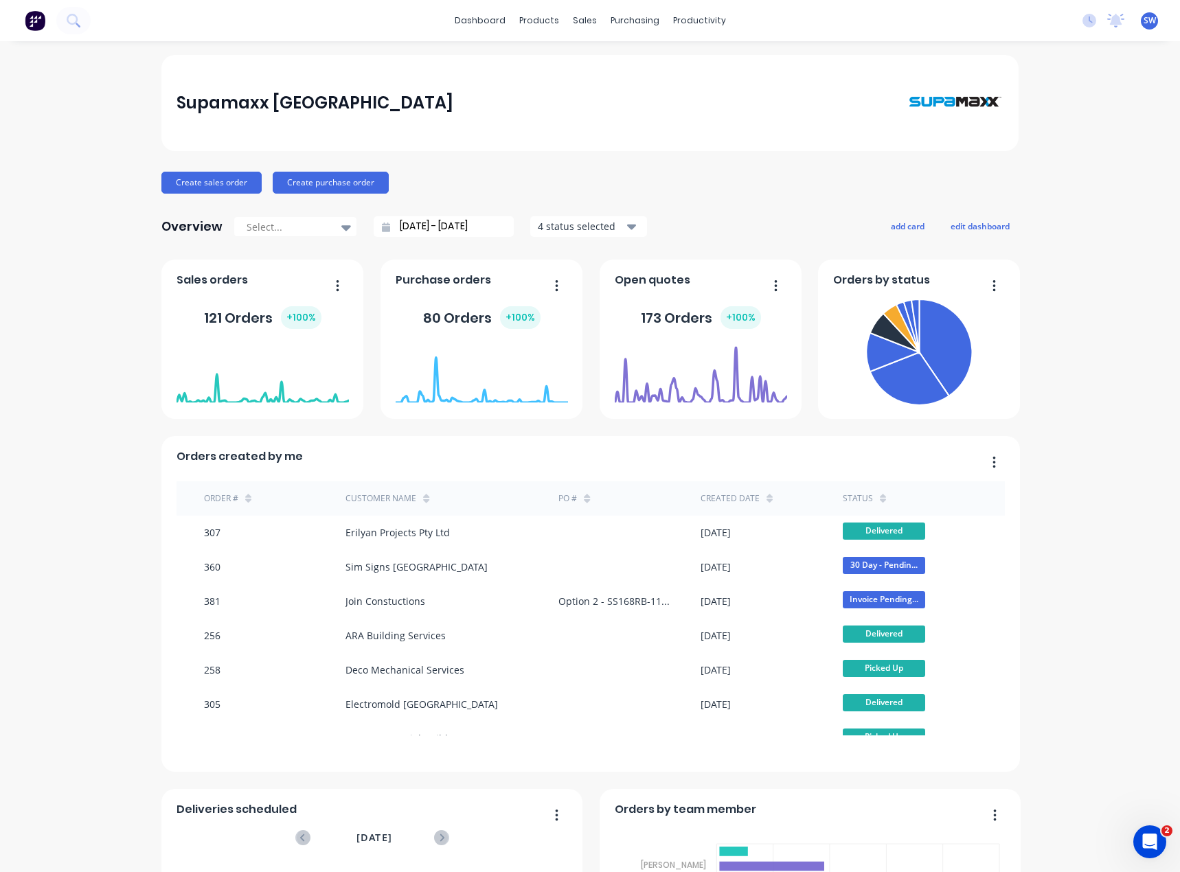
click at [390, 231] on input "28/07/25 - 29/09/25" at bounding box center [449, 226] width 118 height 21
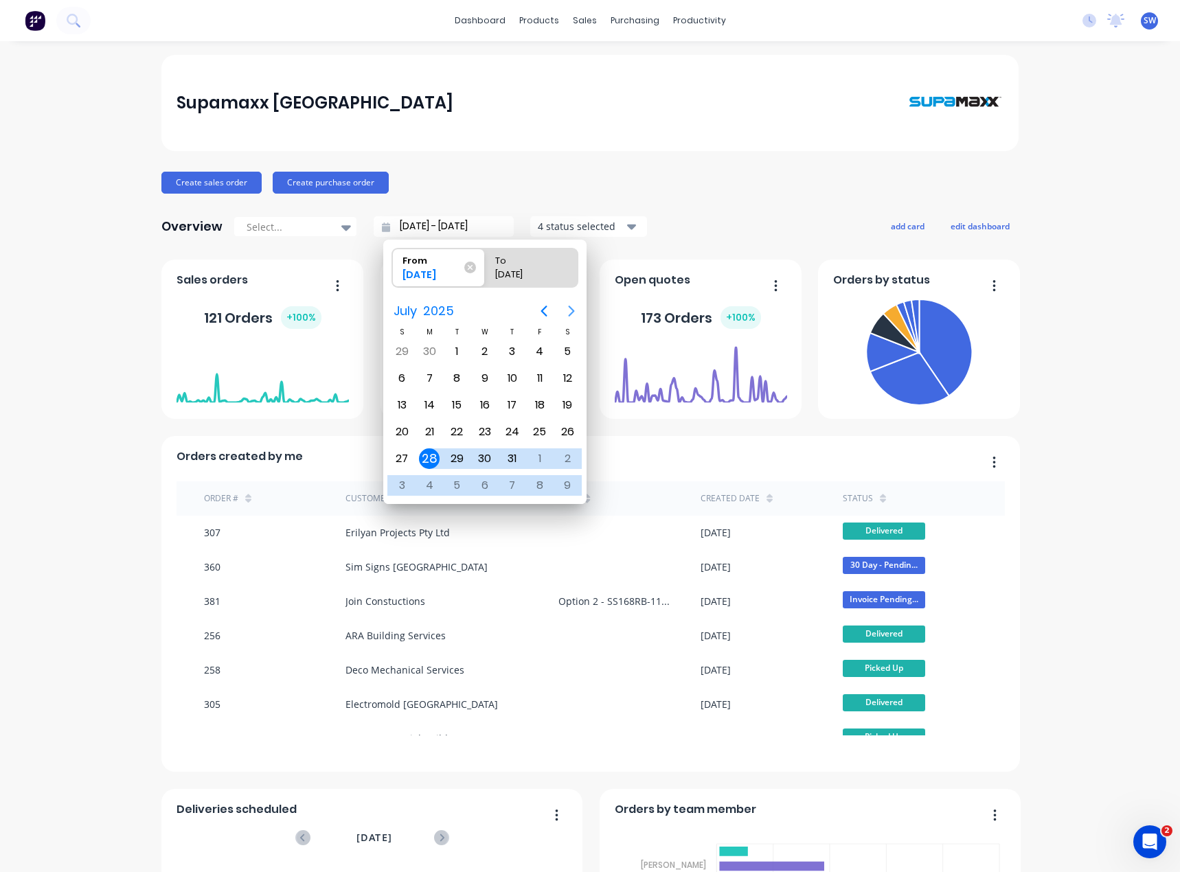
click at [571, 313] on icon "Next page" at bounding box center [572, 311] width 6 height 11
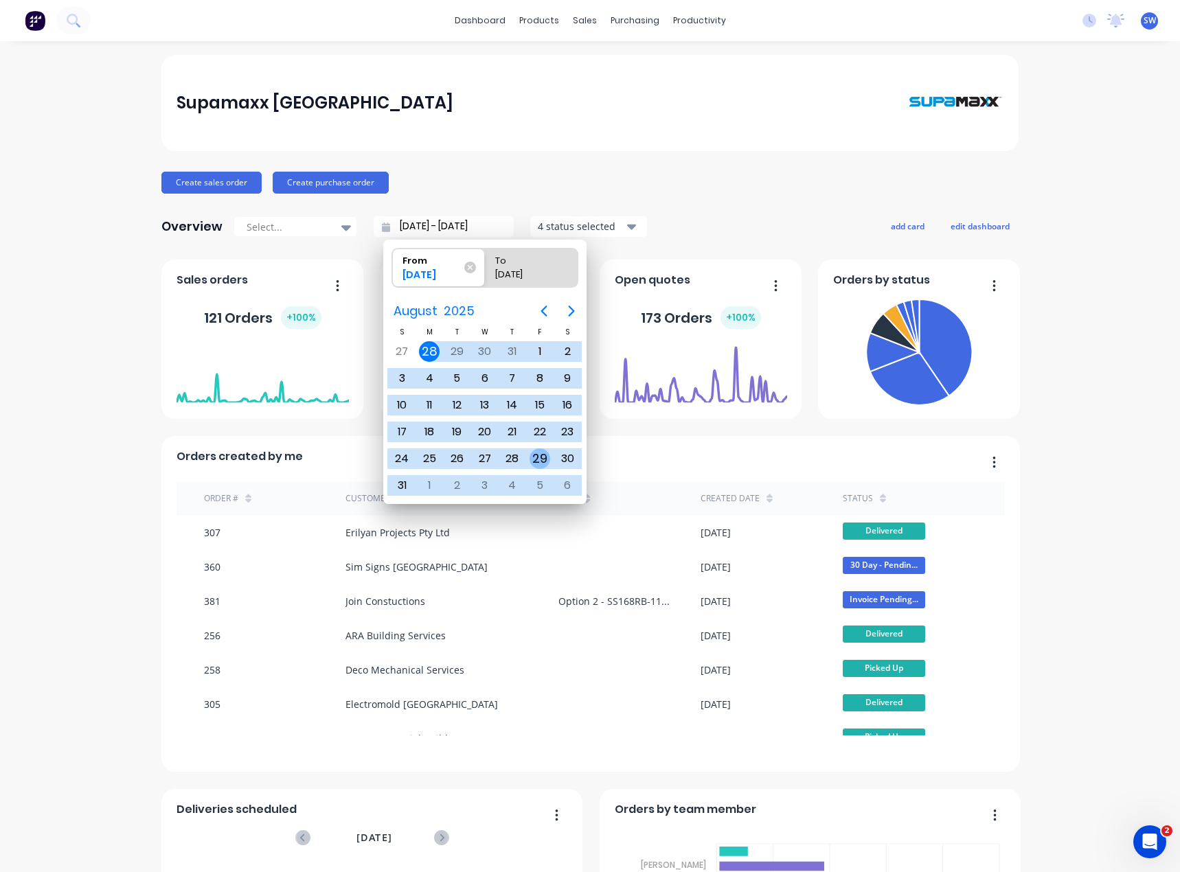
click at [536, 460] on div "29" at bounding box center [539, 458] width 21 height 21
type input "29/08/25 - 29/09/25"
radio input "false"
radio input "true"
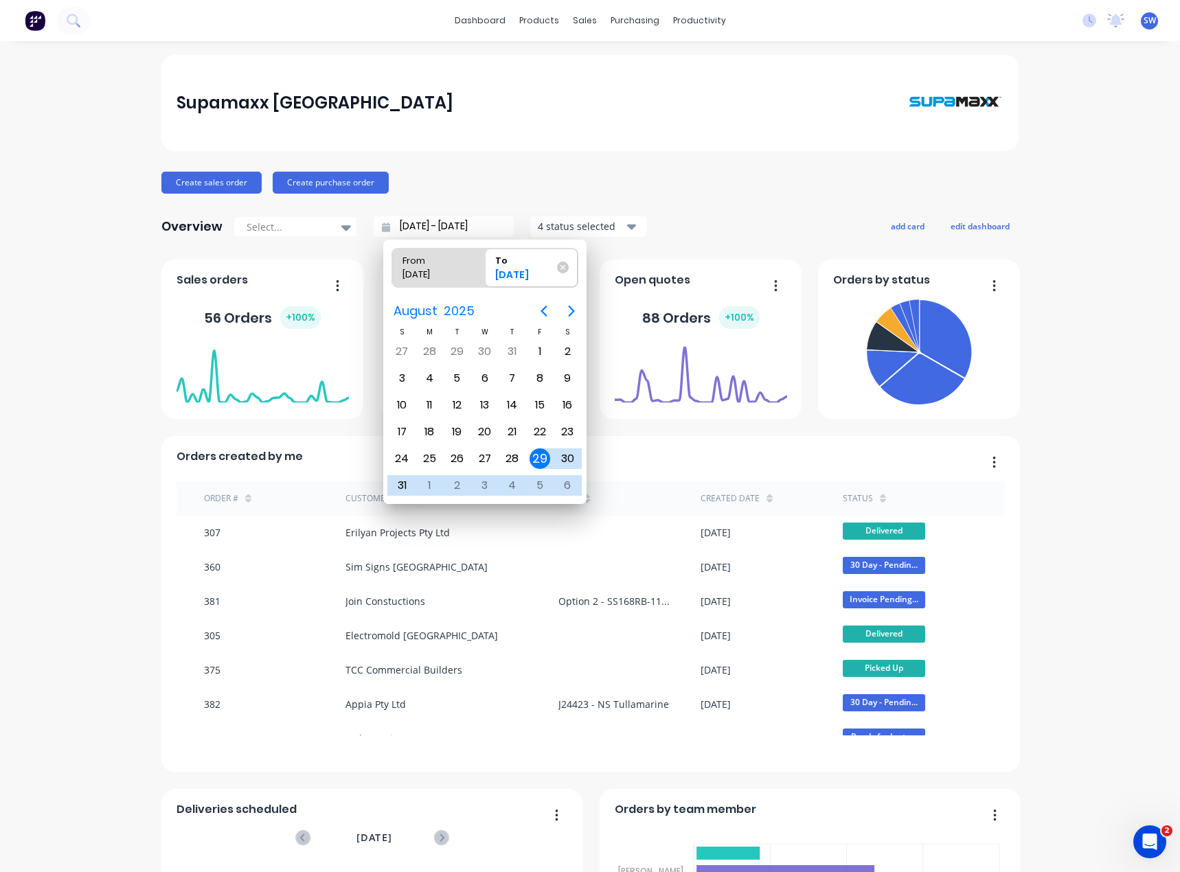
click at [1031, 433] on div "Supamaxx Australia Create sales order Create purchase order Overview Select... …" at bounding box center [590, 590] width 1180 height 1070
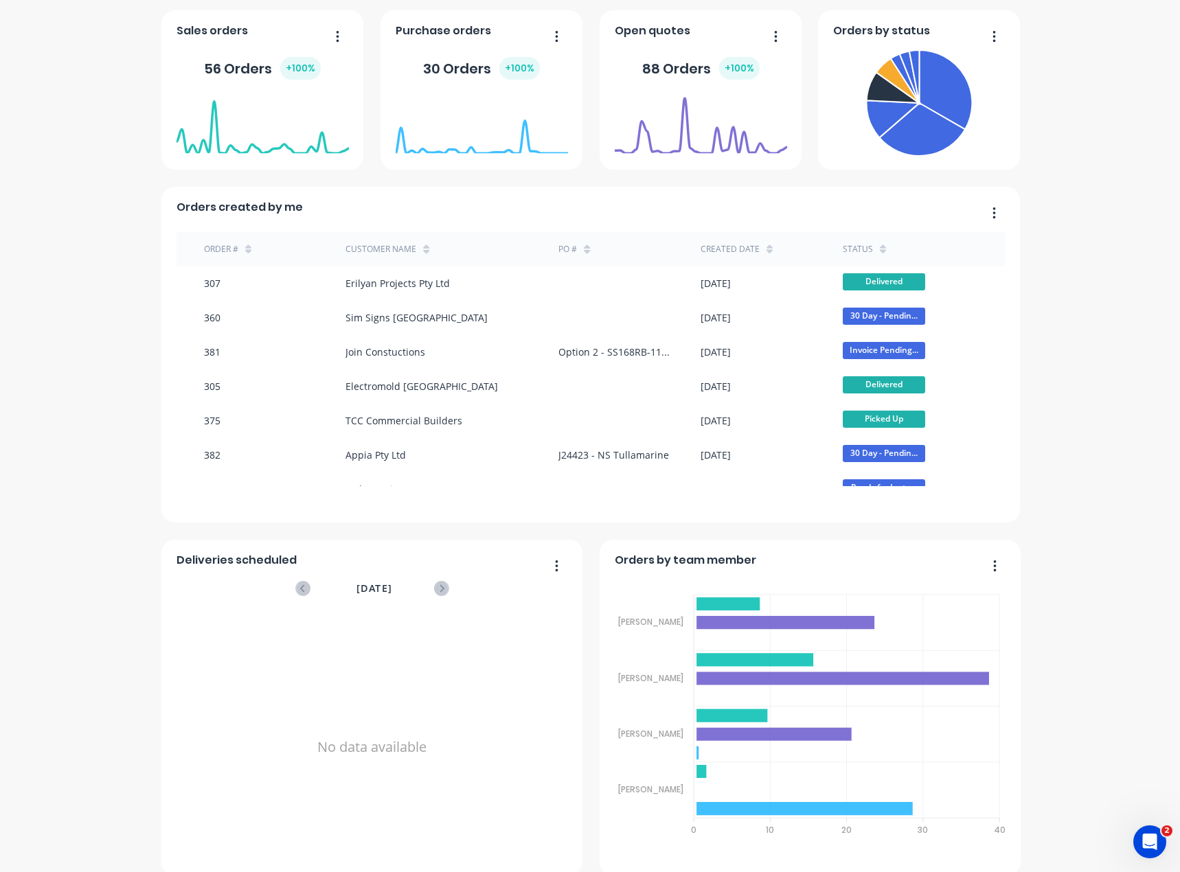
scroll to position [266, 0]
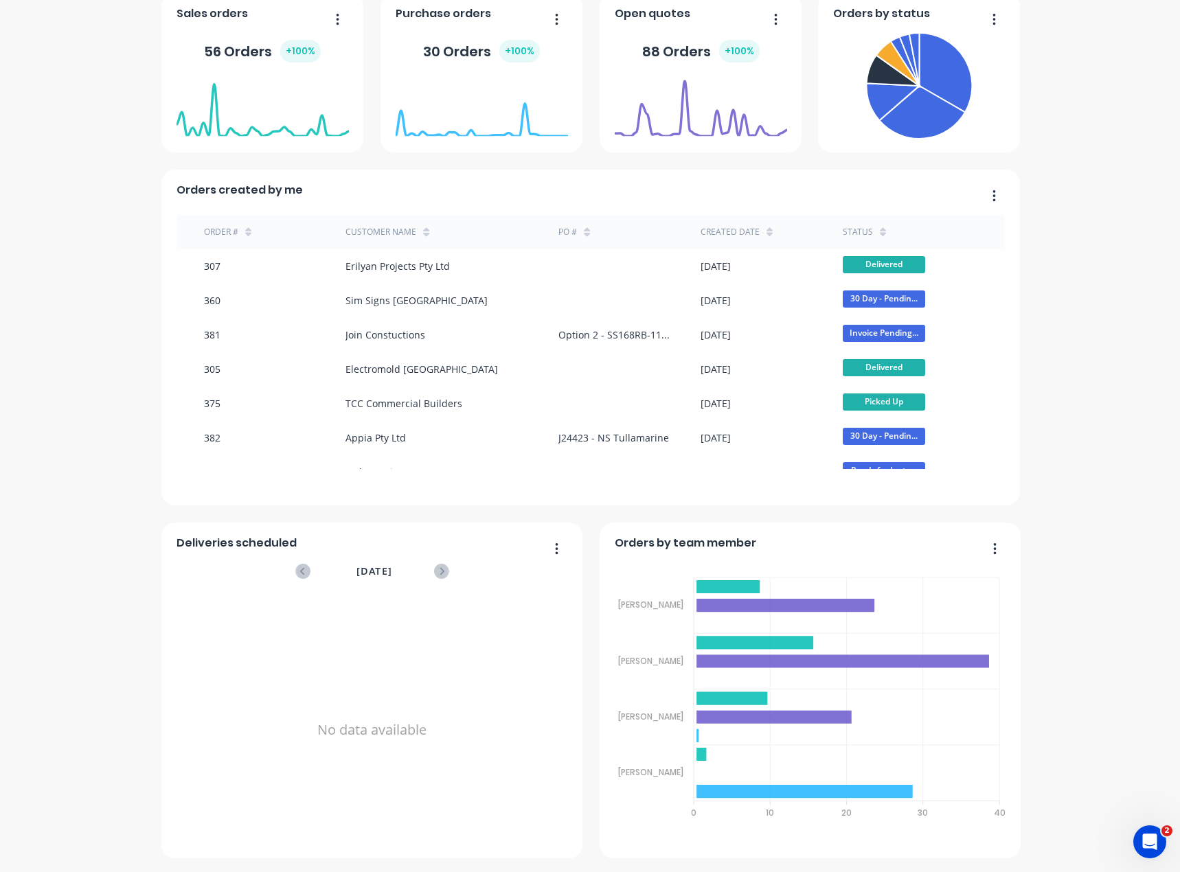
click at [1119, 580] on div "Supamaxx Australia Create sales order Create purchase order Overview Select... …" at bounding box center [590, 324] width 1180 height 1070
click at [1096, 91] on div "Supamaxx Australia Create sales order Create purchase order Overview Select... …" at bounding box center [590, 324] width 1180 height 1070
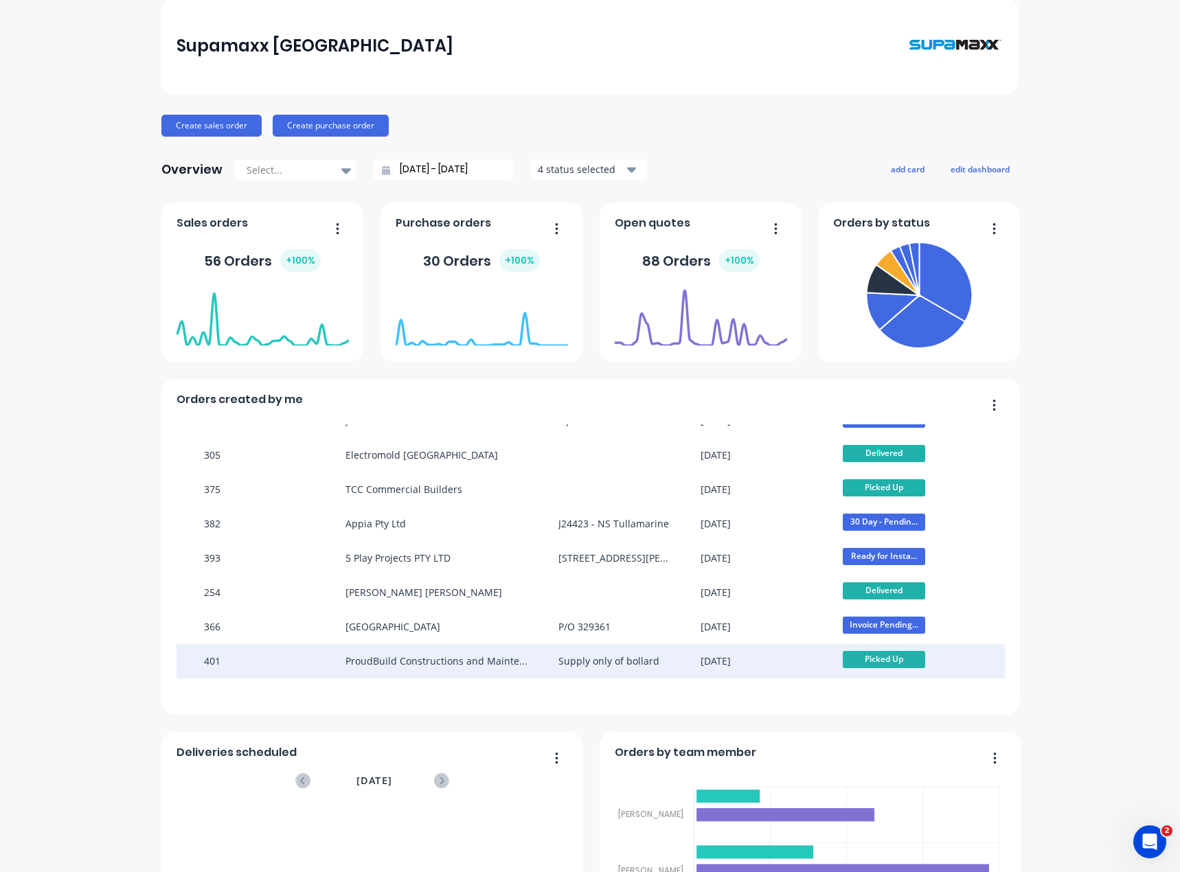
scroll to position [0, 0]
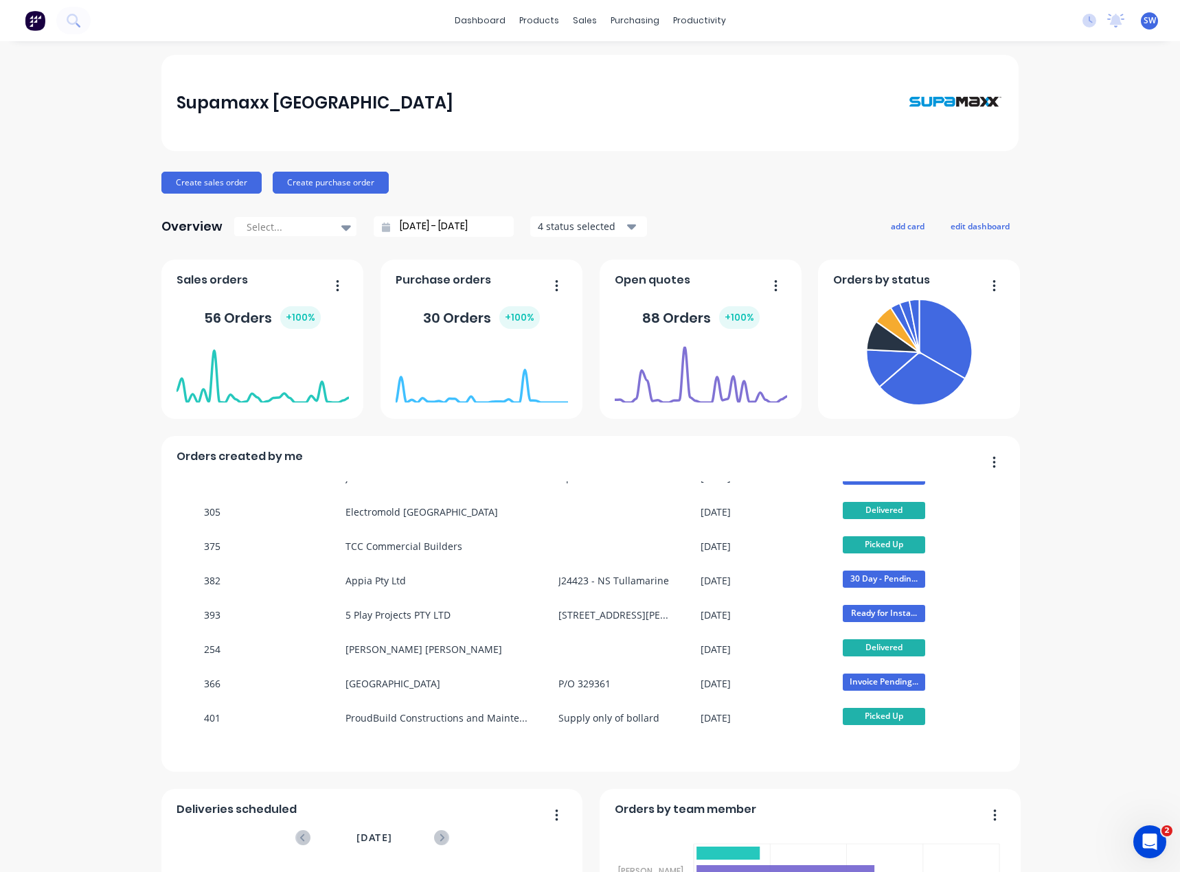
click at [1143, 21] on span "SW" at bounding box center [1149, 20] width 12 height 12
click at [1067, 168] on button "Sign out" at bounding box center [1064, 172] width 182 height 27
